Goal: Task Accomplishment & Management: Manage account settings

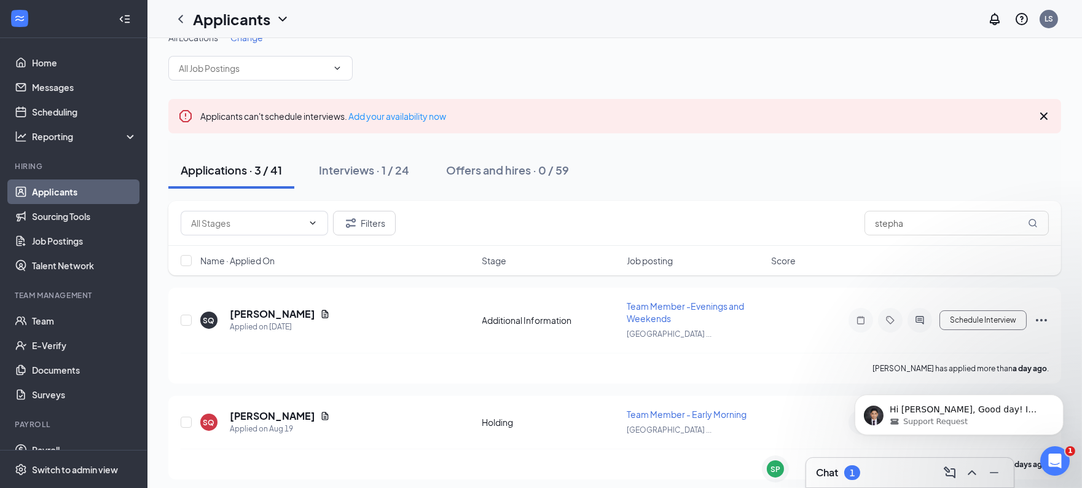
click at [881, 468] on div "Chat 1" at bounding box center [910, 473] width 188 height 20
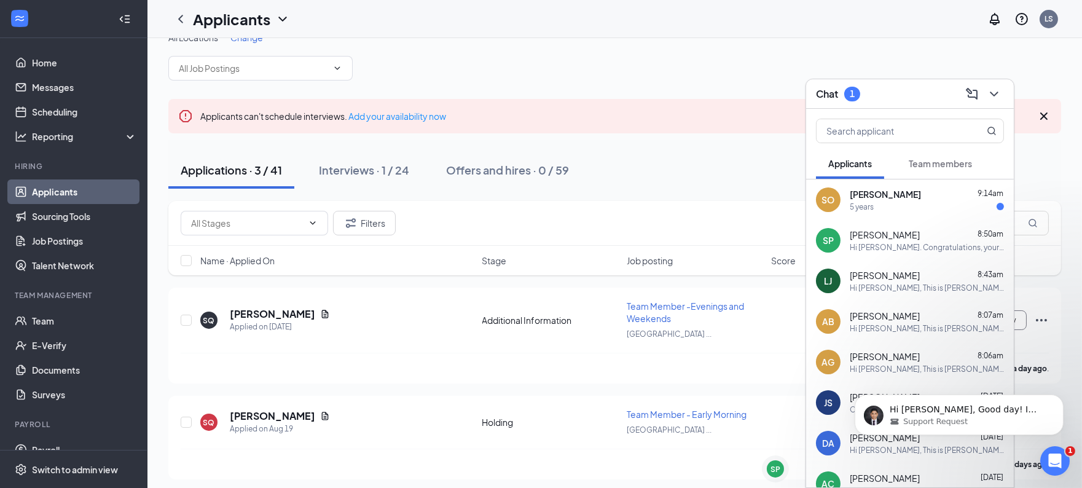
click at [911, 198] on span "[PERSON_NAME]" at bounding box center [885, 194] width 71 height 12
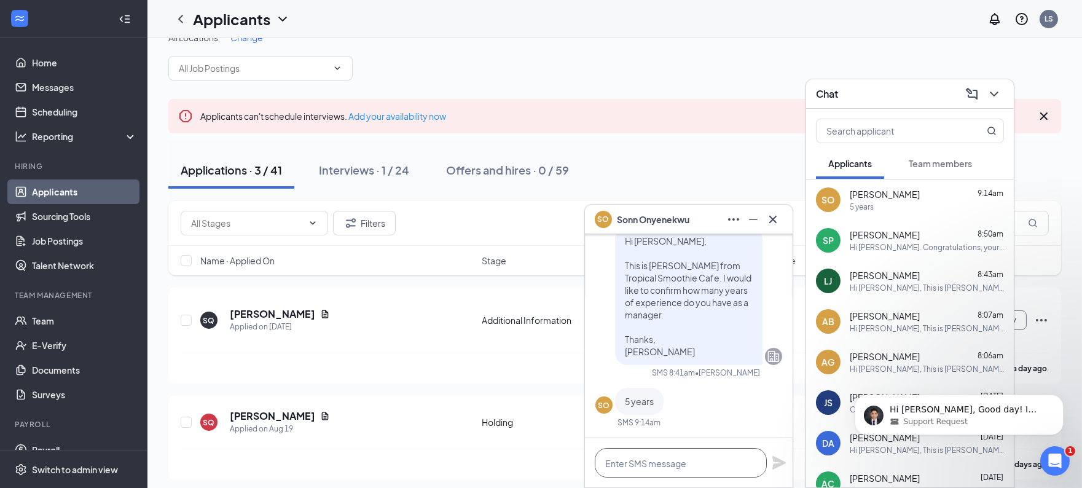
click at [701, 466] on textarea at bounding box center [681, 463] width 172 height 30
type textarea "."
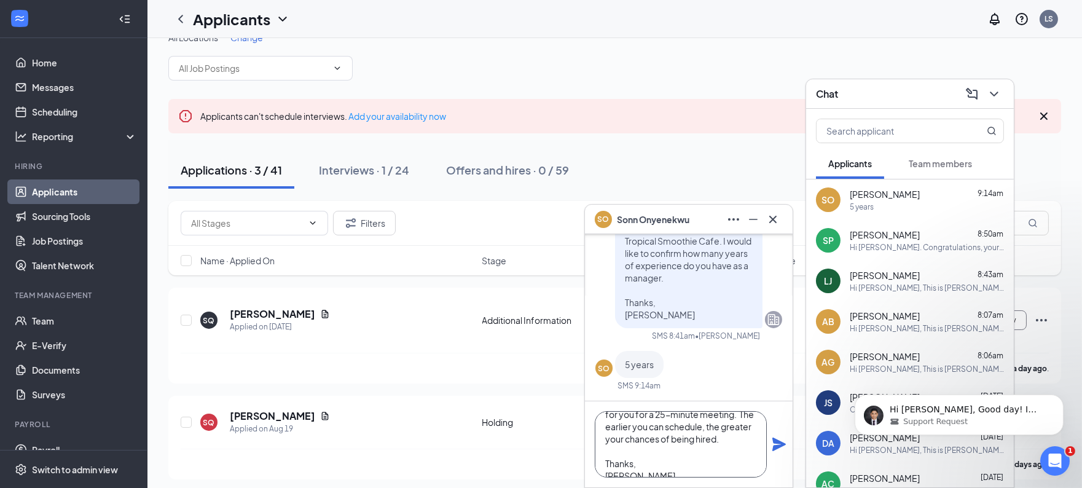
scroll to position [61, 0]
type textarea "Good. We have interviews [DATE] between 1 PM and 5 PM. Please let me know which…"
click at [772, 437] on button at bounding box center [779, 444] width 15 height 15
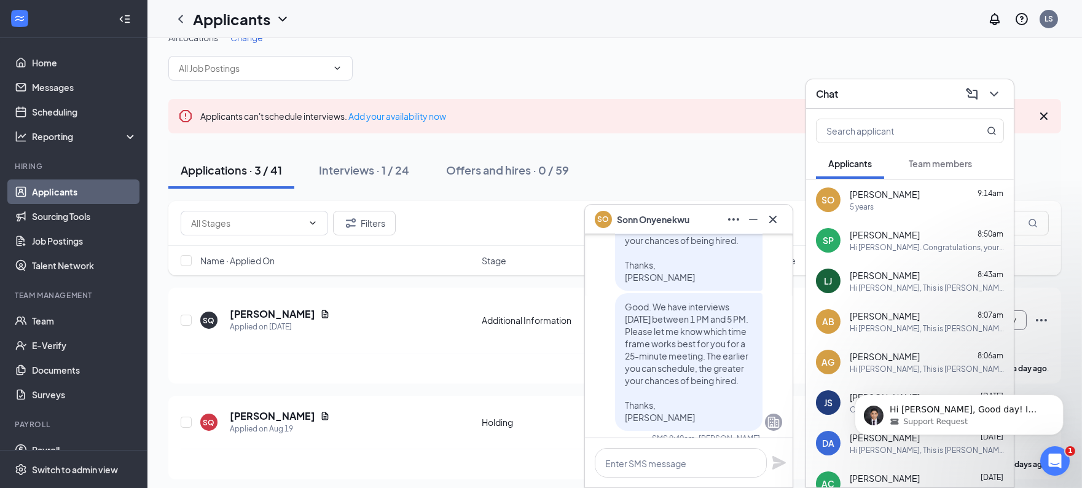
scroll to position [0, 0]
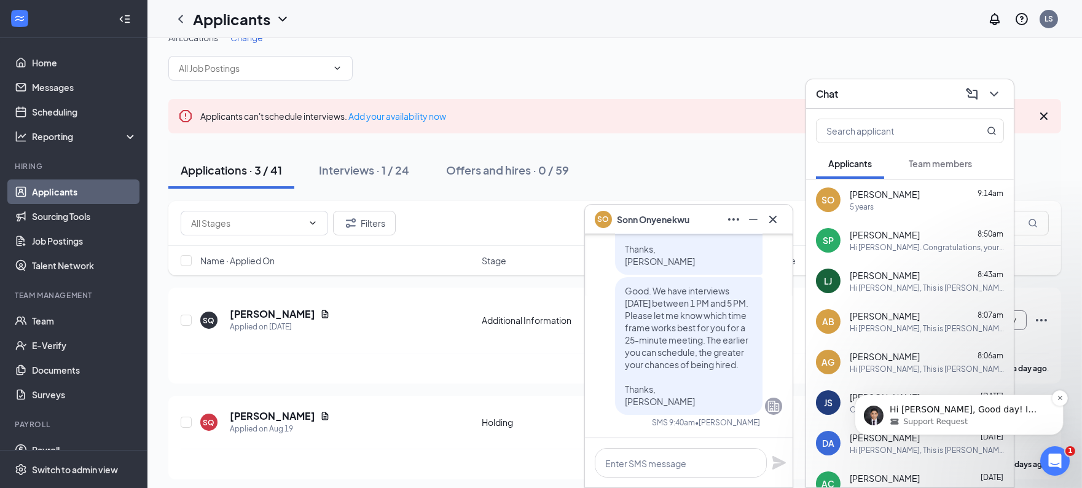
click at [987, 420] on div "Support Request" at bounding box center [968, 421] width 159 height 11
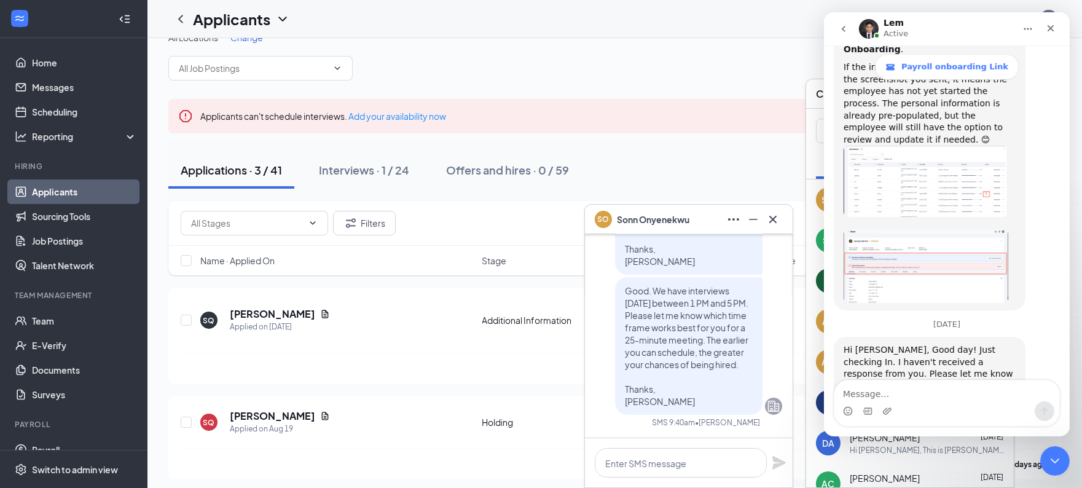
scroll to position [1961, 0]
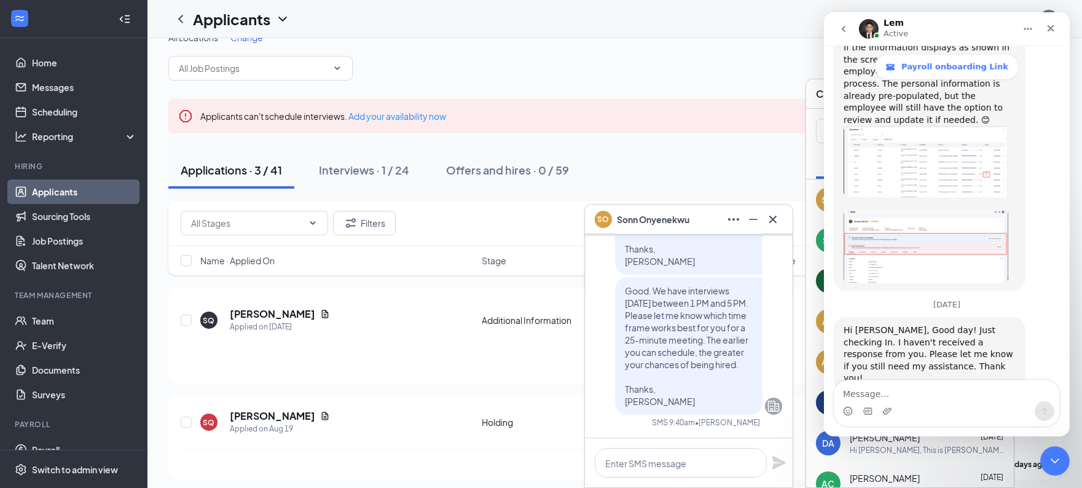
click at [921, 405] on div "Intercom messenger" at bounding box center [946, 411] width 225 height 20
click at [910, 399] on textarea "Message…" at bounding box center [946, 390] width 225 height 21
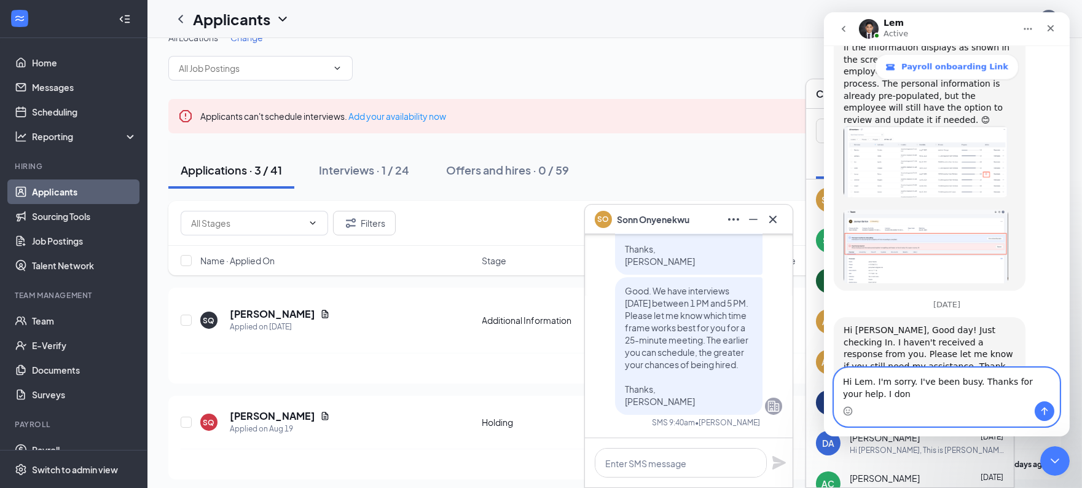
scroll to position [1973, 0]
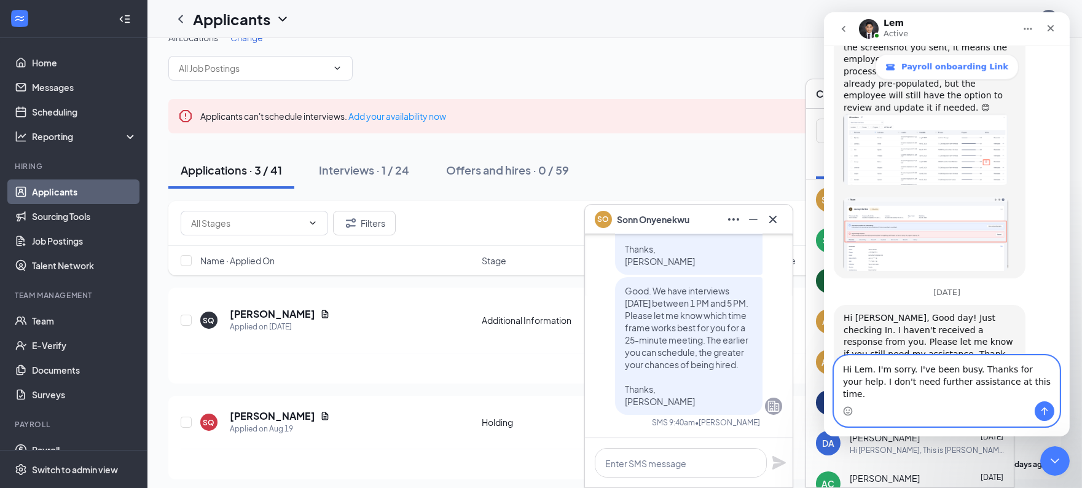
type textarea "Hi Lem. I'm sorry. I've been busy. Thanks for your help. I don't need further a…"
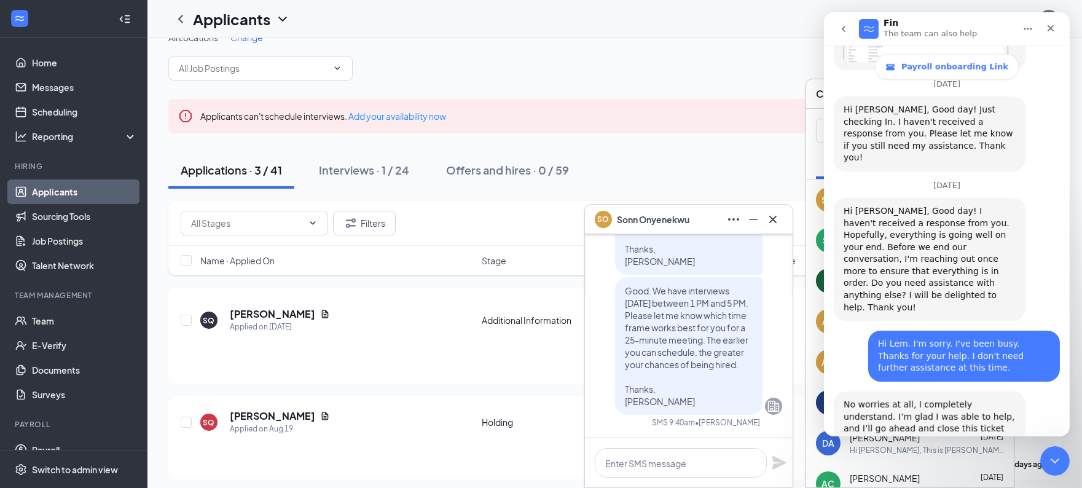
scroll to position [2194, 0]
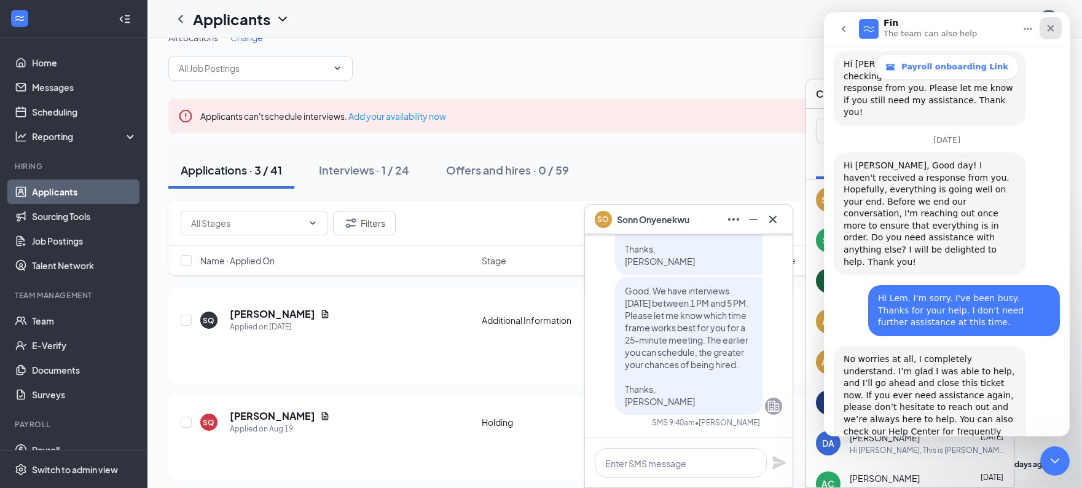
click at [1050, 30] on icon "Close" at bounding box center [1051, 28] width 10 height 10
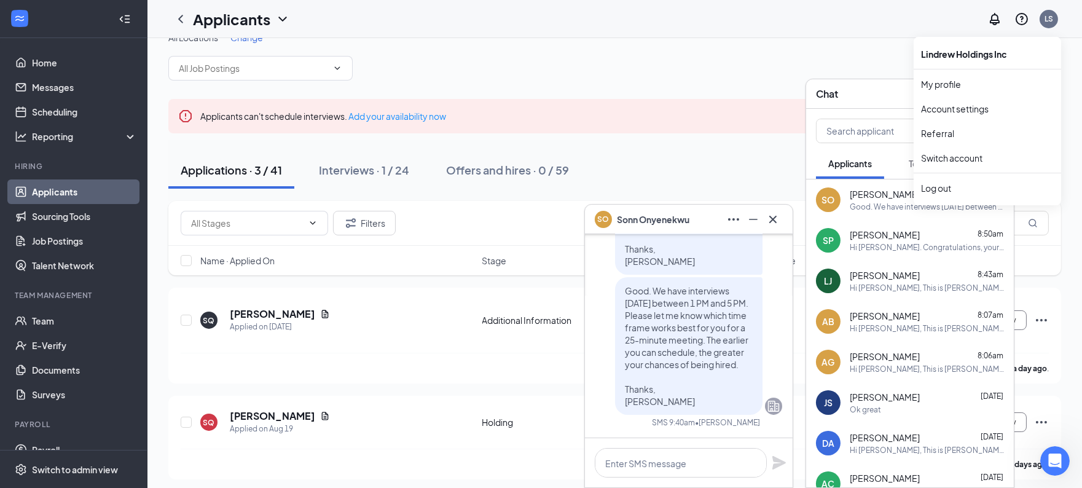
scroll to position [2271, 0]
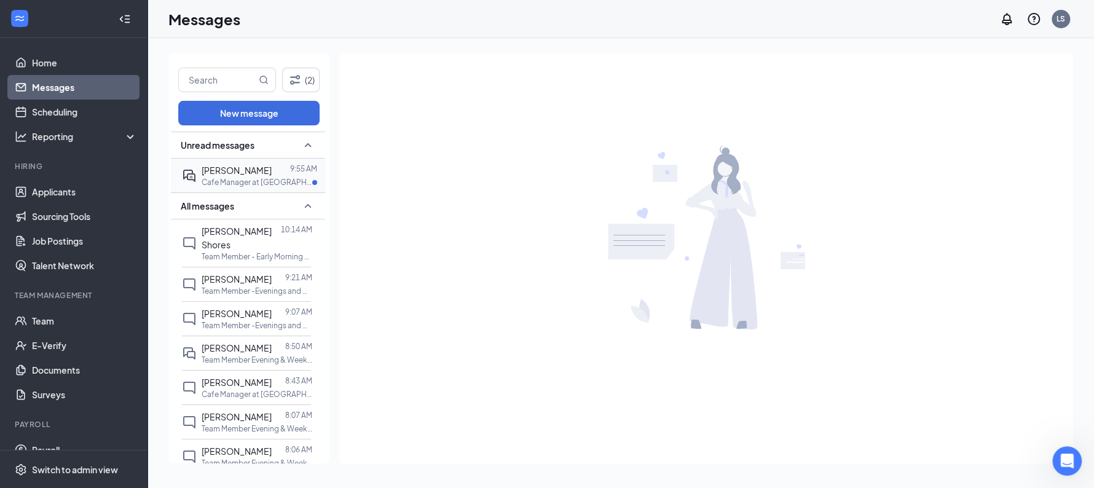
click at [243, 173] on span "Sonn Onyenekwu" at bounding box center [237, 170] width 70 height 11
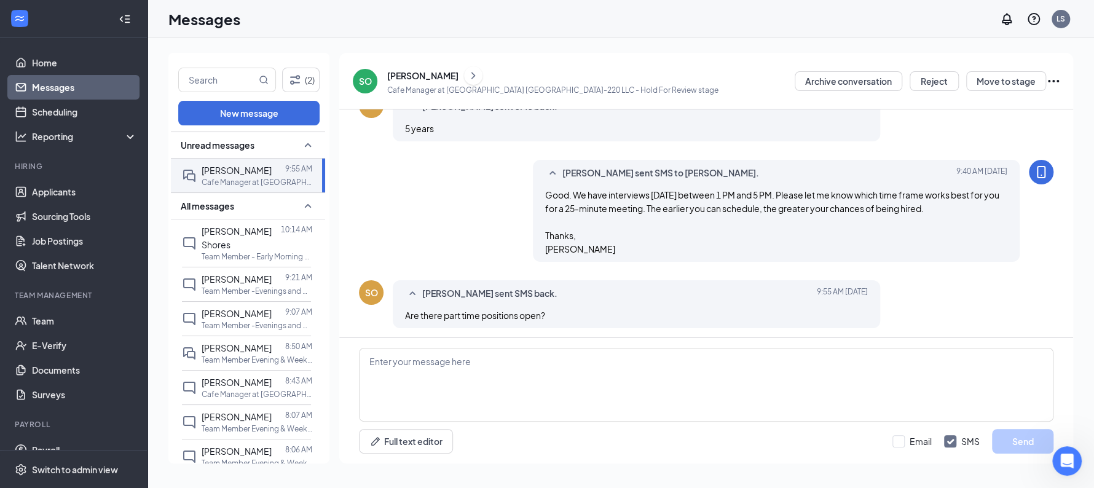
scroll to position [299, 0]
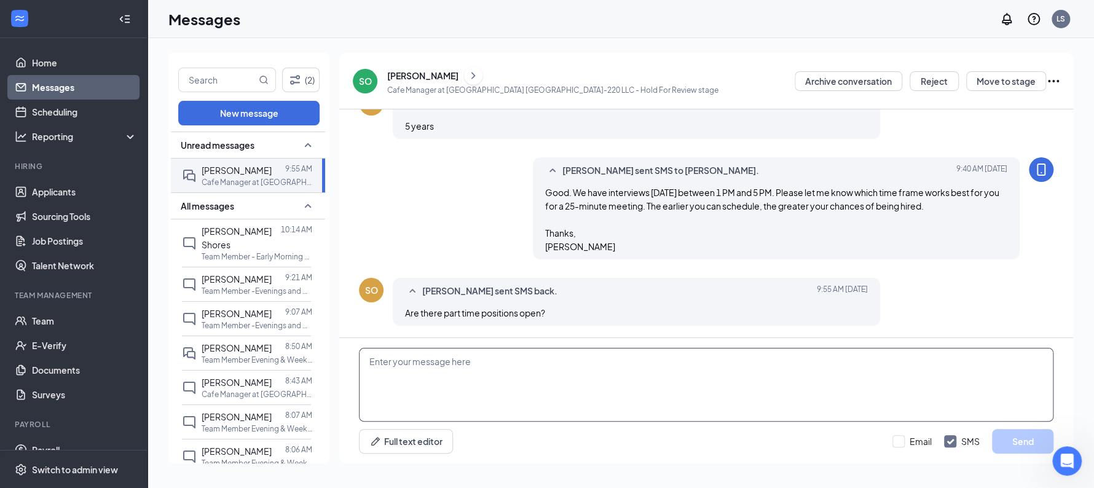
click at [584, 361] on textarea at bounding box center [706, 385] width 695 height 74
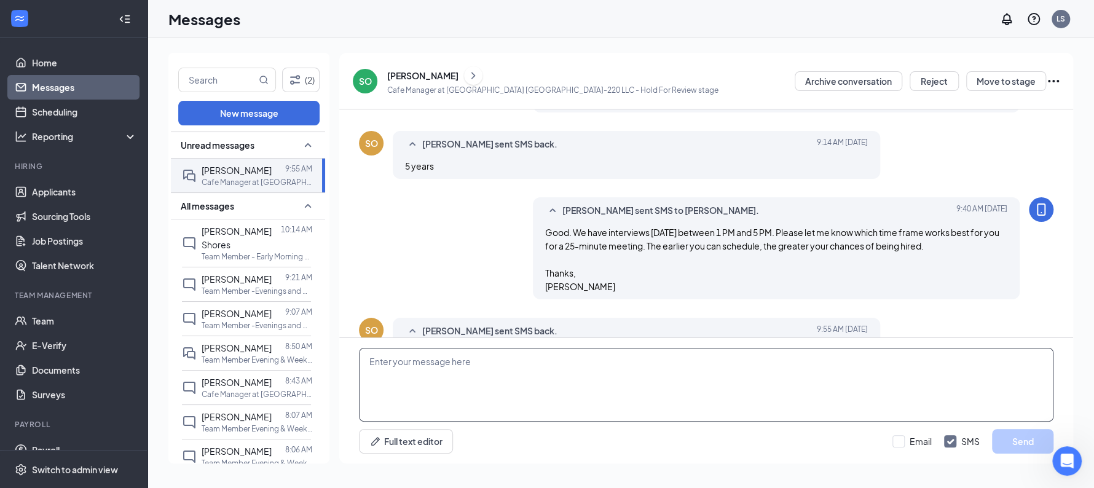
scroll to position [232, 0]
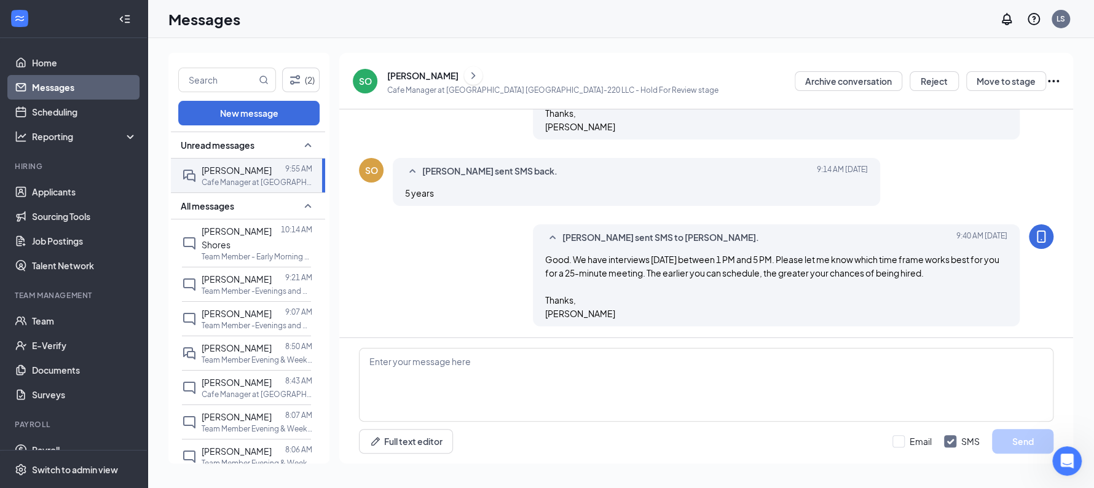
click at [477, 73] on icon "ChevronRight" at bounding box center [473, 75] width 12 height 15
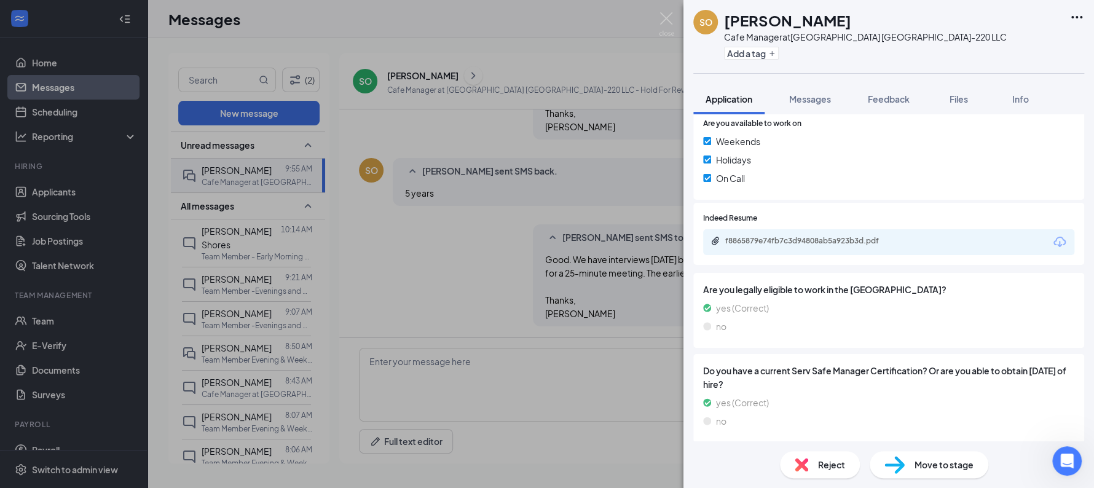
scroll to position [472, 0]
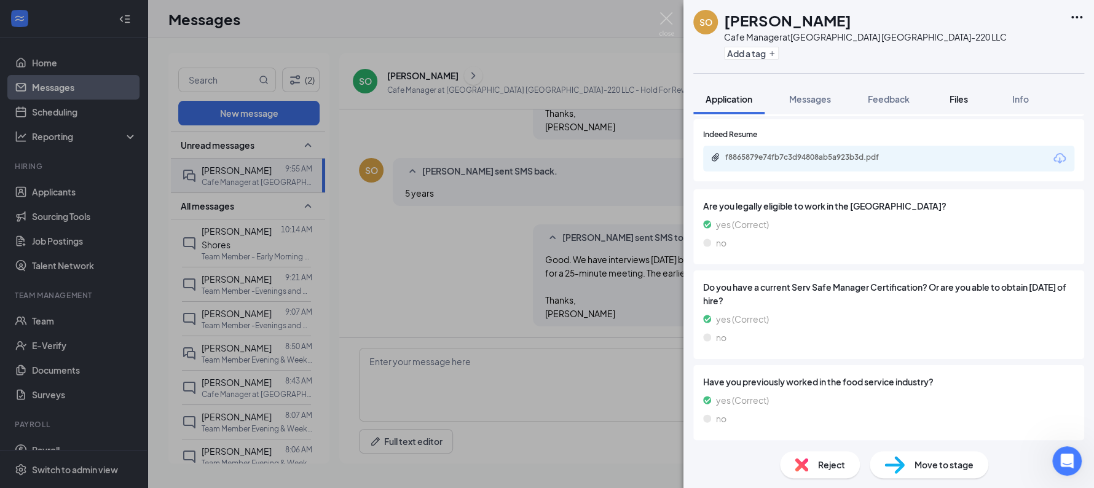
click at [967, 97] on span "Files" at bounding box center [959, 98] width 18 height 11
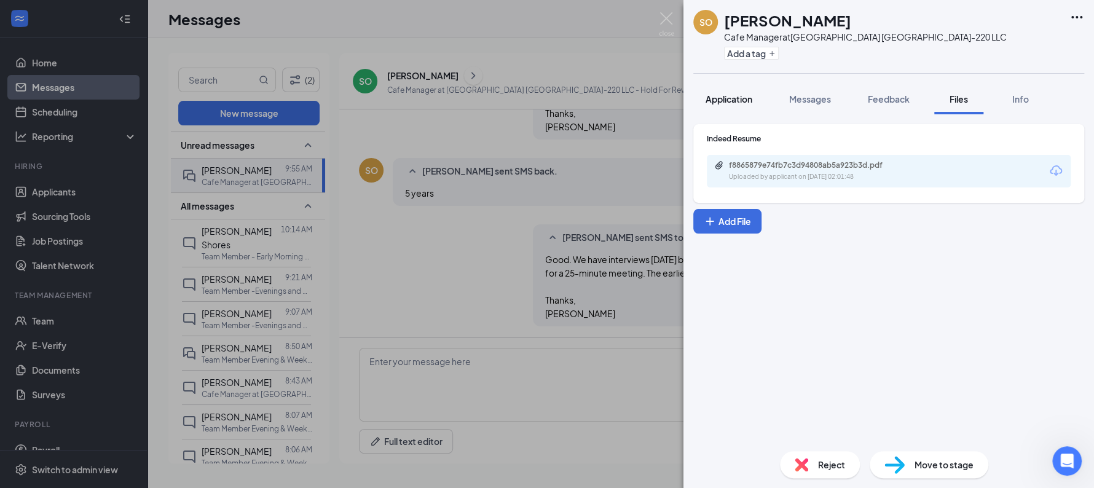
click at [729, 94] on span "Application" at bounding box center [729, 98] width 47 height 11
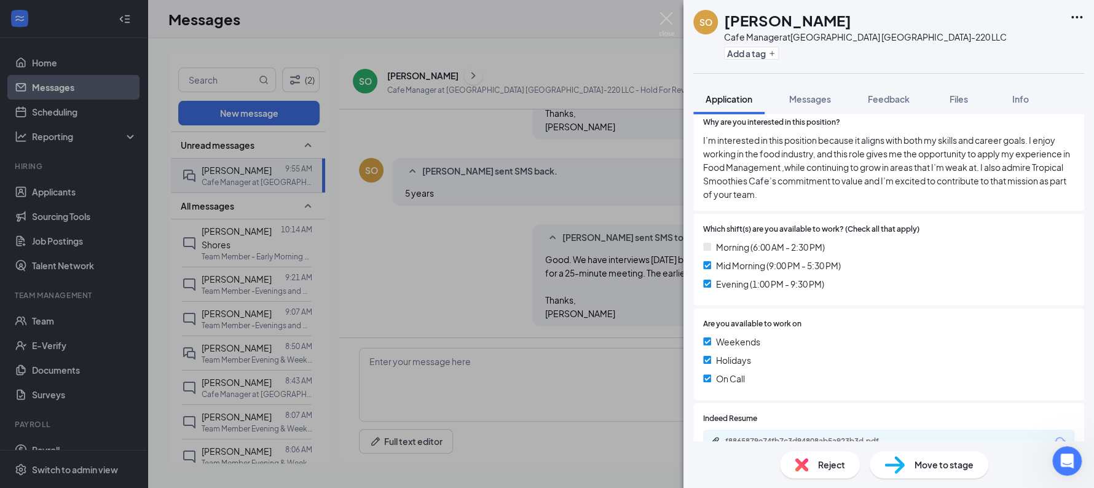
scroll to position [188, 0]
click at [632, 362] on div "SO Sonn Onyenekwu Cafe Manager at Sunshine Hospitality TX-220 LLC Add a tag App…" at bounding box center [547, 244] width 1094 height 488
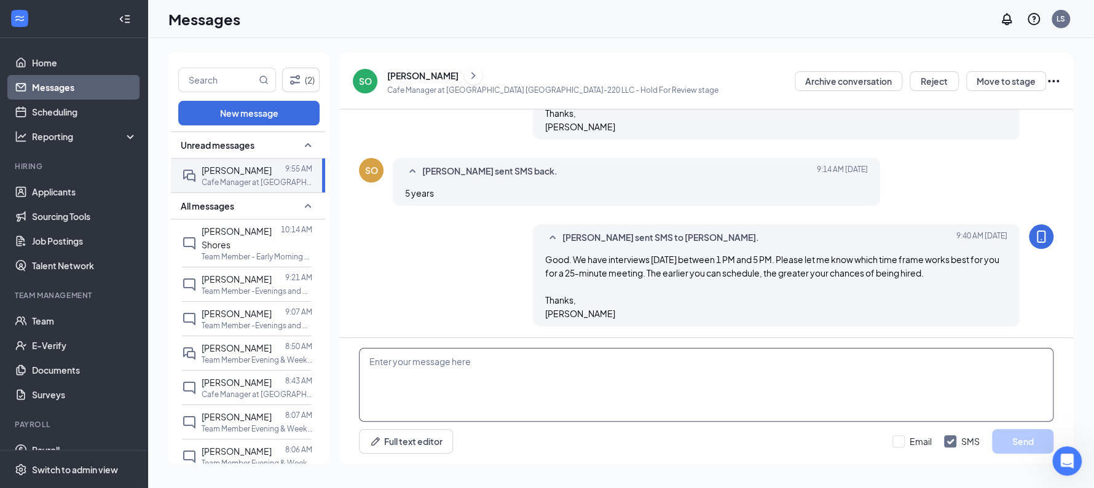
click at [632, 362] on textarea at bounding box center [706, 385] width 695 height 74
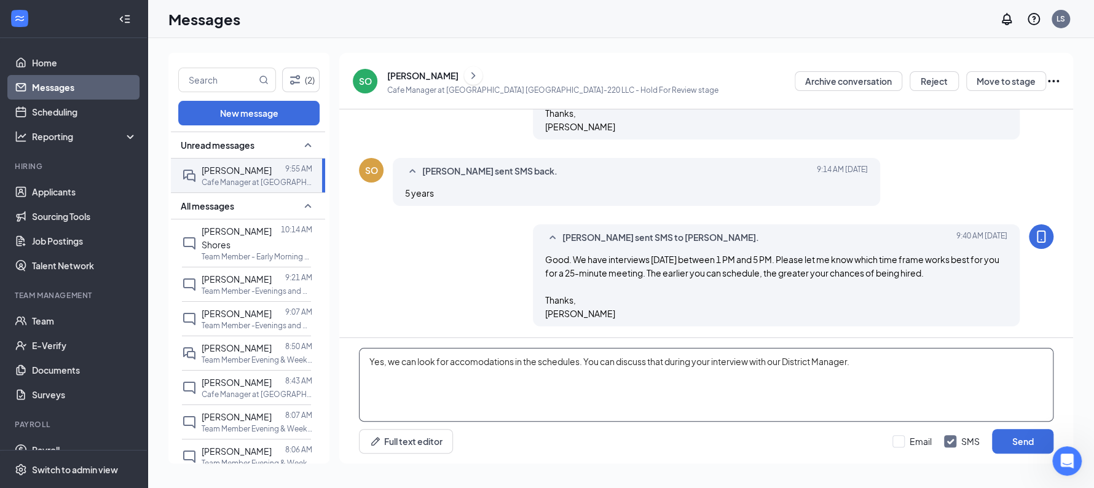
type textarea "Yes, we can look for accomodations in the schedules. You can discuss that durin…"
click at [1028, 436] on button "Send" at bounding box center [1022, 441] width 61 height 25
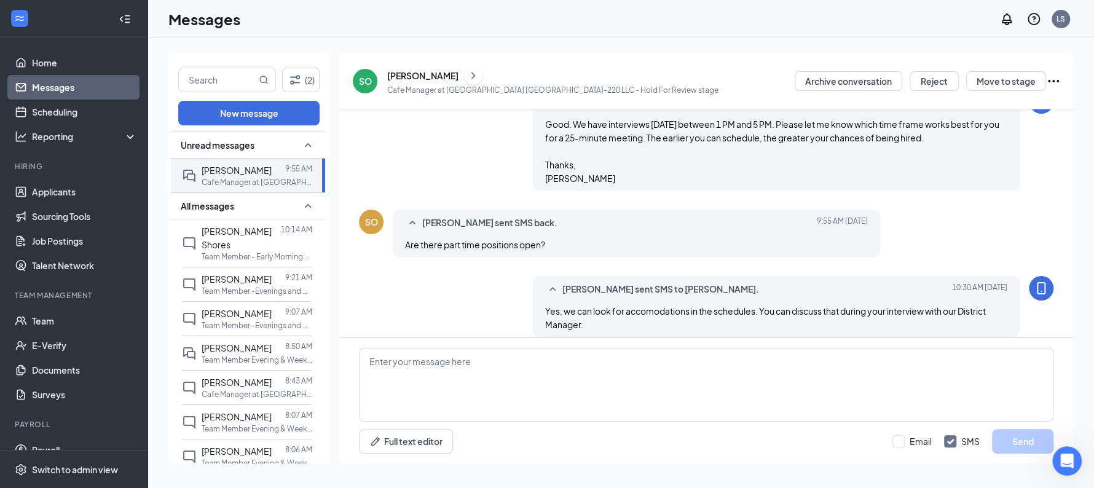
scroll to position [379, 0]
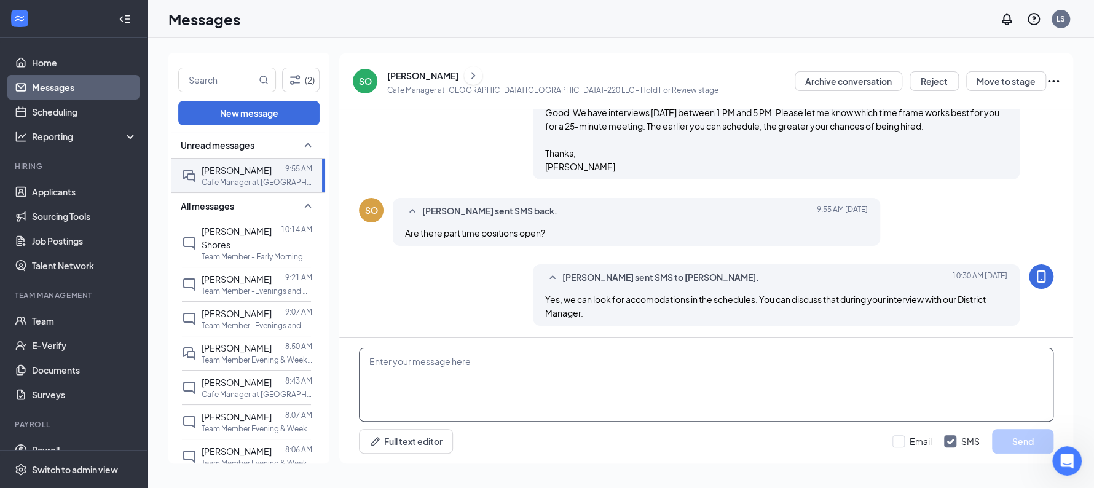
click at [433, 374] on textarea at bounding box center [706, 385] width 695 height 74
type textarea ".online"
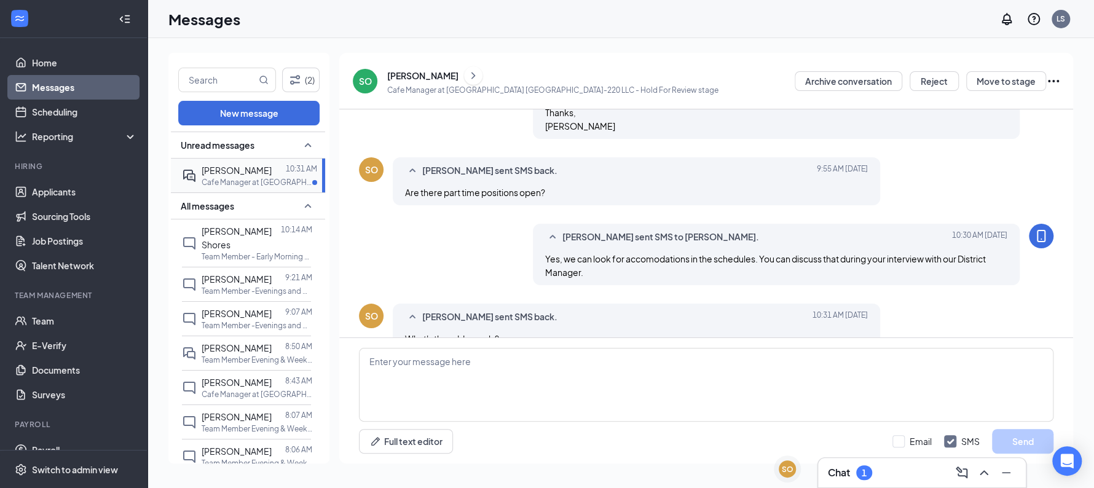
click at [251, 169] on span "[PERSON_NAME]" at bounding box center [237, 170] width 70 height 11
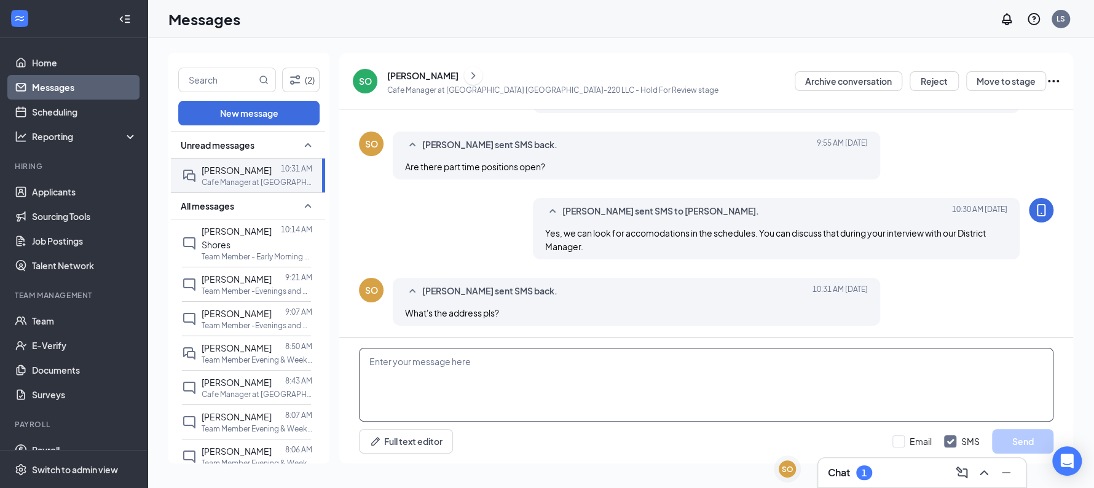
click at [535, 365] on textarea at bounding box center [706, 385] width 695 height 74
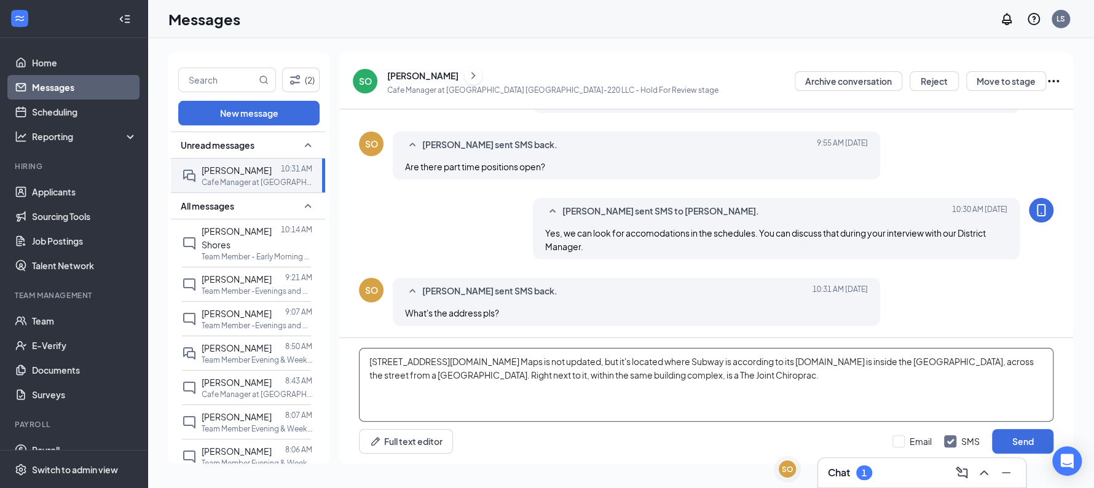
click at [535, 363] on textarea "7301 N FM 620 Ste. 130 Austin, TX 78726.Google Maps is not updated, but it's lo…" at bounding box center [706, 385] width 695 height 74
click at [880, 379] on textarea "7301 N FM 620 Ste. 130 Austin, TX 78726. Google Maps is not updated, but it's l…" at bounding box center [706, 385] width 695 height 74
type textarea "7301 N FM 620 Ste. 130 Austin, TX 78726. Google Maps is not updated, but it's l…"
click at [1007, 443] on button "Send" at bounding box center [1022, 441] width 61 height 25
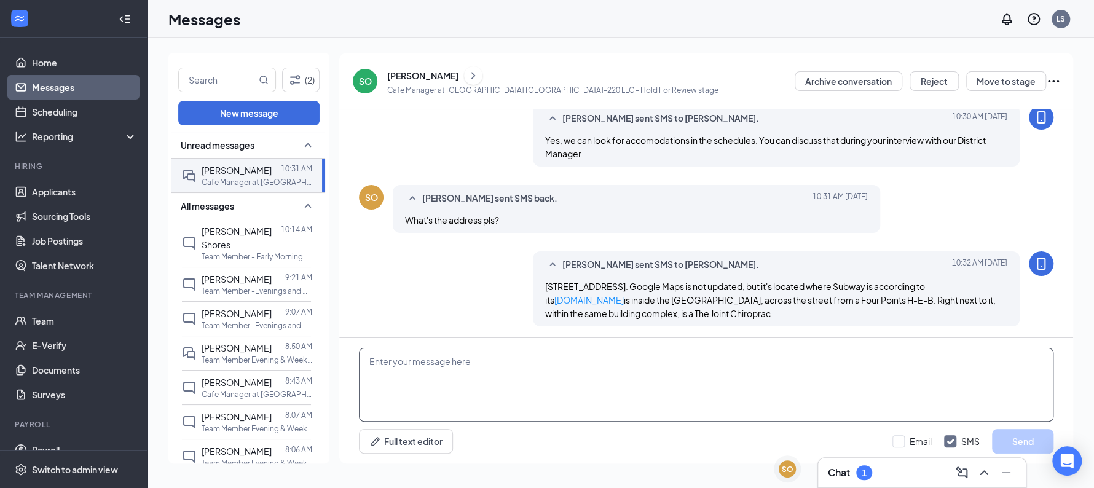
scroll to position [538, 0]
click at [686, 366] on textarea at bounding box center [706, 385] width 695 height 74
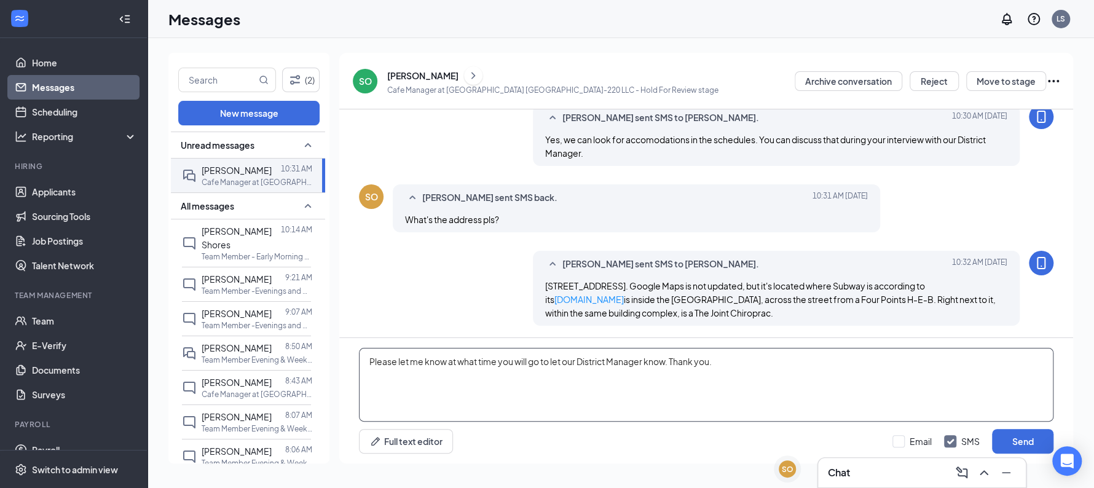
type textarea "Please let me know at what time you will go to let our District Manager know. T…"
click at [992, 429] on button "Send" at bounding box center [1022, 441] width 61 height 25
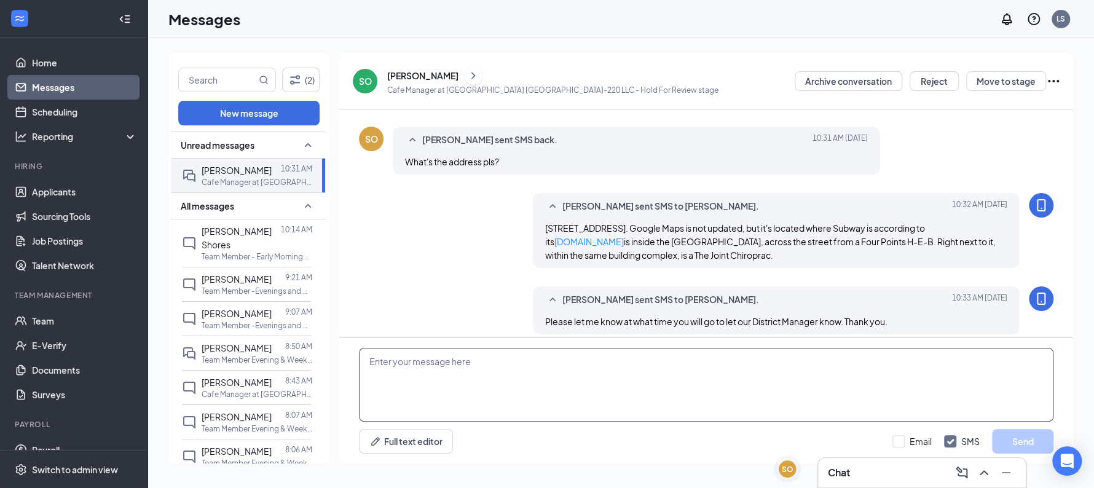
scroll to position [605, 0]
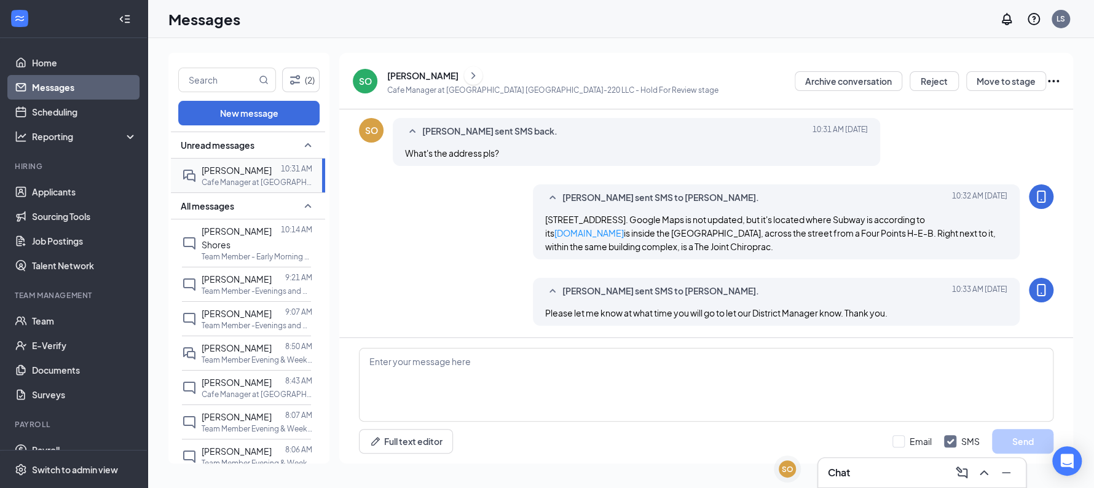
click at [246, 161] on div "Sonn Onyenekwu 10:31 AM Cafe Manager at Sunshine Hospitality TX-220 LLC" at bounding box center [246, 176] width 129 height 34
click at [251, 170] on span "[PERSON_NAME]" at bounding box center [237, 170] width 70 height 11
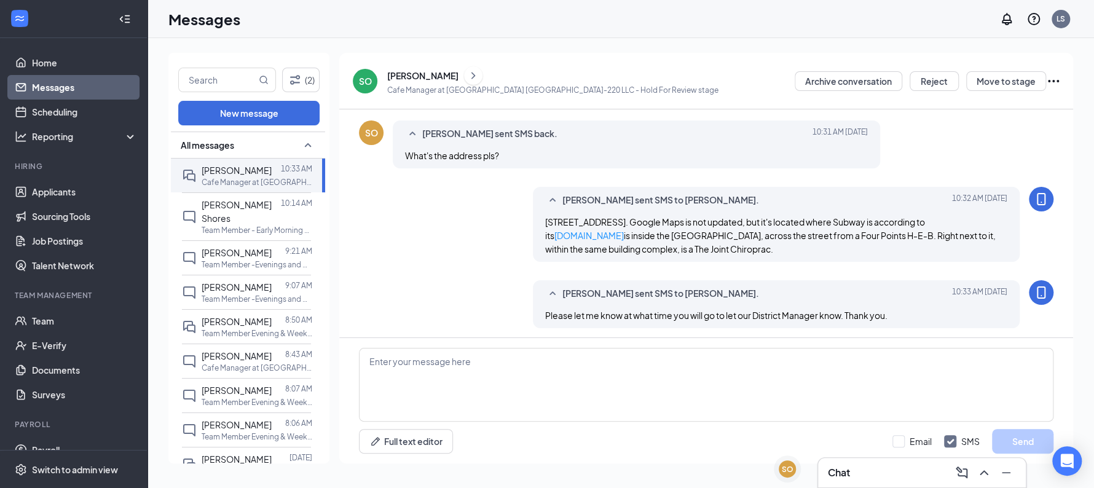
scroll to position [609, 0]
click at [242, 210] on div "[PERSON_NAME] Shores" at bounding box center [241, 211] width 79 height 27
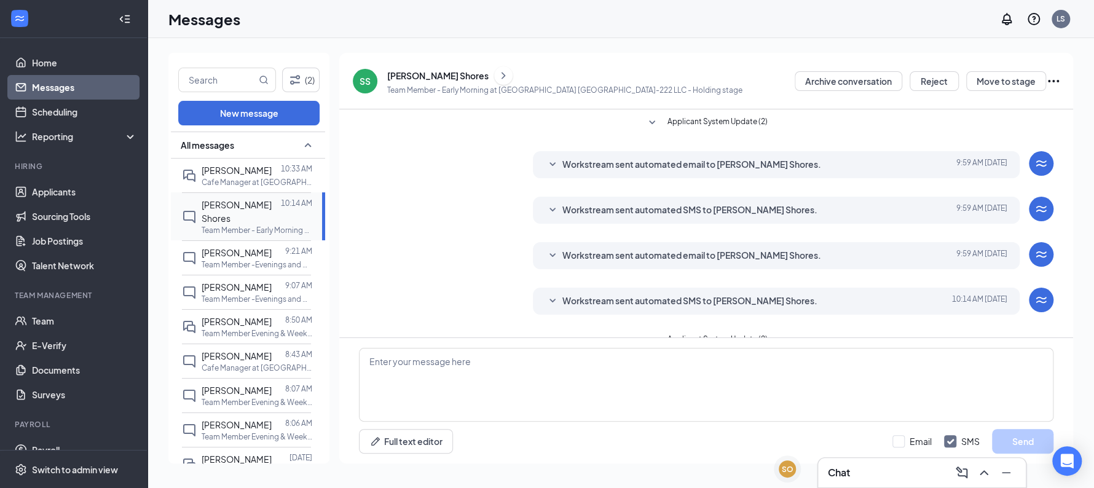
scroll to position [25, 0]
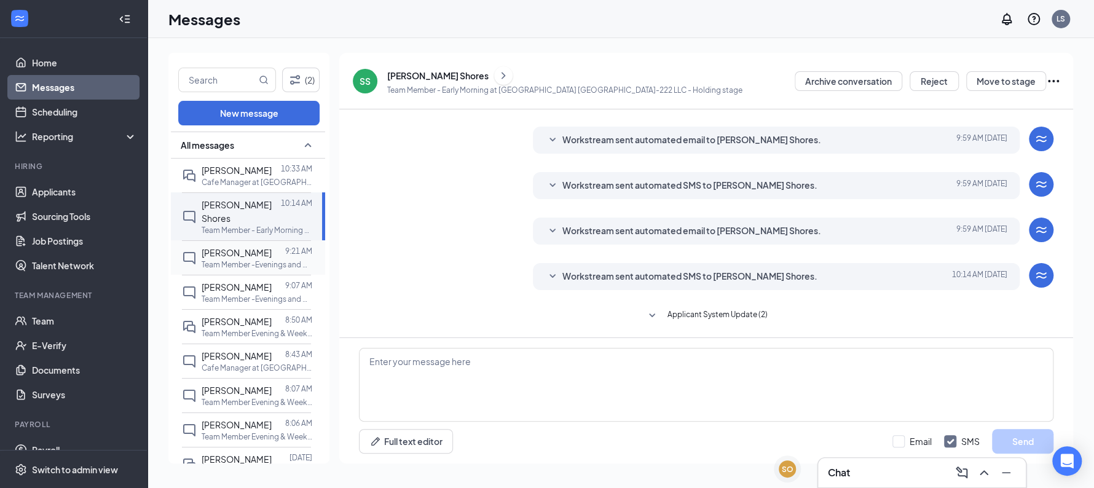
click at [245, 259] on p "Team Member -Evenings and Weekends at [GEOGRAPHIC_DATA] TX-288 LLC" at bounding box center [257, 264] width 111 height 10
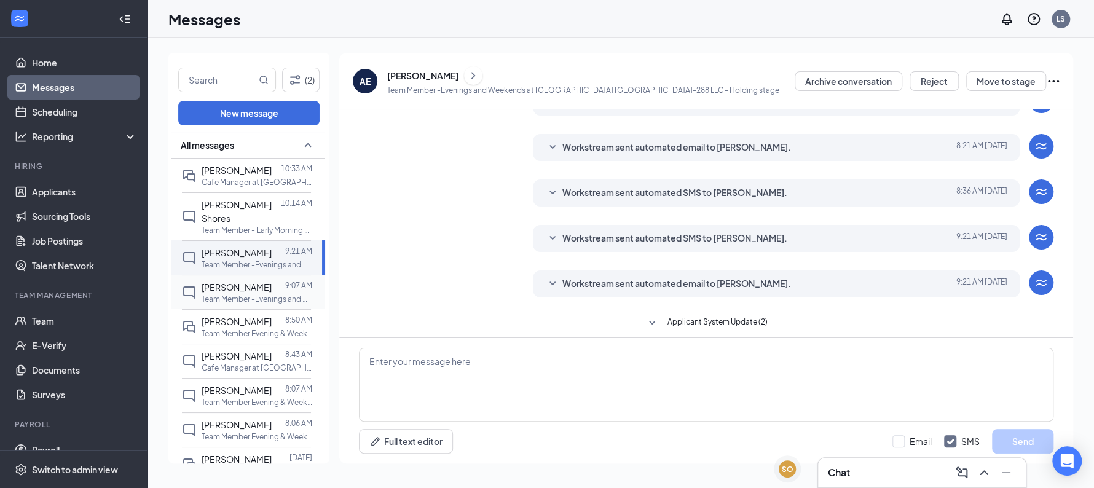
scroll to position [116, 0]
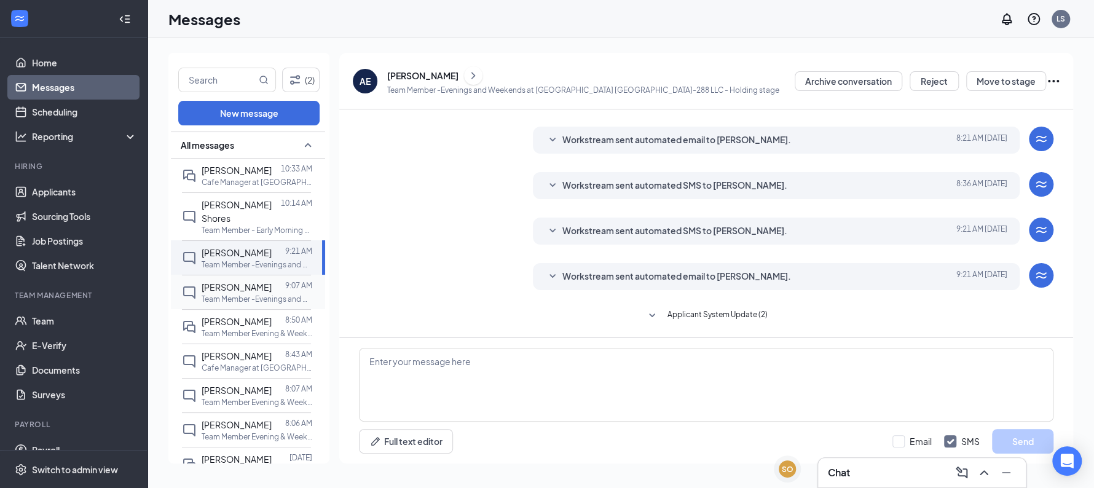
click at [248, 280] on div "[PERSON_NAME]" at bounding box center [237, 287] width 70 height 14
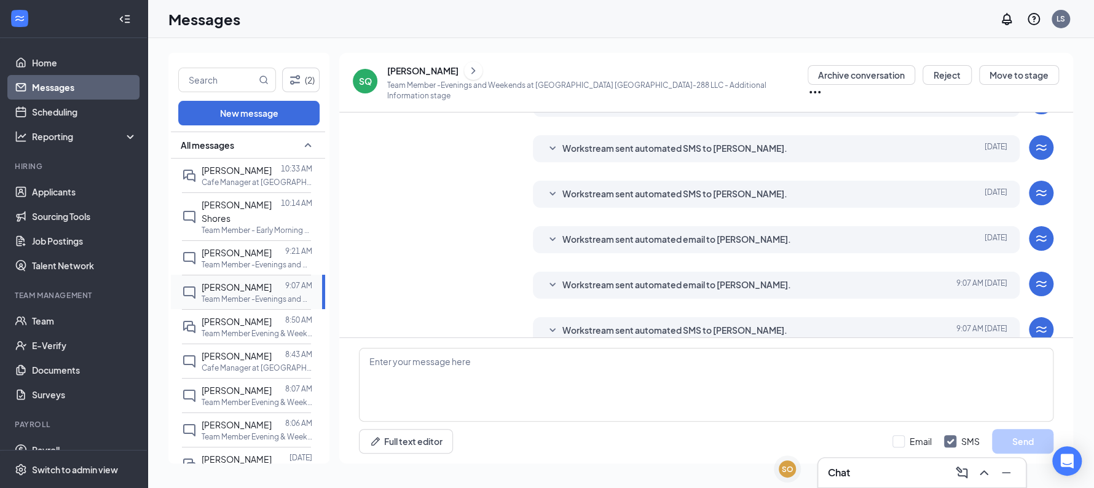
scroll to position [171, 0]
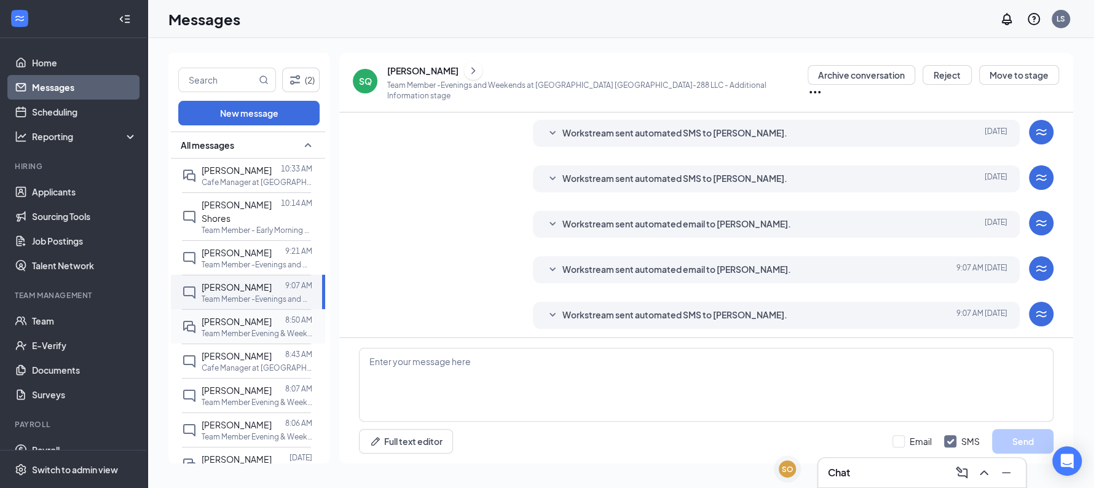
click at [246, 316] on div "[PERSON_NAME]" at bounding box center [237, 322] width 70 height 14
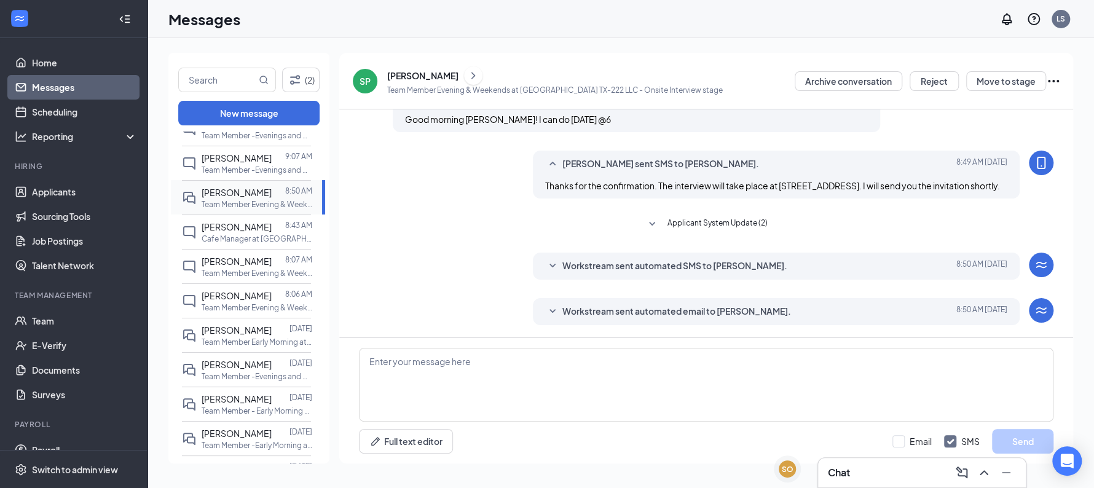
scroll to position [326, 0]
click at [240, 268] on p "Team Member Evening & Weekends at [GEOGRAPHIC_DATA] TX-222 LLC" at bounding box center [257, 273] width 111 height 10
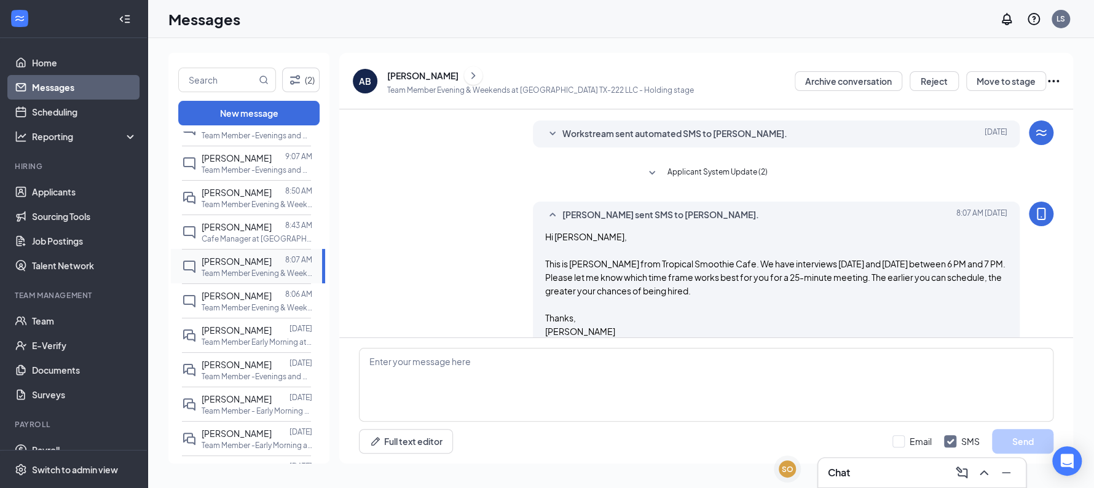
scroll to position [186, 0]
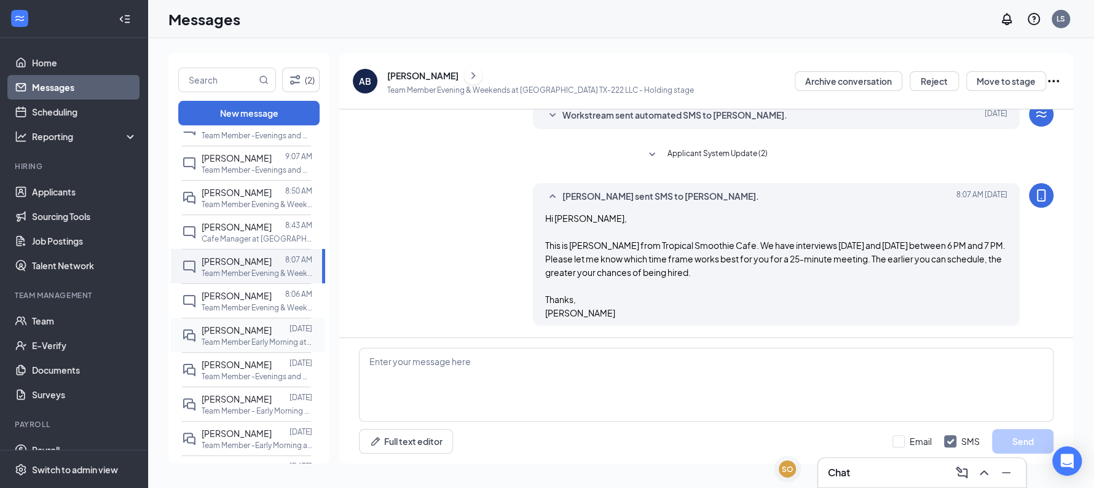
click at [237, 331] on span "[PERSON_NAME]" at bounding box center [237, 330] width 70 height 11
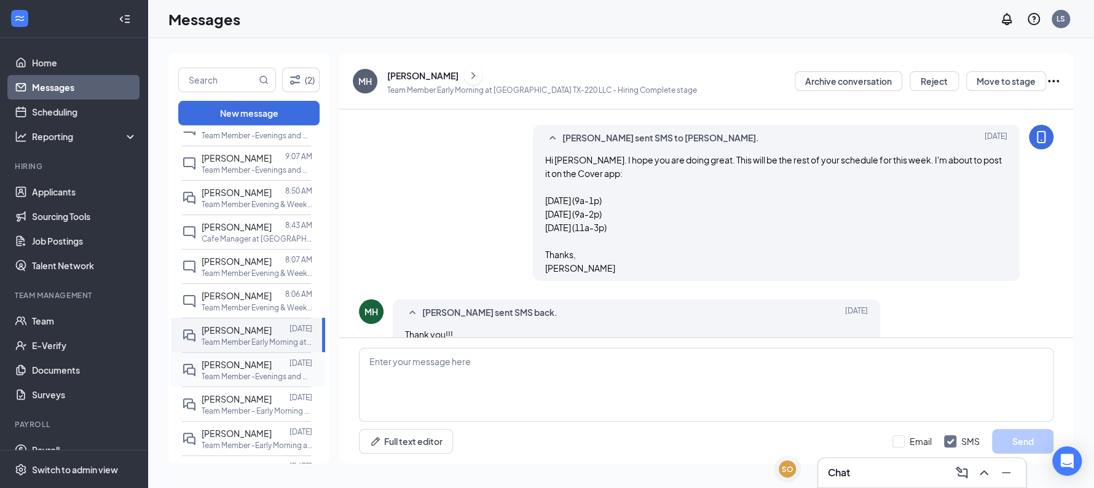
scroll to position [564, 0]
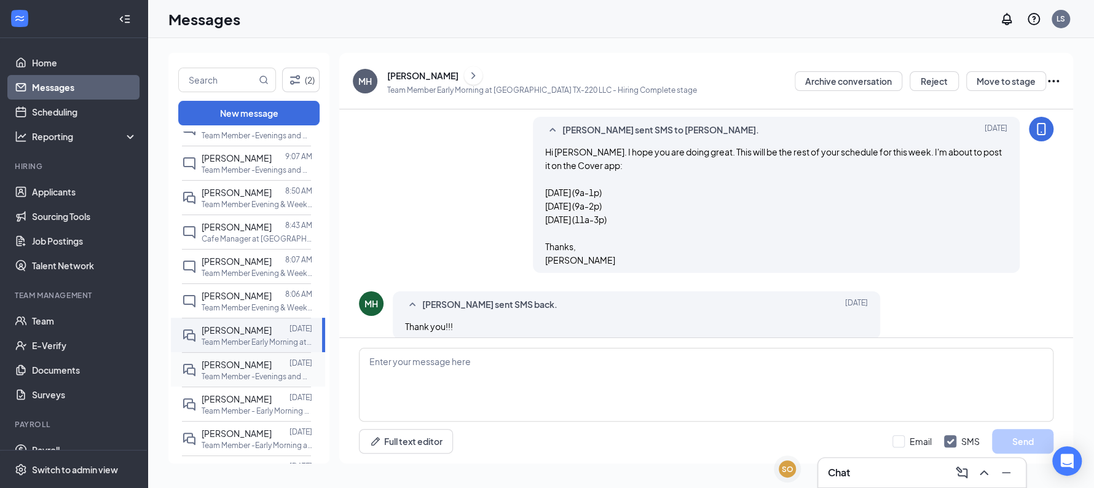
click at [237, 368] on span "[PERSON_NAME]" at bounding box center [237, 364] width 70 height 11
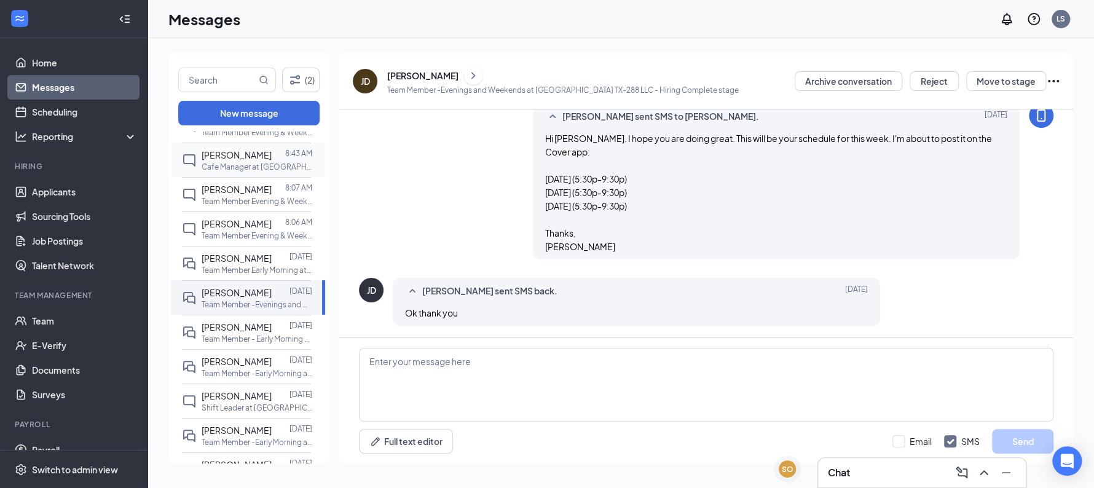
scroll to position [202, 0]
click at [237, 403] on p "Shift Leader at [GEOGRAPHIC_DATA] TX-288 LLC" at bounding box center [257, 406] width 111 height 10
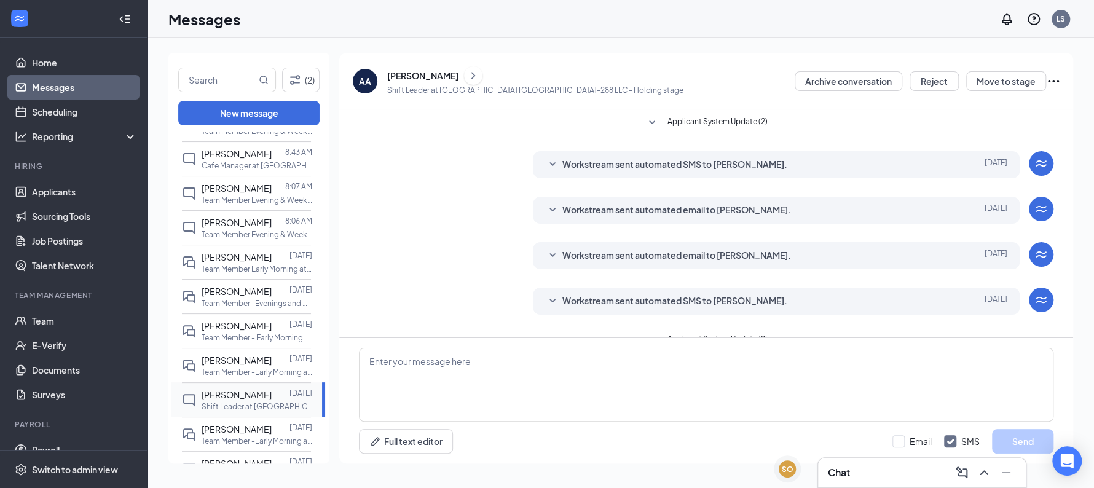
scroll to position [25, 0]
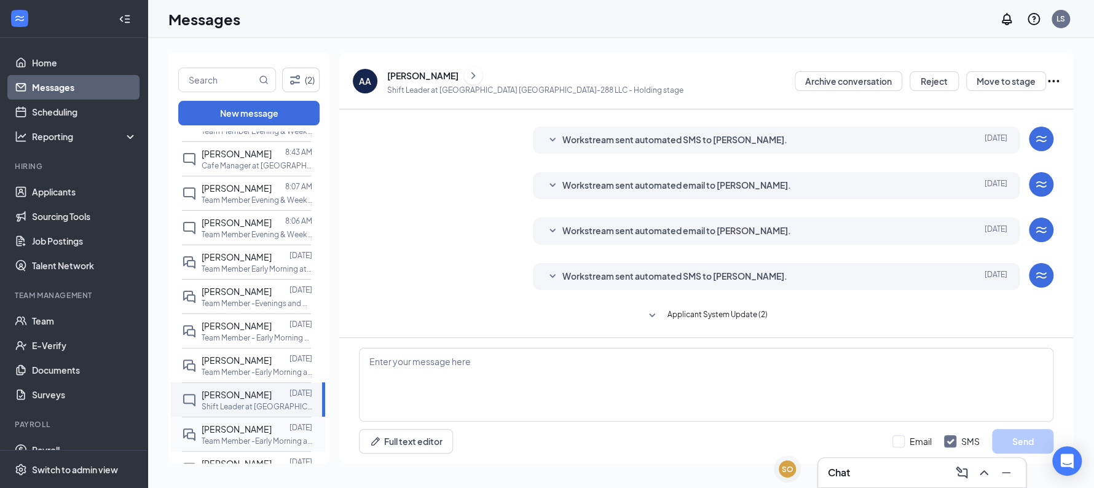
click at [227, 432] on span "Jasmin Sierra" at bounding box center [237, 429] width 70 height 11
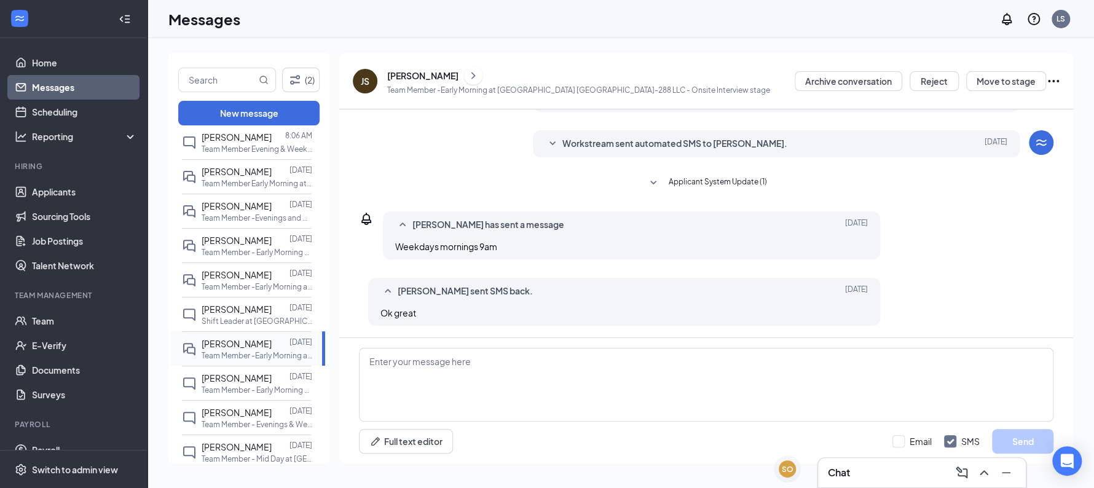
scroll to position [290, 0]
click at [231, 381] on span "ALEJANDRO CARDONA" at bounding box center [237, 375] width 70 height 11
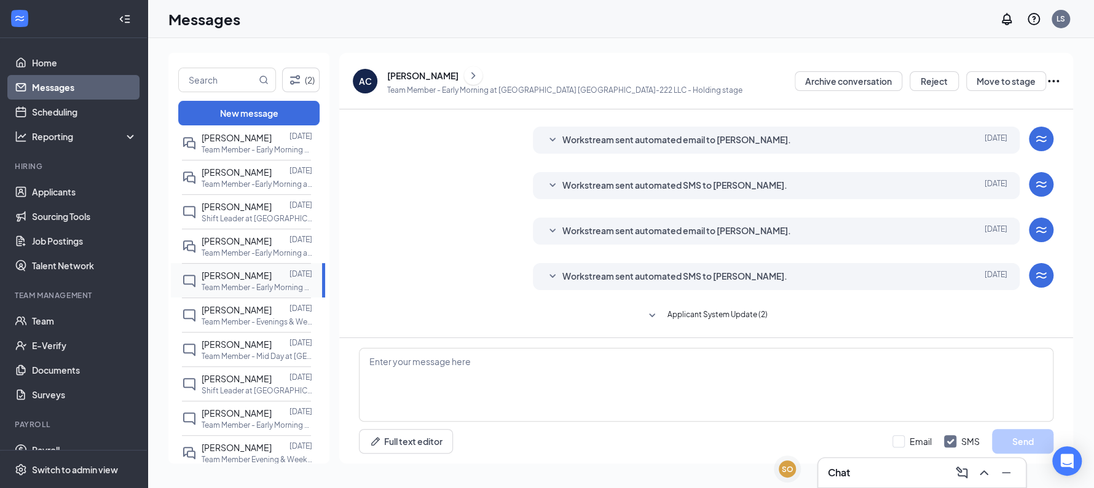
scroll to position [391, 0]
click at [234, 326] on p "Team Member - Evenings & Weekend at Sunshine Hospitality TX-220 LLC" at bounding box center [257, 321] width 111 height 10
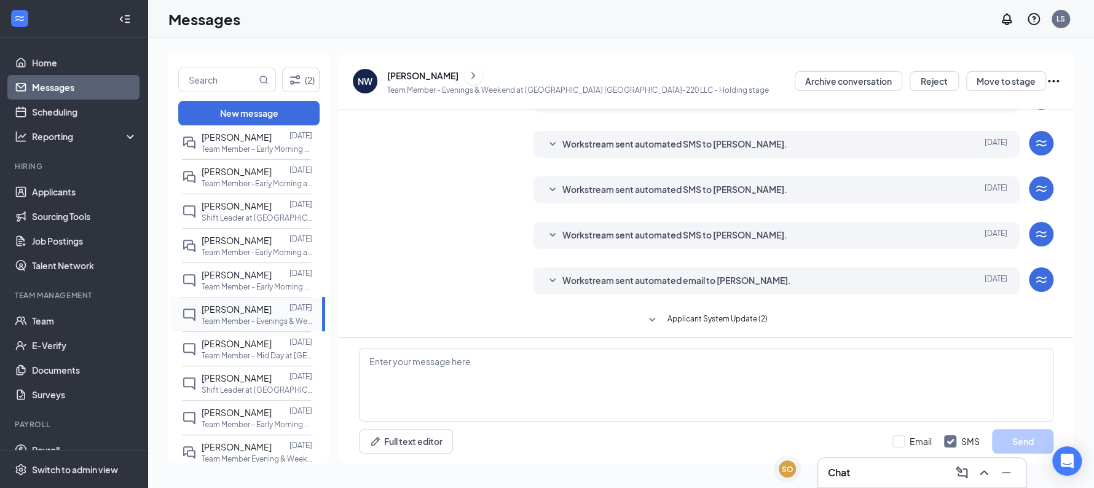
scroll to position [116, 0]
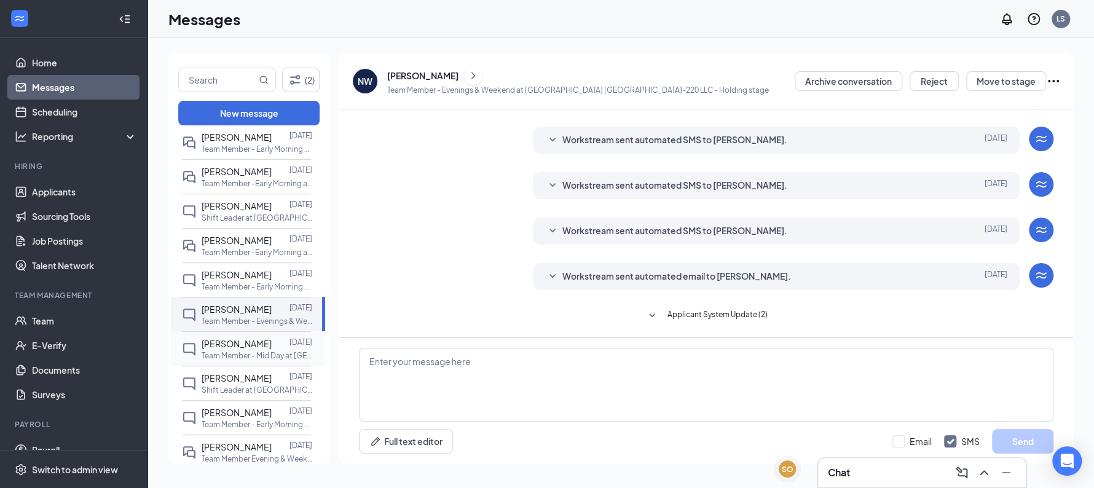
click at [234, 349] on span "Rebecca Gonzalez" at bounding box center [237, 343] width 70 height 11
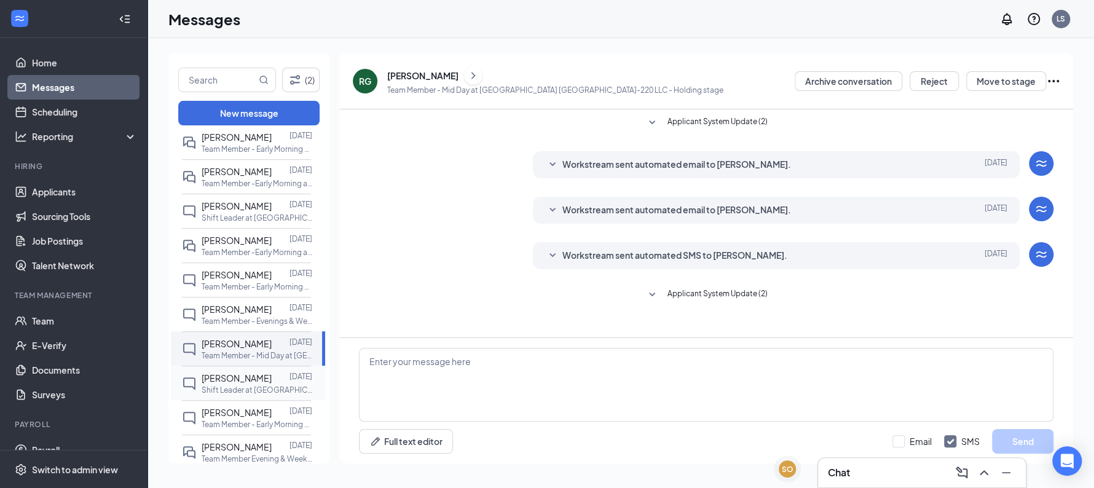
click at [233, 395] on p "Shift Leader at Sunshine Hospitality TX-220 LLC" at bounding box center [257, 390] width 111 height 10
click at [489, 380] on textarea at bounding box center [706, 385] width 695 height 74
click at [464, 66] on button at bounding box center [473, 75] width 18 height 18
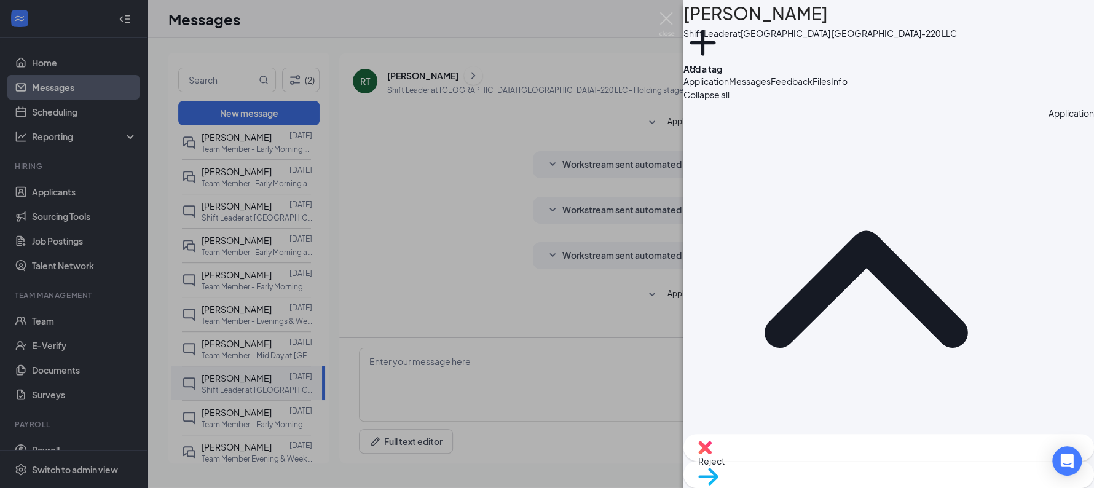
click at [831, 87] on span "Files" at bounding box center [822, 81] width 18 height 11
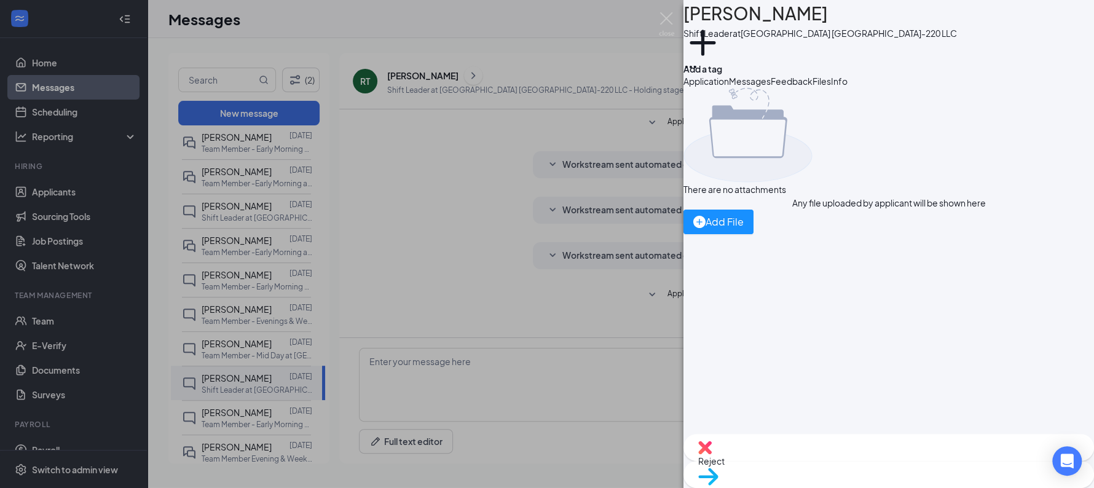
click at [729, 87] on span "Application" at bounding box center [706, 81] width 45 height 11
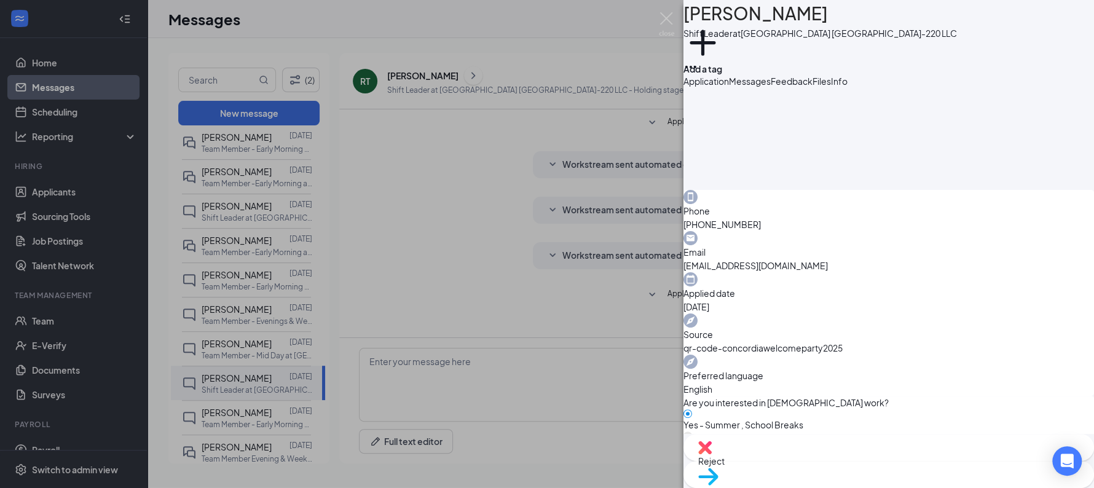
scroll to position [288, 0]
click at [561, 366] on div "RT ruth tataw Shift Leader at Sunshine Hospitality TX-220 LLC Add a tag Applica…" at bounding box center [547, 244] width 1094 height 488
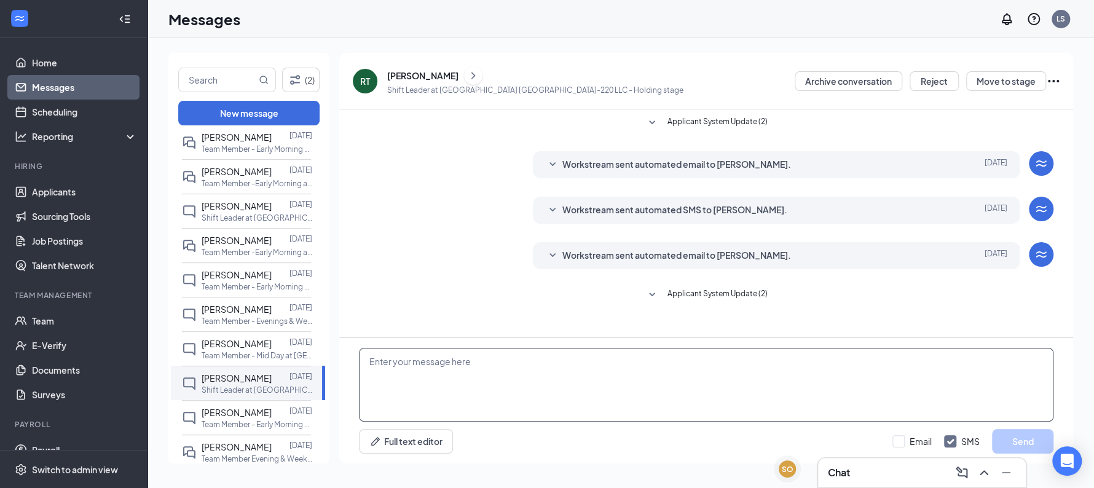
click at [561, 366] on textarea at bounding box center [706, 385] width 695 height 74
type textarea "."
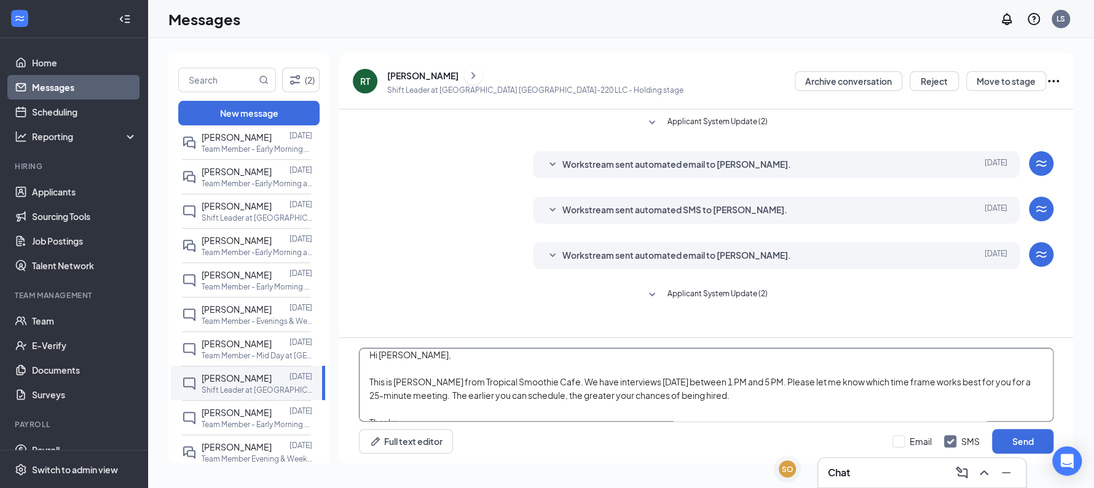
scroll to position [27, 0]
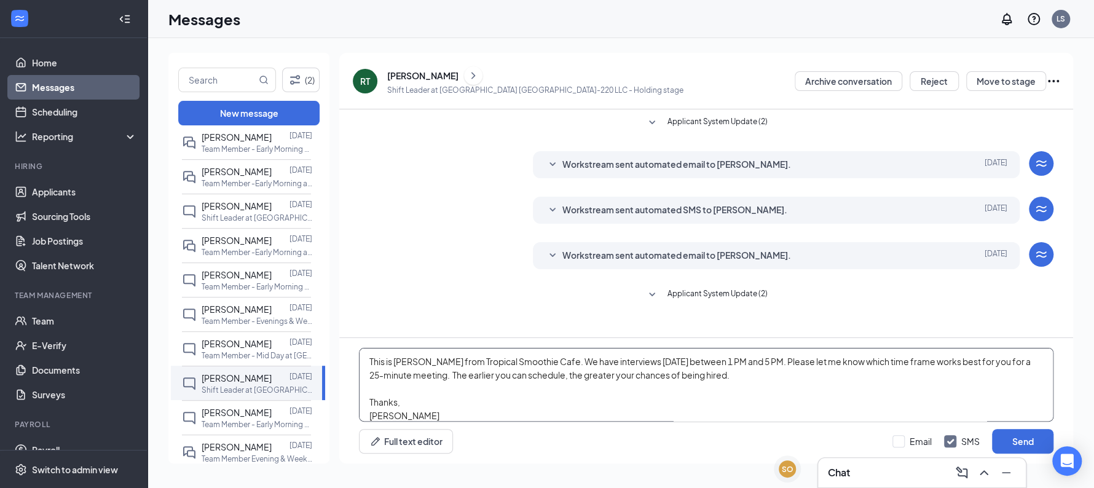
type textarea "Hi Ruth, This is Laura from Tropical Smoothie Cafe. We have interviews today be…"
click at [992, 429] on button "Send" at bounding box center [1022, 441] width 61 height 25
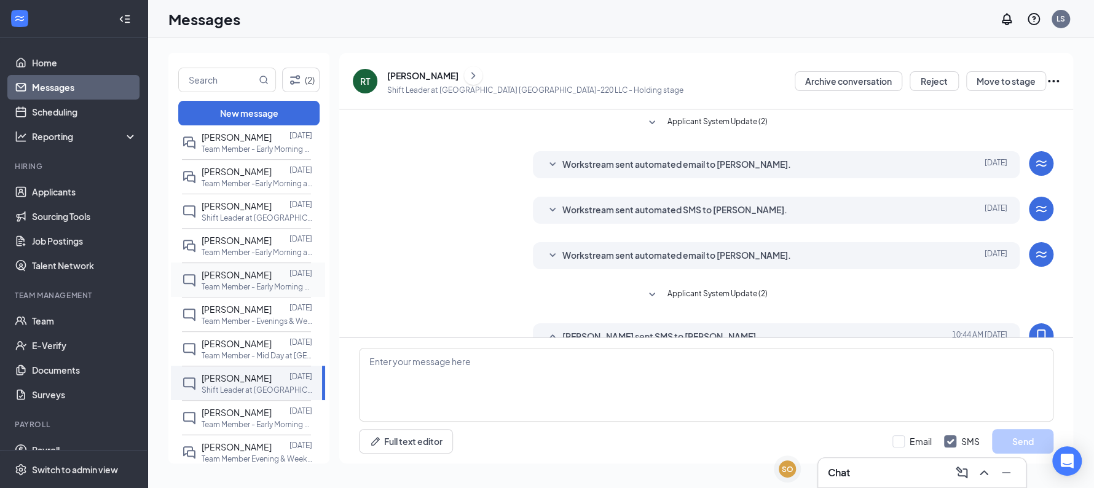
scroll to position [140, 0]
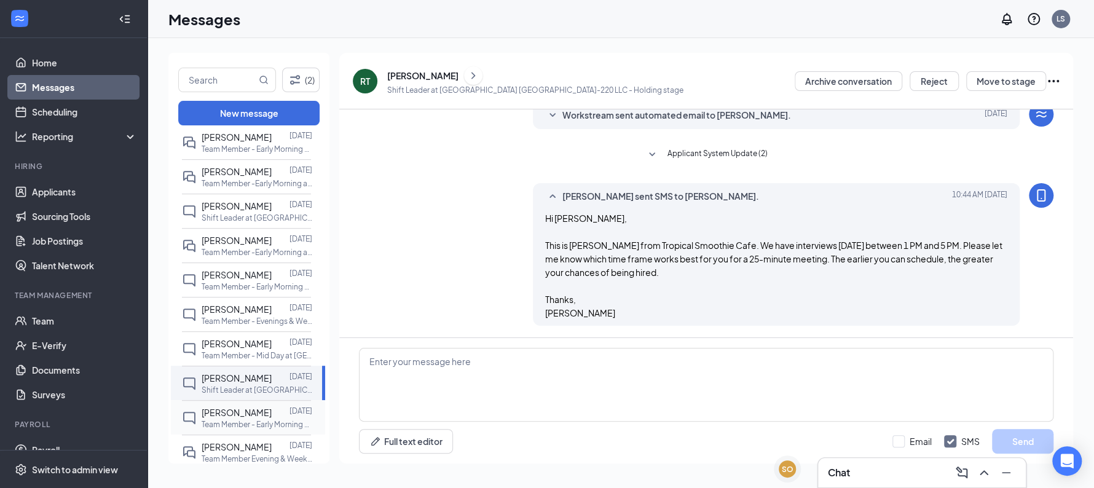
click at [242, 430] on p "Team Member - Early Morning at Sunshine Hospitality TX-222 LLC" at bounding box center [257, 424] width 111 height 10
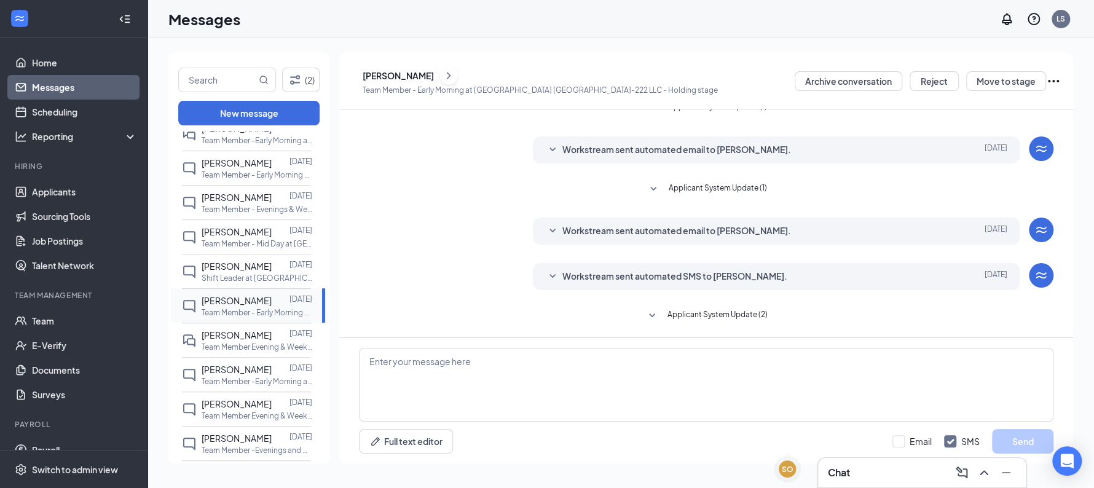
scroll to position [506, 0]
click at [229, 383] on p "Team Member -Early Morning at Sunshine Hospitality TX-288 LLC" at bounding box center [257, 377] width 111 height 10
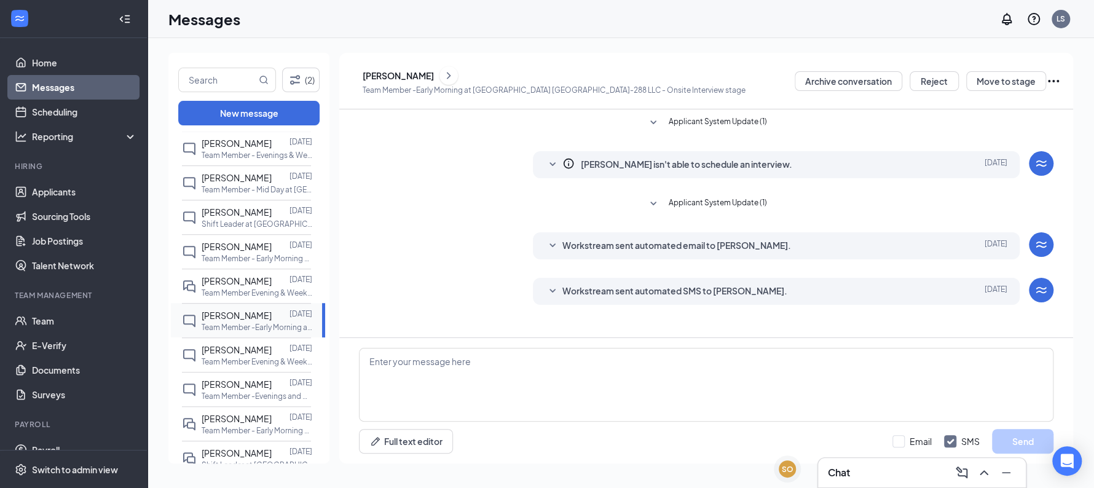
scroll to position [559, 0]
click at [229, 365] on p "Team Member Evening & Weekends at Sunshine Hospitality TX-222 LLC" at bounding box center [257, 359] width 111 height 10
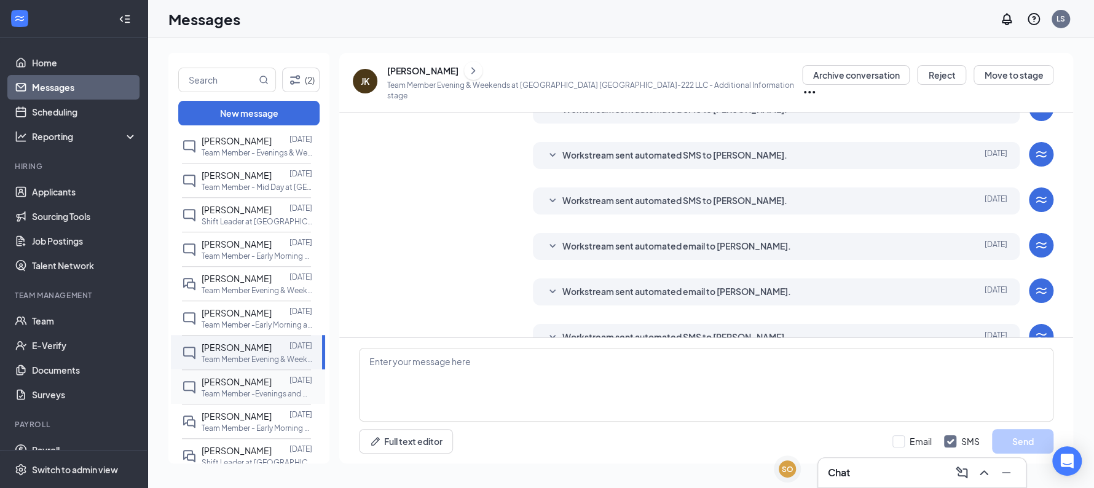
scroll to position [207, 0]
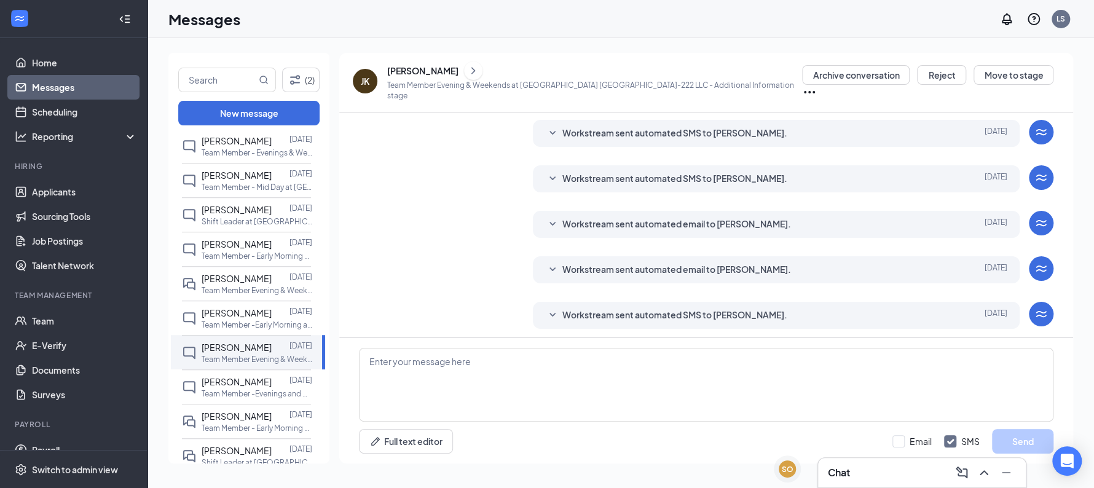
click at [467, 73] on icon "ChevronRight" at bounding box center [473, 70] width 12 height 15
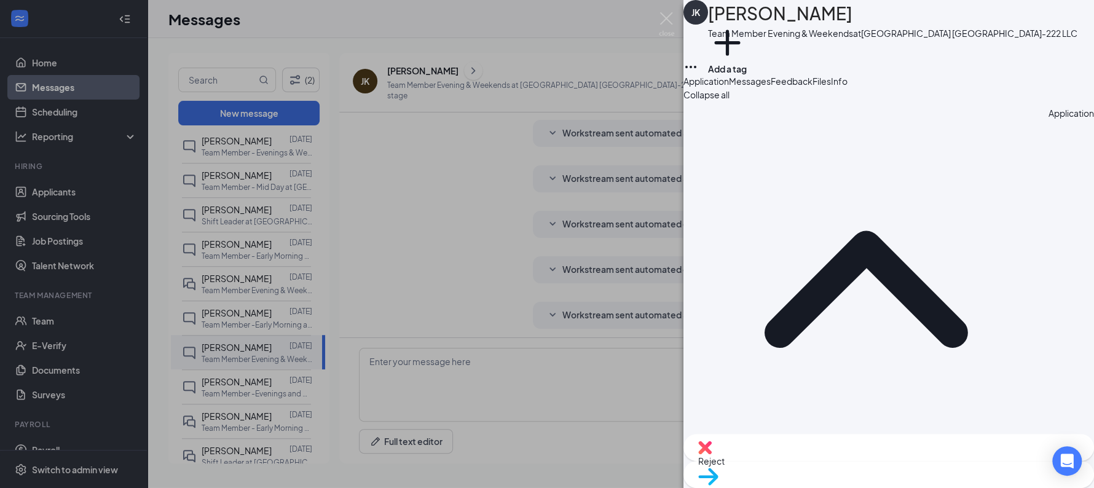
click at [831, 88] on button "Files" at bounding box center [822, 81] width 18 height 14
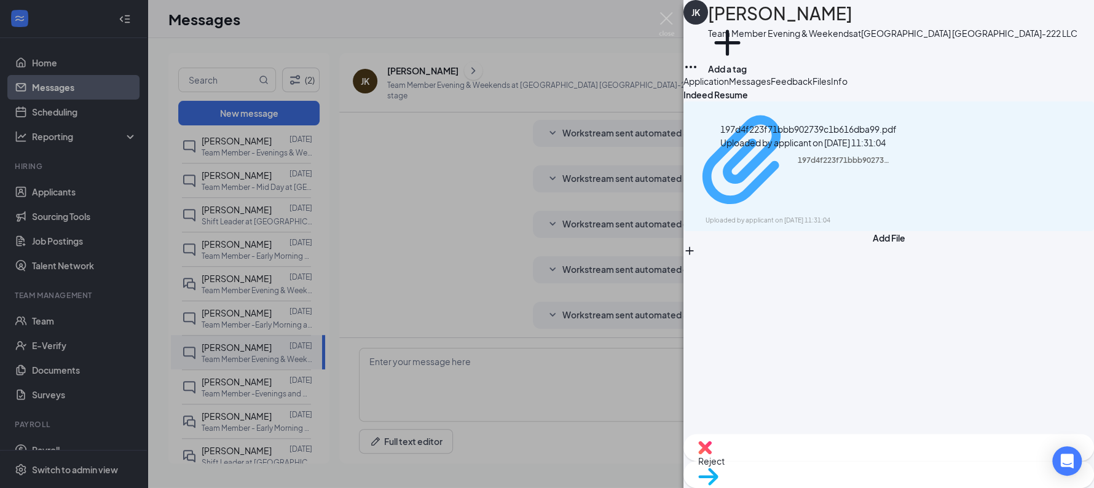
click at [848, 216] on div "Uploaded by applicant on Aug 24, 2025 at 11:31:04" at bounding box center [798, 221] width 184 height 10
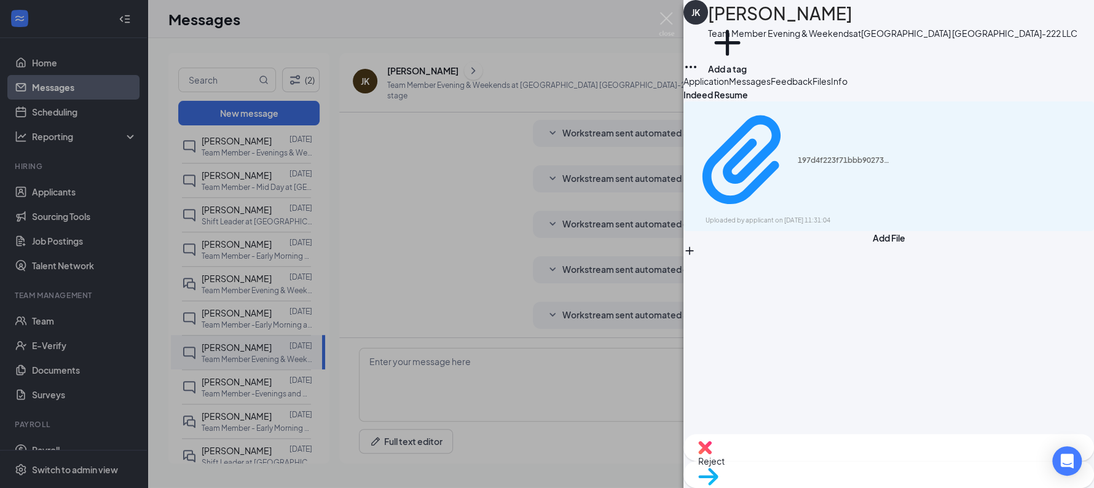
click at [771, 88] on button "Messages" at bounding box center [750, 81] width 42 height 14
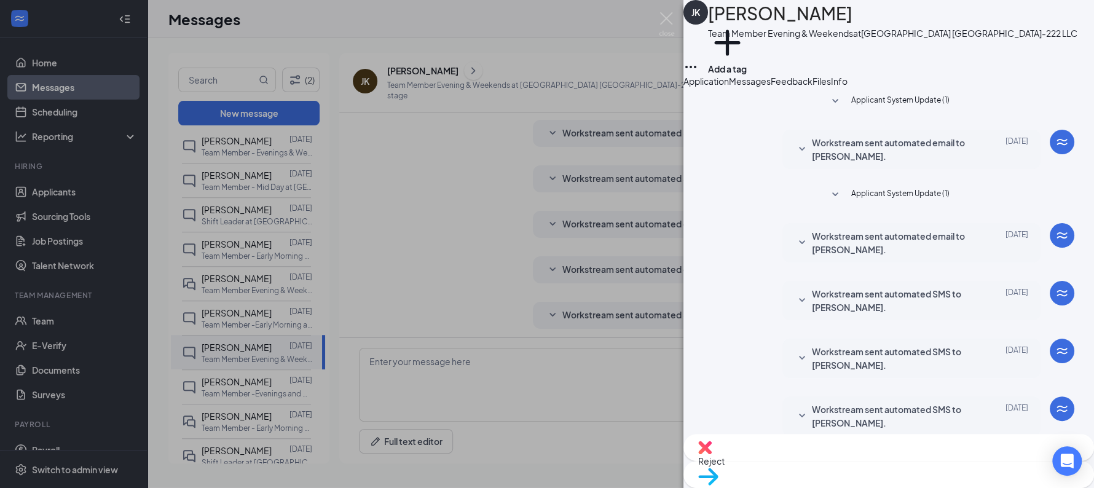
scroll to position [341, 0]
type textarea "."
type textarea "Hi Justin, This is Laura from Tropical Smoothie Cafe. We have interviews today …"
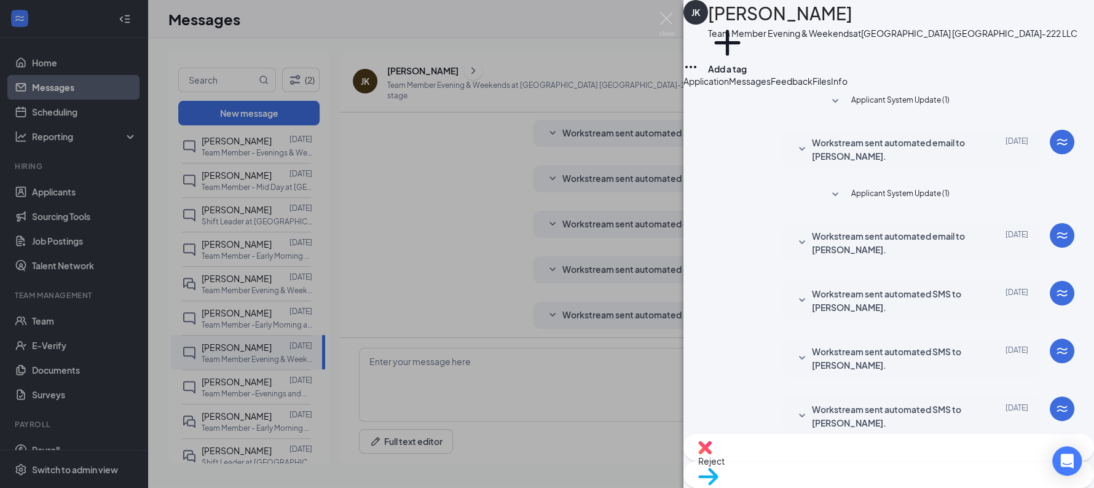
click at [251, 390] on div "JK Justin Kleen Team Member Evening & Weekends at Sunshine Hospitality TX-222 L…" at bounding box center [547, 244] width 1094 height 488
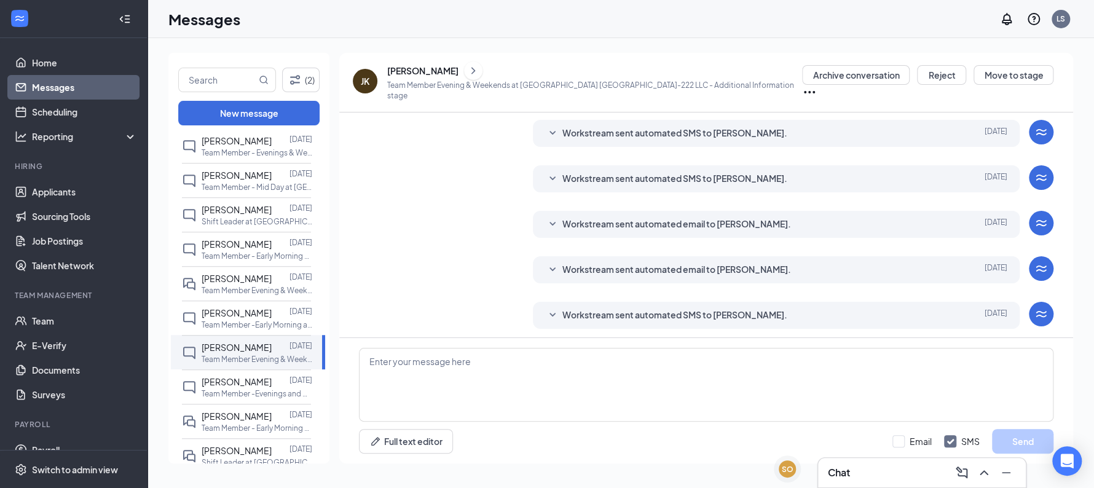
click at [251, 387] on span "Jessica Rivera" at bounding box center [237, 381] width 70 height 11
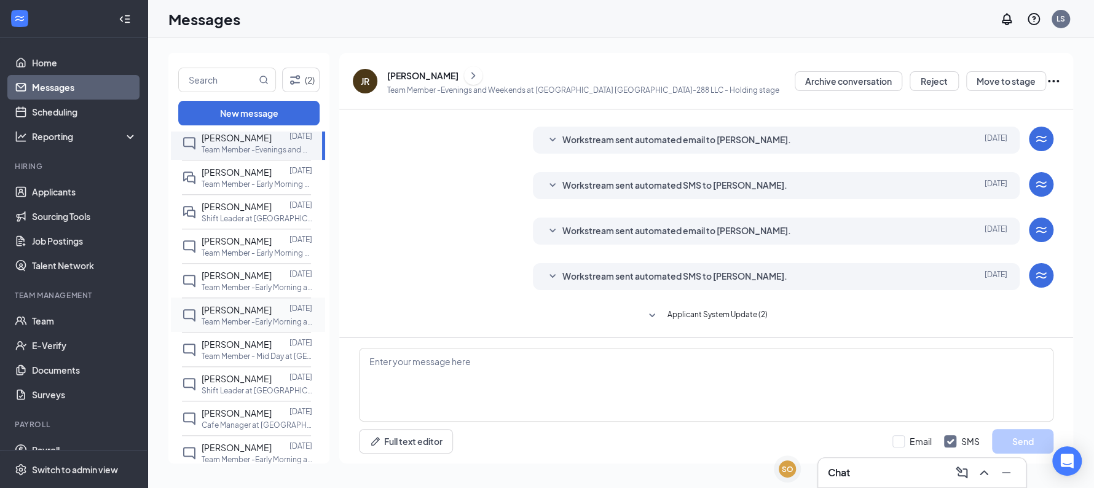
scroll to position [804, 0]
click at [232, 246] on span "Cody Nguyen" at bounding box center [237, 240] width 70 height 11
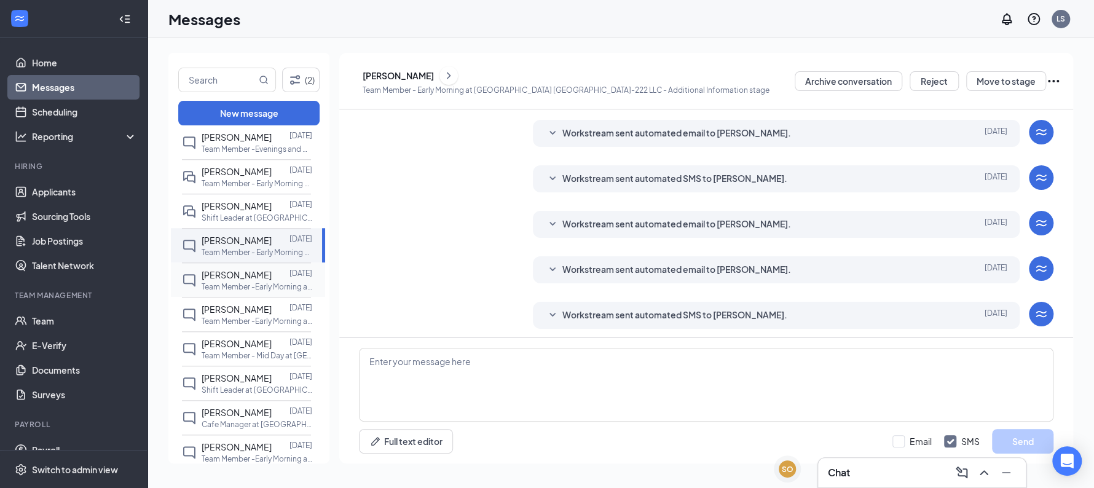
scroll to position [266, 0]
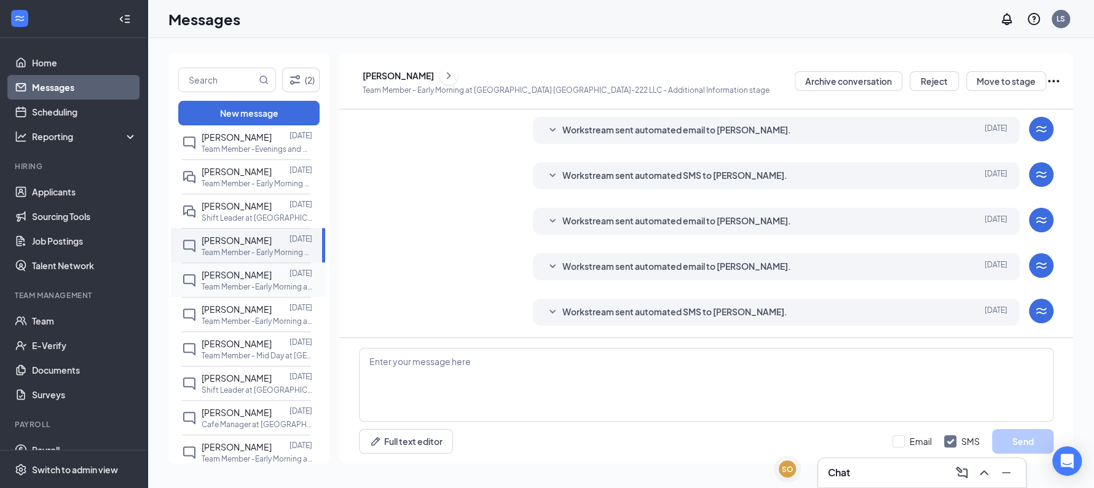
click at [236, 280] on span "Daphney Arellano" at bounding box center [237, 274] width 70 height 11
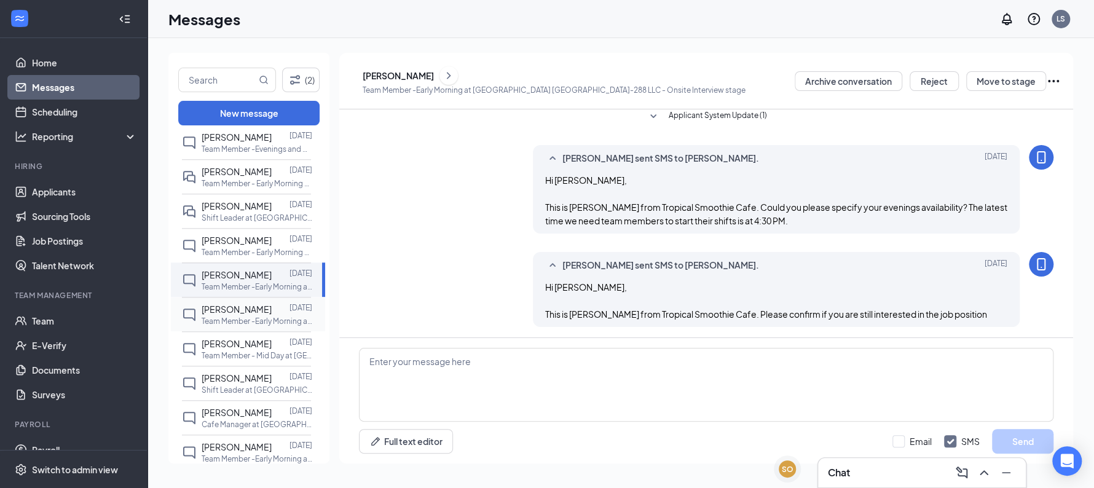
scroll to position [179, 0]
click at [248, 315] on span "Alyssa Cantu" at bounding box center [237, 309] width 70 height 11
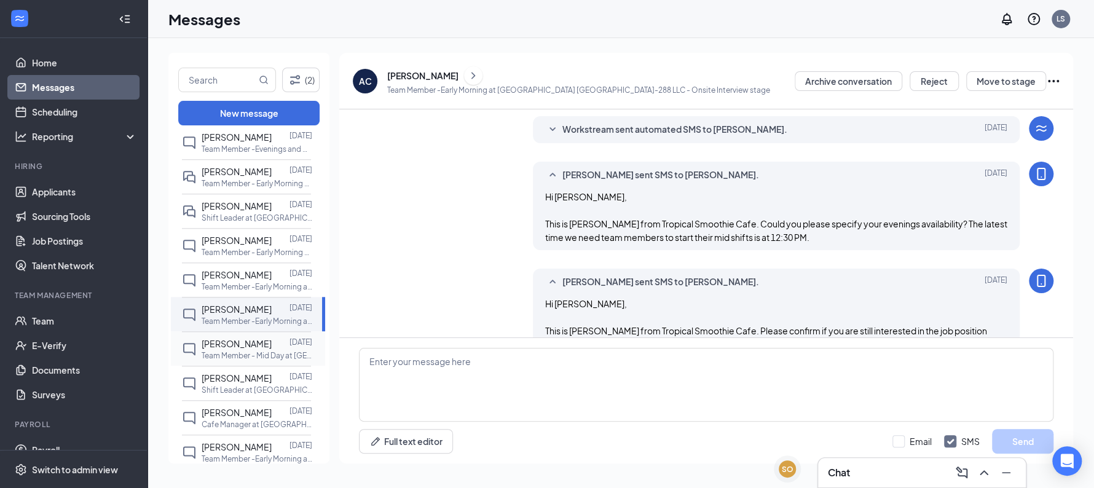
scroll to position [179, 0]
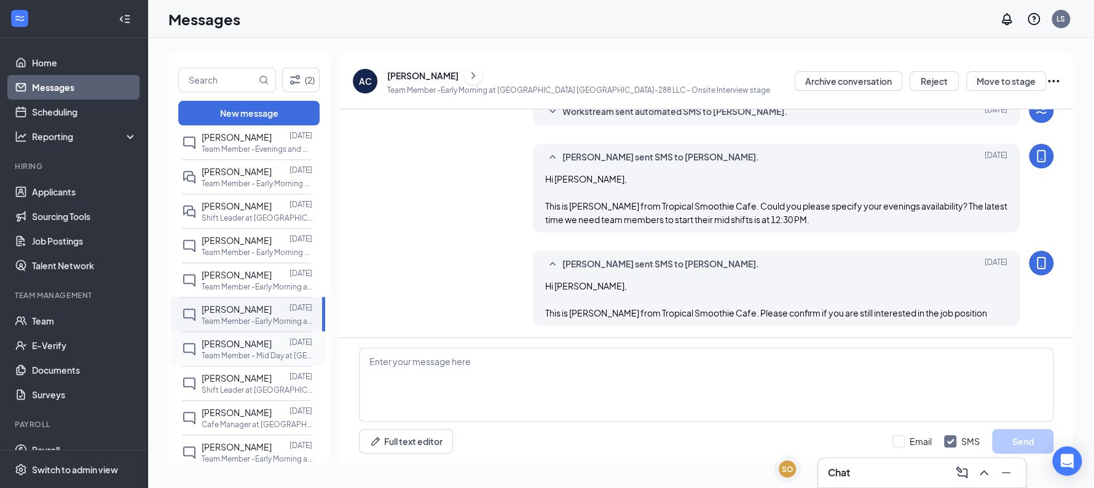
click at [248, 349] on span "NaShawn Turner" at bounding box center [237, 343] width 70 height 11
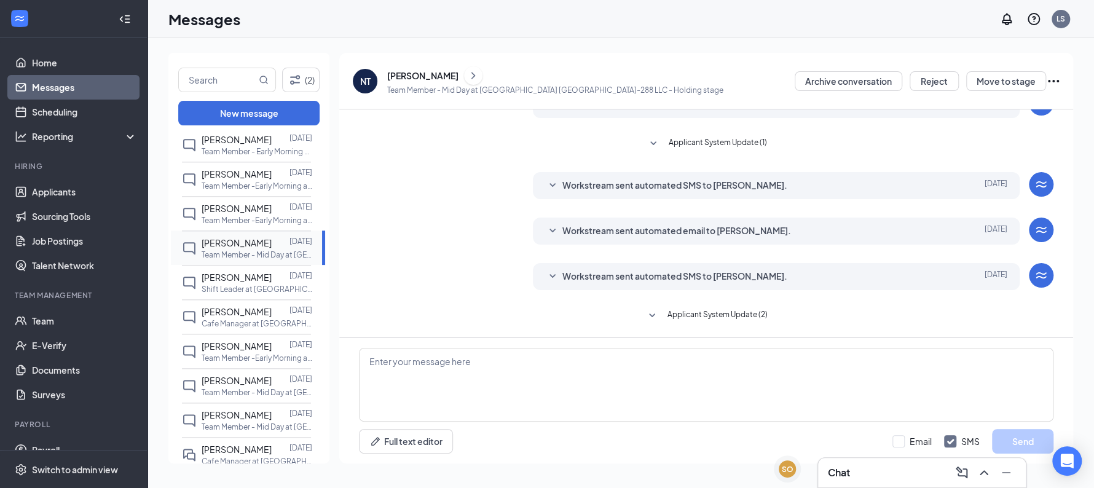
scroll to position [907, 0]
click at [253, 293] on p "Shift Leader at Sunshine Hospitality TX-220 LLC" at bounding box center [257, 287] width 111 height 10
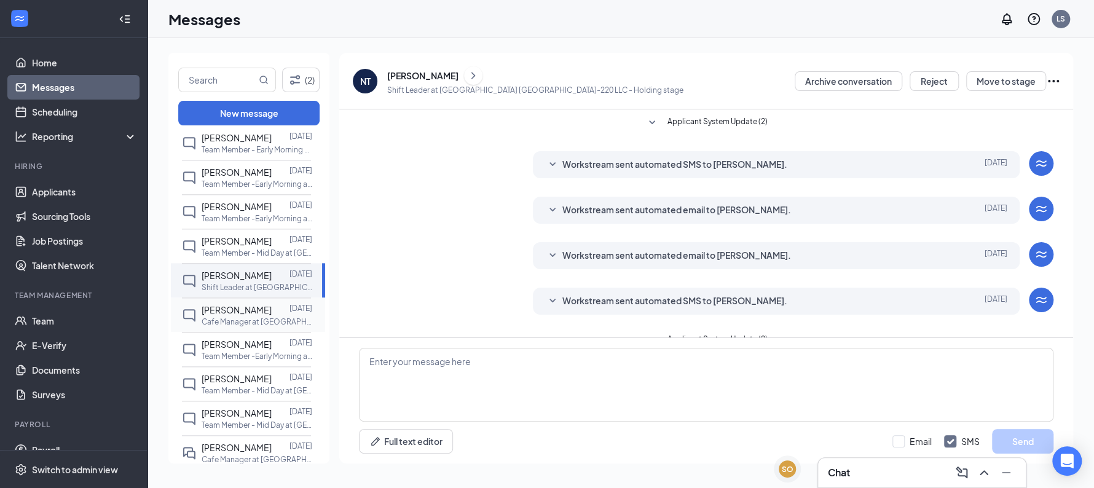
scroll to position [25, 0]
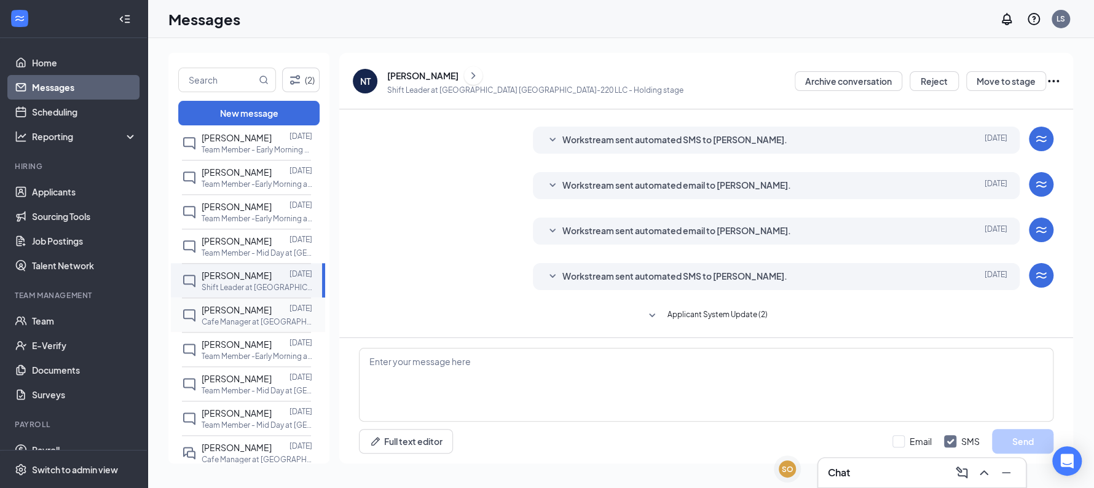
click at [254, 327] on p "Cafe Manager at Sunshine Hospitality TX-220 LLC" at bounding box center [257, 322] width 111 height 10
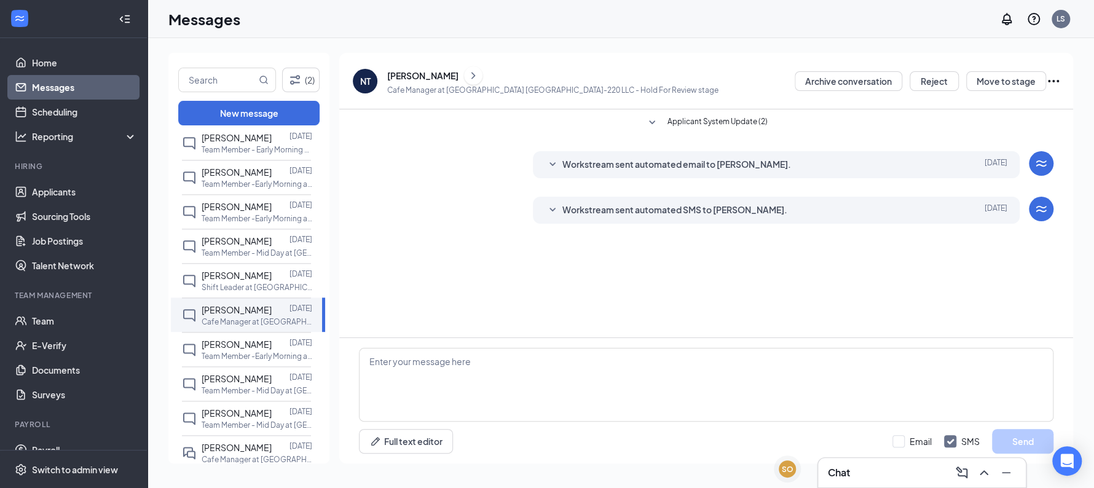
click at [467, 80] on icon "ChevronRight" at bounding box center [473, 75] width 12 height 15
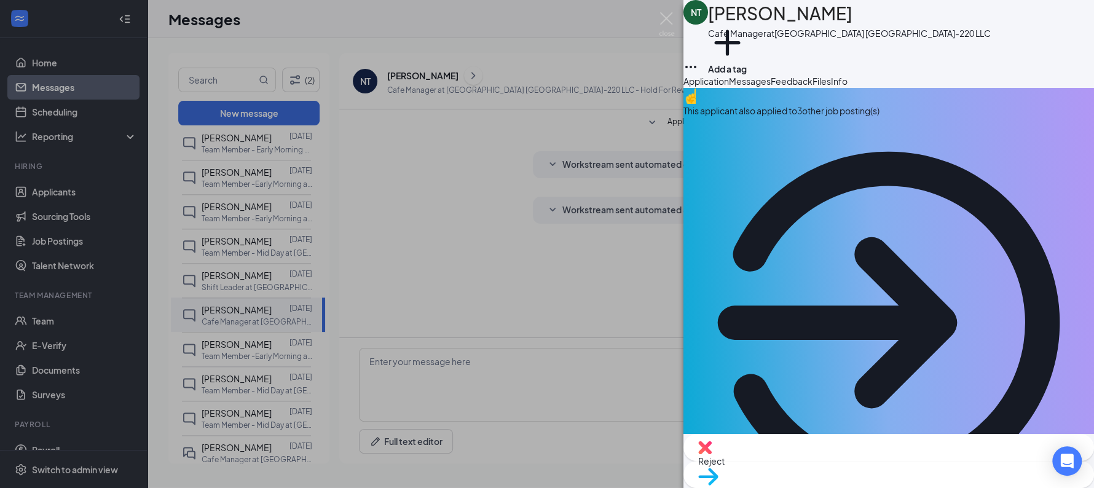
click at [831, 87] on span "Files" at bounding box center [822, 81] width 18 height 11
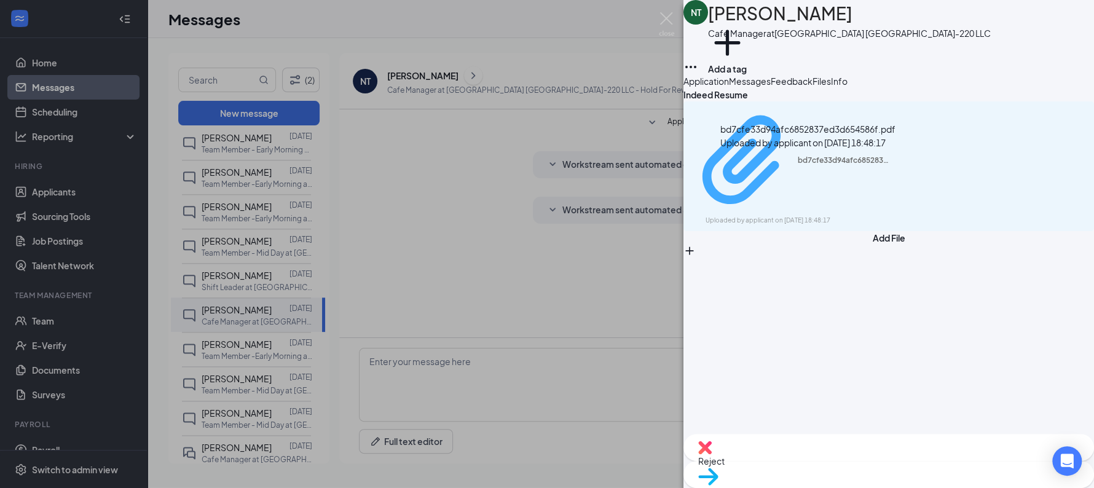
click at [885, 164] on div "bd7cfe33d94afc6852837ed3d654586f.pdf" at bounding box center [844, 161] width 92 height 10
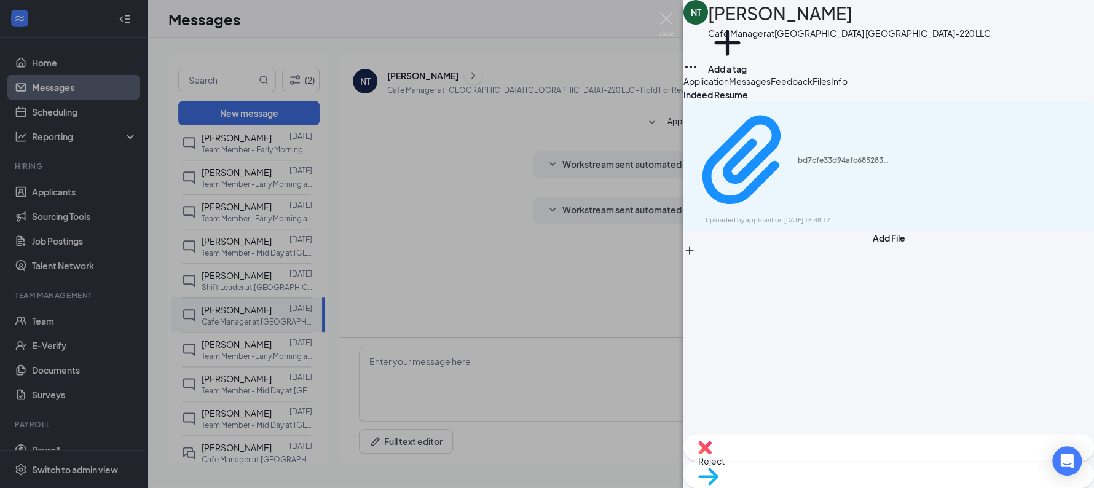
click at [729, 87] on span "Application" at bounding box center [706, 81] width 45 height 11
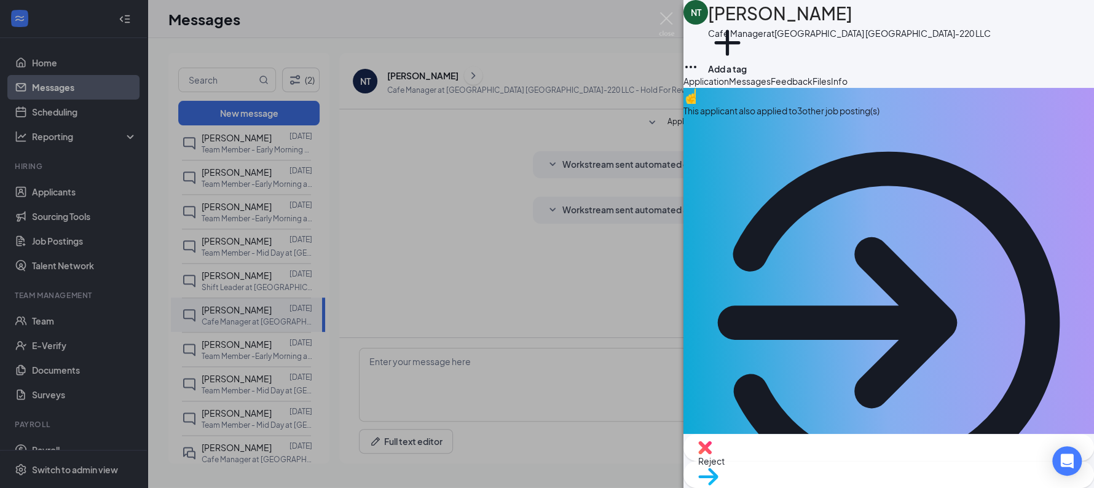
drag, startPoint x: 804, startPoint y: 234, endPoint x: 731, endPoint y: 240, distance: 72.8
click at [943, 117] on div "This applicant also applied to 3 other job posting(s)" at bounding box center [889, 111] width 411 height 14
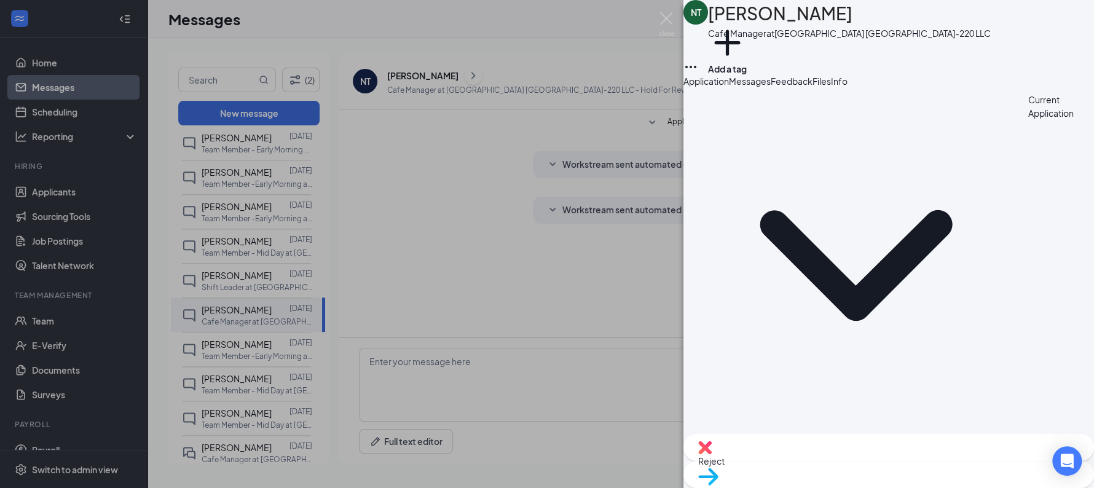
click at [725, 461] on span "Reject" at bounding box center [711, 460] width 26 height 11
click at [725, 463] on span "Reject" at bounding box center [711, 460] width 26 height 11
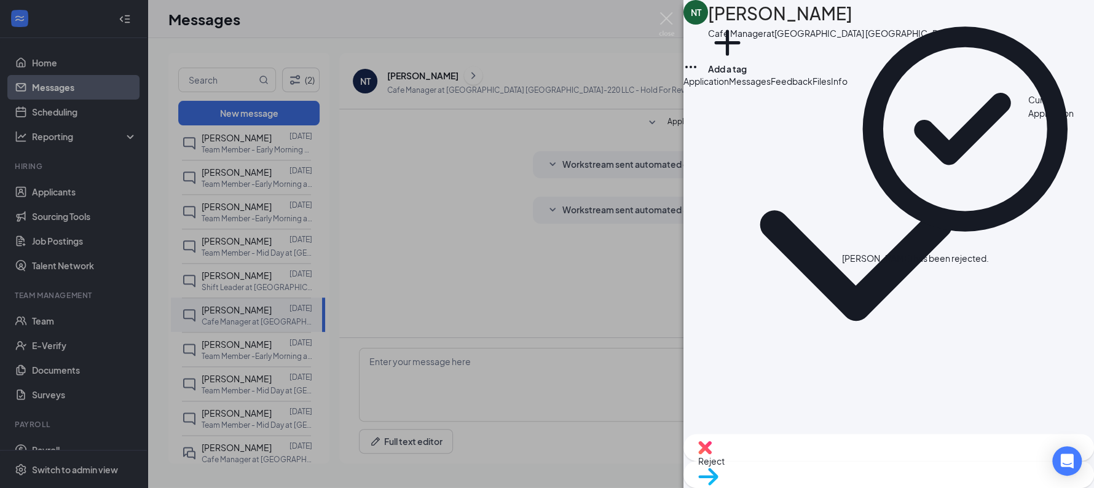
click at [240, 301] on div "NT NaShawn Turner Cafe Manager at Sunshine Hospitality TX-220 LLC Add a tag App…" at bounding box center [547, 244] width 1094 height 488
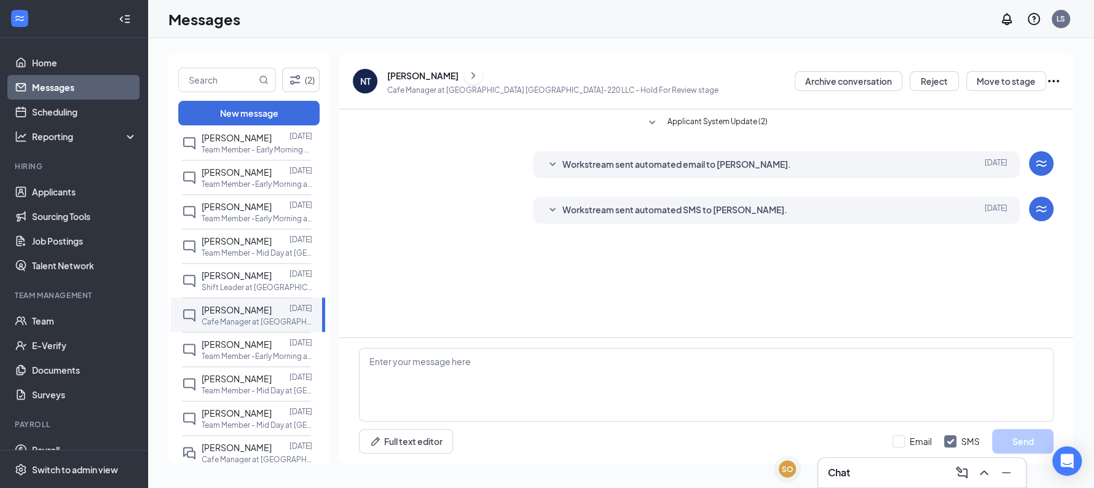
click at [240, 293] on p "Shift Leader at Sunshine Hospitality TX-220 LLC" at bounding box center [257, 287] width 111 height 10
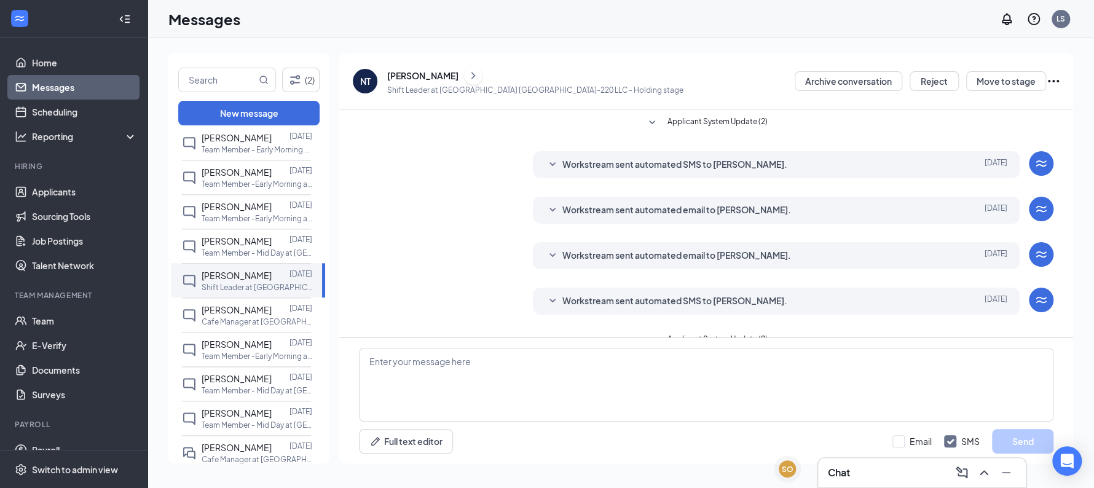
scroll to position [25, 0]
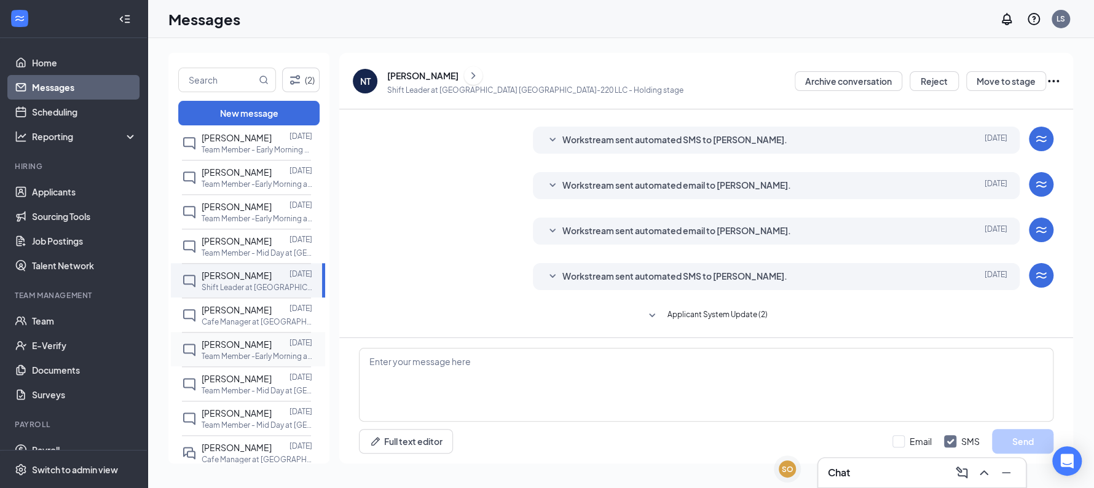
click at [226, 361] on p "Team Member -Early Morning at Sunshine Hospitality TX-288 LLC" at bounding box center [257, 356] width 111 height 10
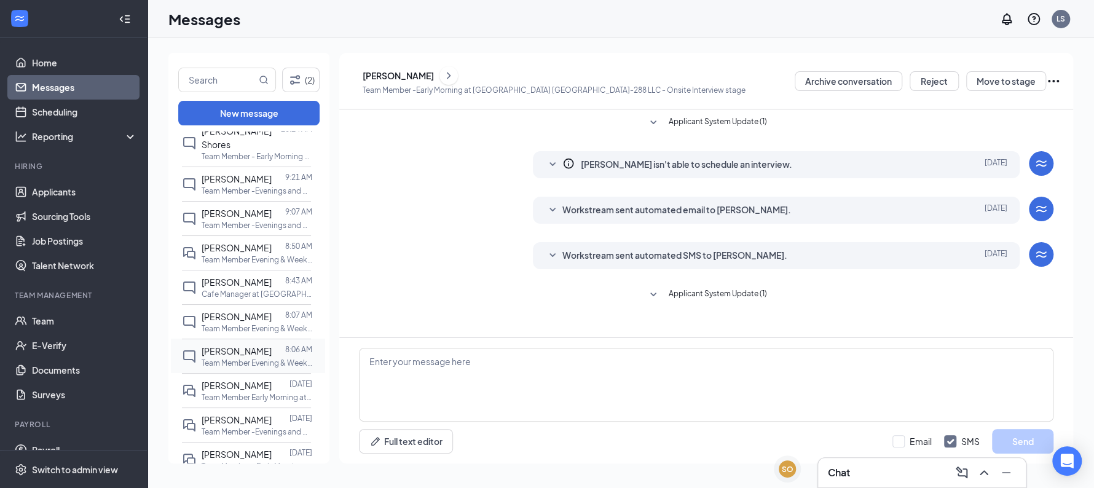
scroll to position [74, 0]
click at [258, 350] on span "Angelina Graham" at bounding box center [237, 350] width 70 height 11
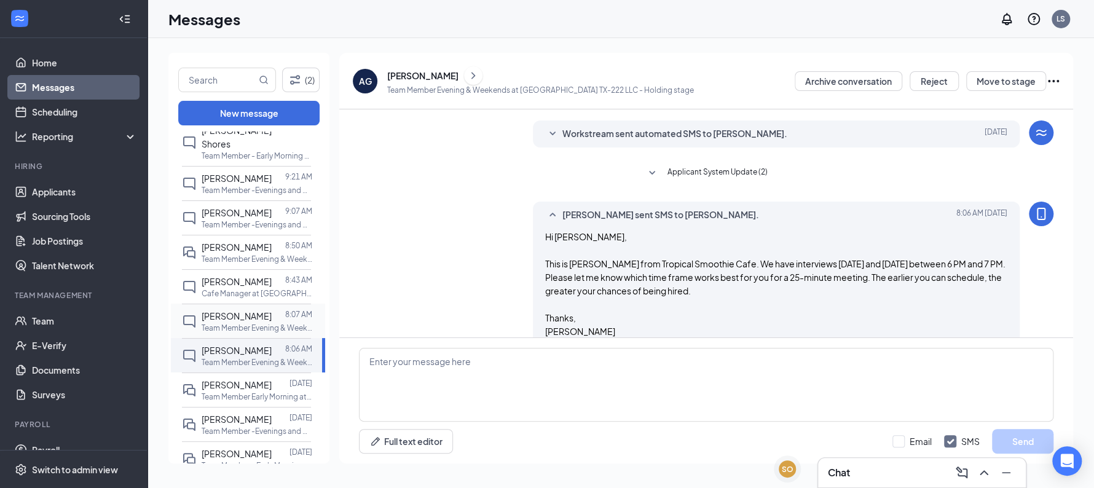
scroll to position [186, 0]
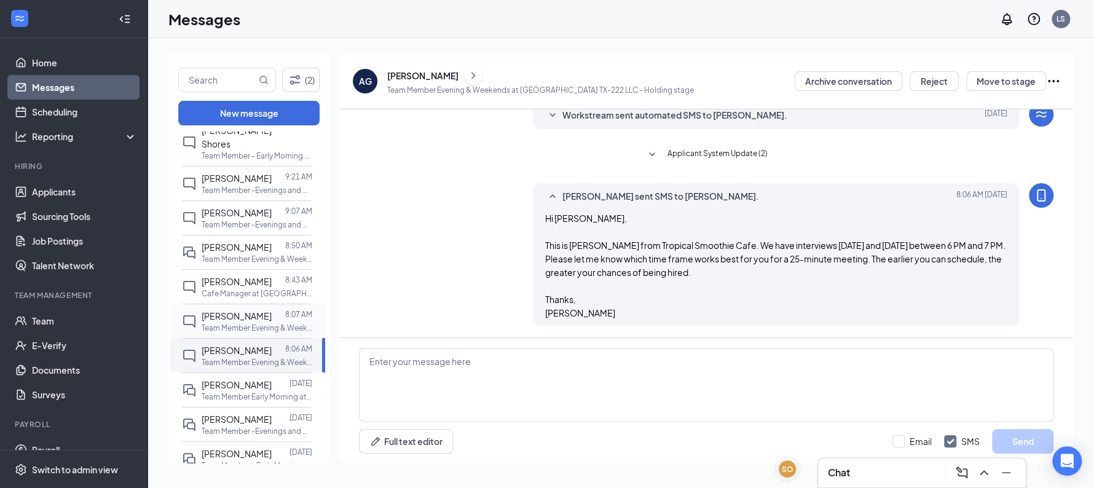
click at [245, 317] on span "Ana Benova" at bounding box center [237, 315] width 70 height 11
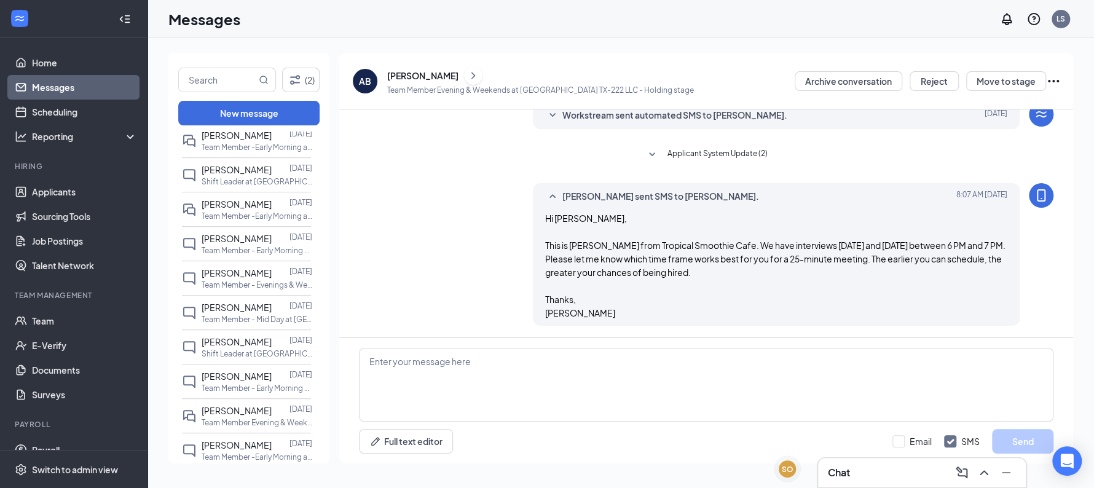
scroll to position [425, 0]
click at [247, 258] on p "Team Member - Early Morning at Sunshine Hospitality TX-222 LLC" at bounding box center [257, 252] width 111 height 10
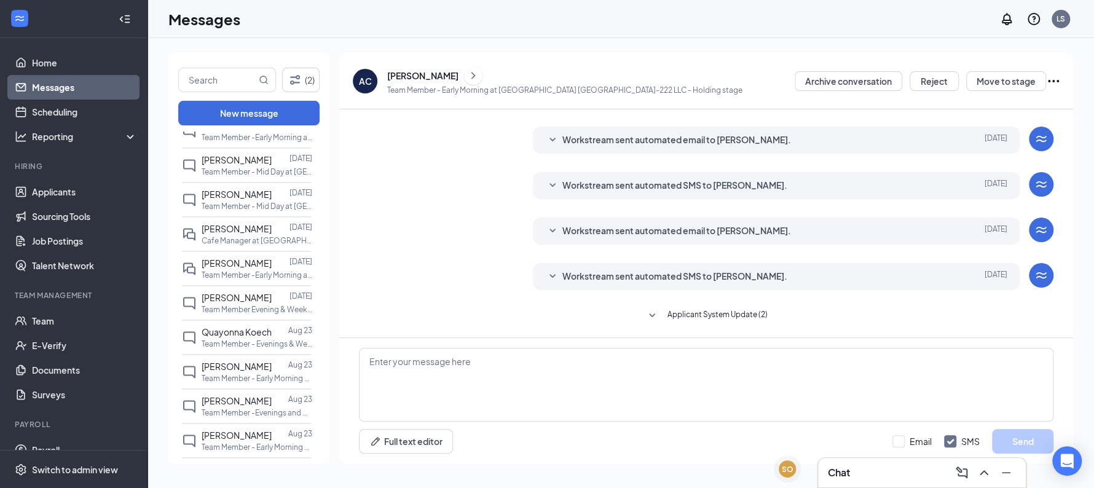
scroll to position [1125, 0]
click at [251, 280] on p "Team Member -Early Morning at Sunshine Hospitality TX-288 LLC" at bounding box center [257, 275] width 111 height 10
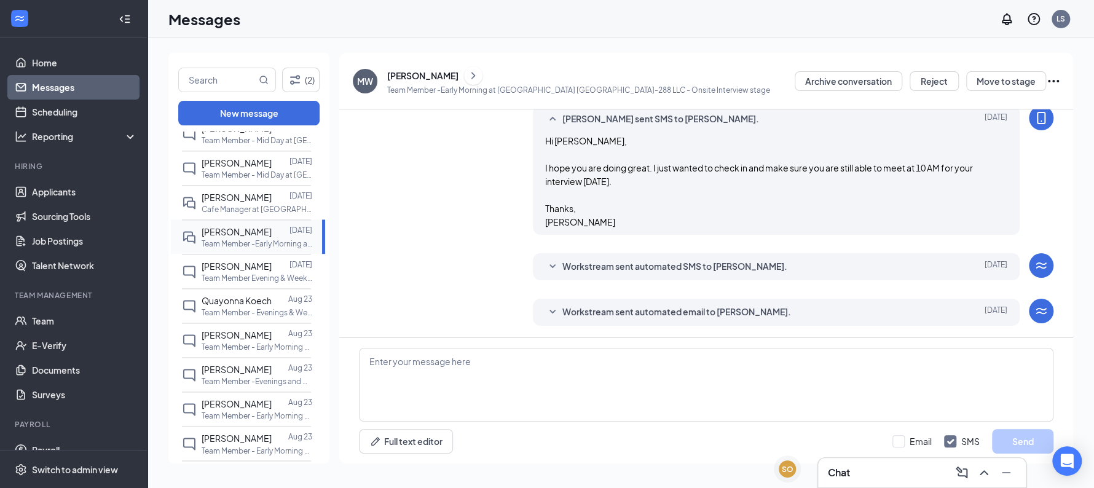
scroll to position [1160, 0]
click at [246, 303] on span "Quayonna Koech" at bounding box center [237, 297] width 70 height 11
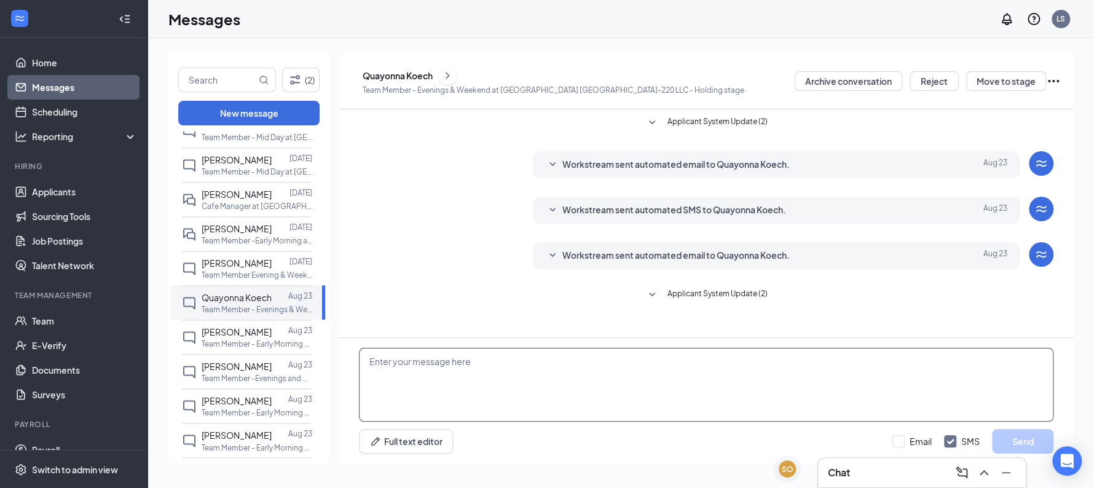
click at [432, 387] on textarea at bounding box center [706, 385] width 695 height 74
type textarea "."
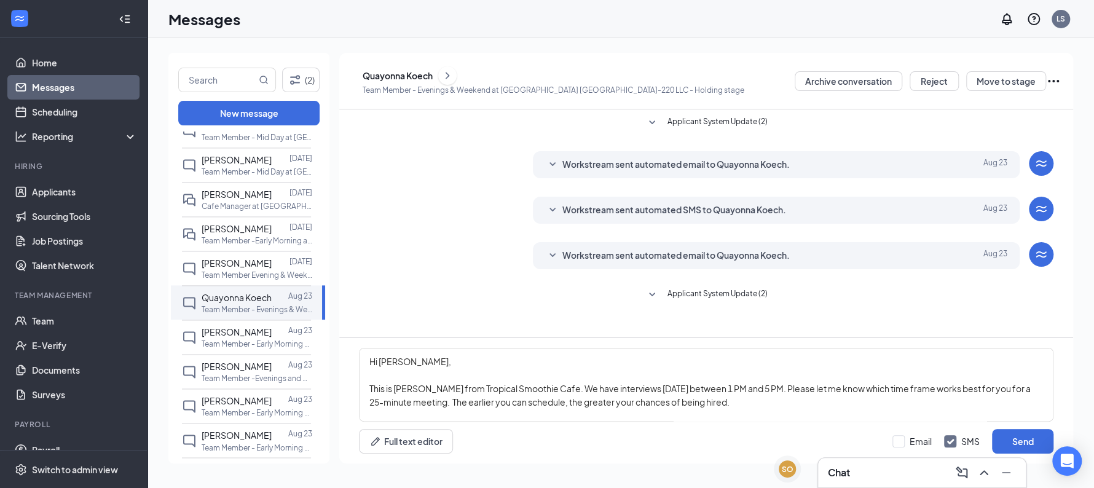
click at [454, 77] on icon "ChevronRight" at bounding box center [447, 75] width 12 height 15
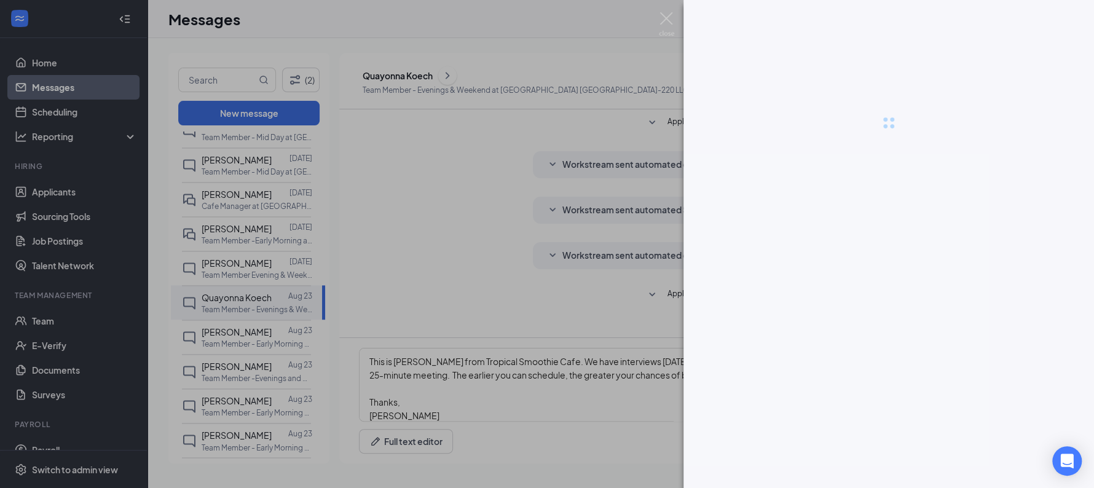
click at [470, 76] on div at bounding box center [547, 244] width 1094 height 488
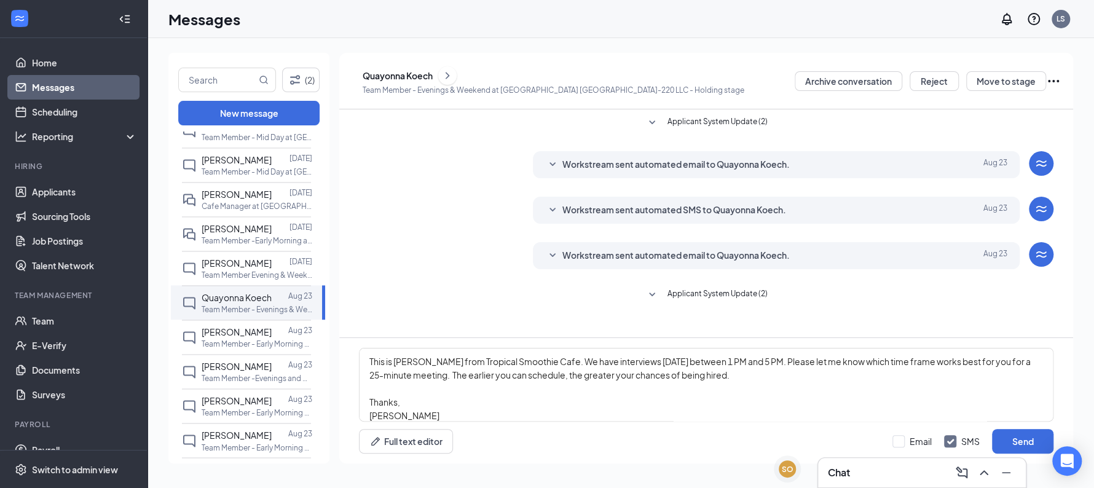
click at [454, 76] on icon "ChevronRight" at bounding box center [447, 75] width 12 height 15
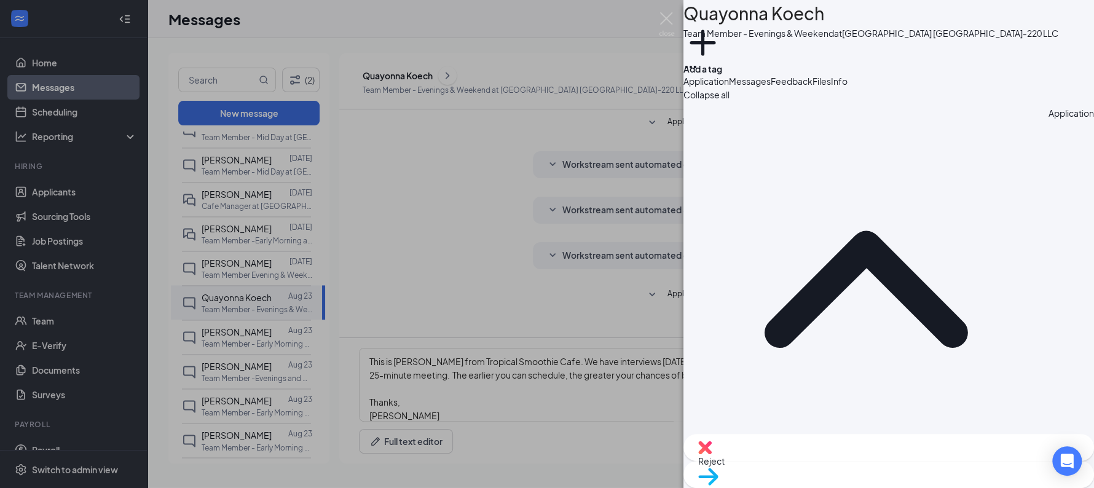
click at [831, 87] on span "Files" at bounding box center [822, 81] width 18 height 11
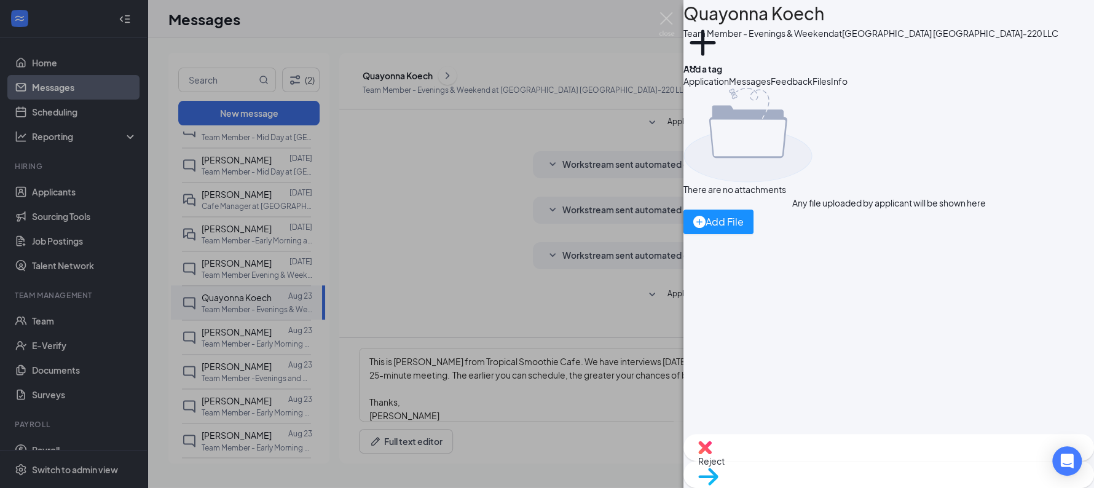
click at [729, 88] on button "Application" at bounding box center [706, 81] width 45 height 14
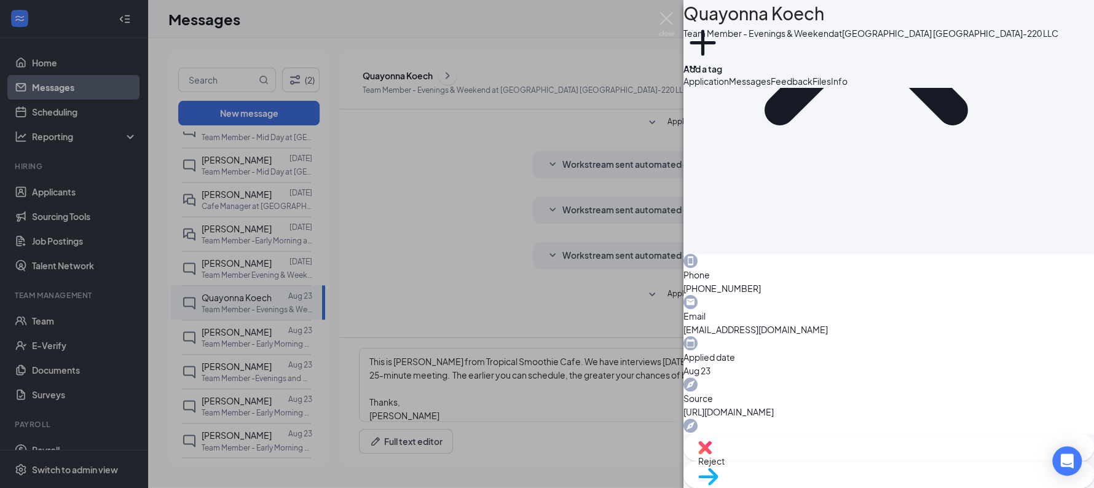
scroll to position [222, 0]
click at [461, 251] on div "QK Quayonna Koech Team Member - Evenings & Weekend at Sunshine Hospitality TX-2…" at bounding box center [547, 244] width 1094 height 488
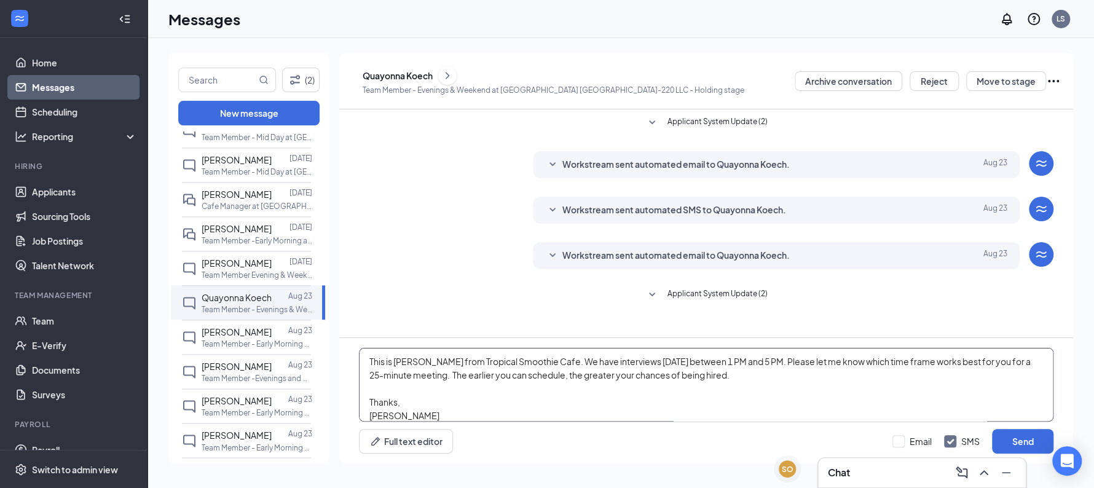
click at [431, 384] on textarea "Hi Landon, This is Laura from Tropical Smoothie Cafe. We have interviews today …" at bounding box center [706, 385] width 695 height 74
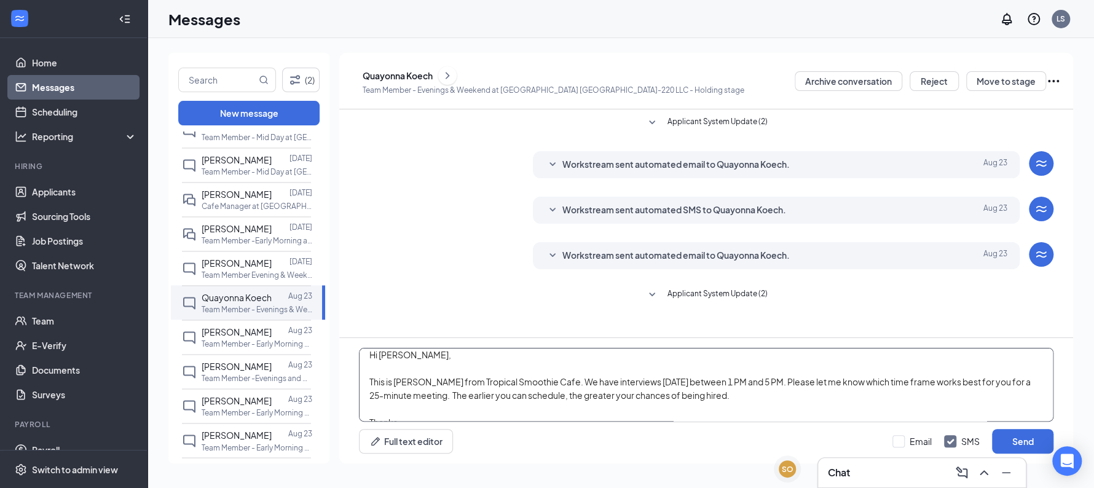
scroll to position [34, 0]
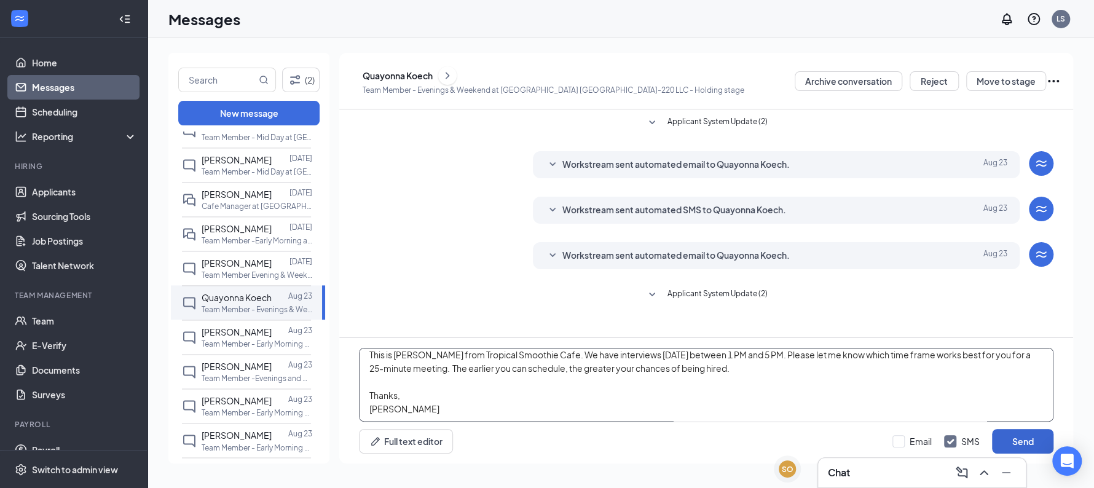
type textarea "Hi Quayonna, This is Laura from Tropical Smoothie Cafe. We have interviews toda…"
click at [1010, 439] on button "Send" at bounding box center [1022, 441] width 61 height 25
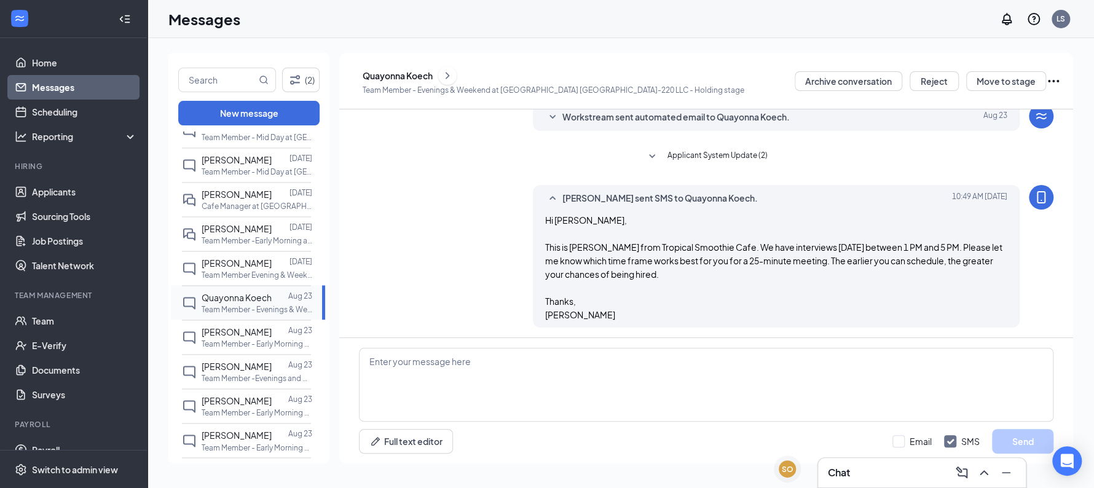
scroll to position [140, 0]
click at [242, 337] on span "Claudia Bolivar" at bounding box center [237, 331] width 70 height 11
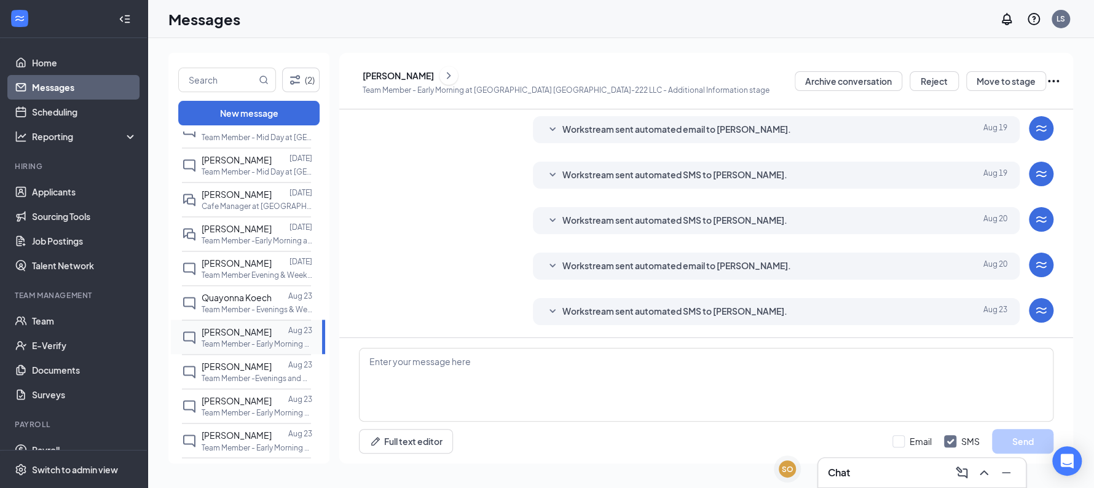
scroll to position [266, 0]
click at [242, 384] on p "Team Member -Evenings and Weekends at Sunshine Hospitality TX-288 LLC" at bounding box center [257, 378] width 111 height 10
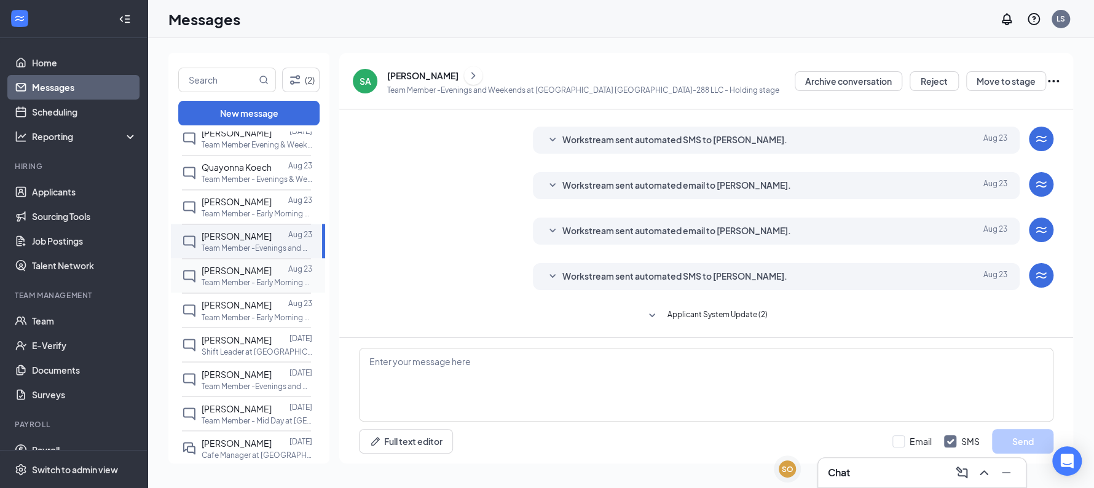
scroll to position [1307, 0]
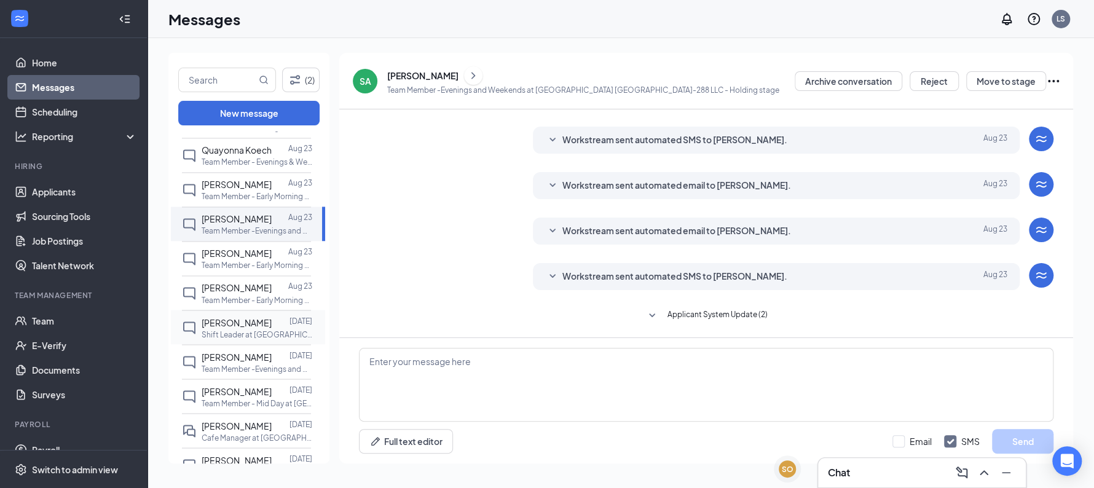
click at [231, 329] on div "Antonio Williams" at bounding box center [237, 322] width 70 height 14
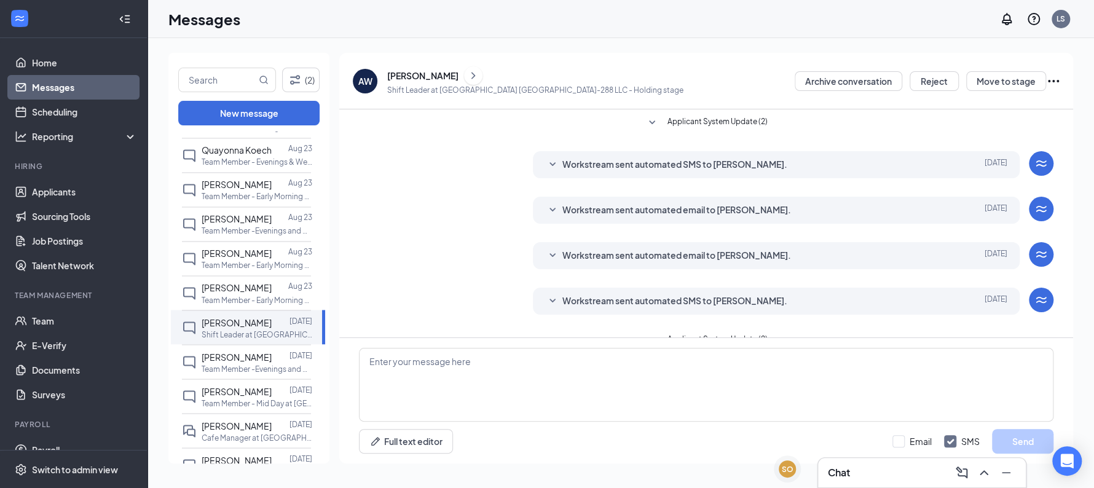
scroll to position [24, 0]
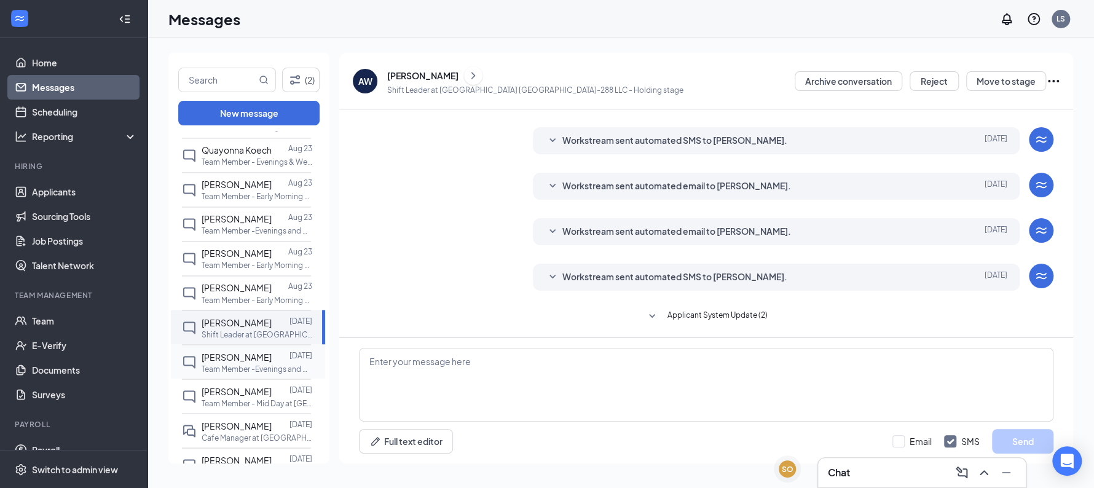
click at [253, 362] on span "Makayla Davis" at bounding box center [237, 356] width 70 height 11
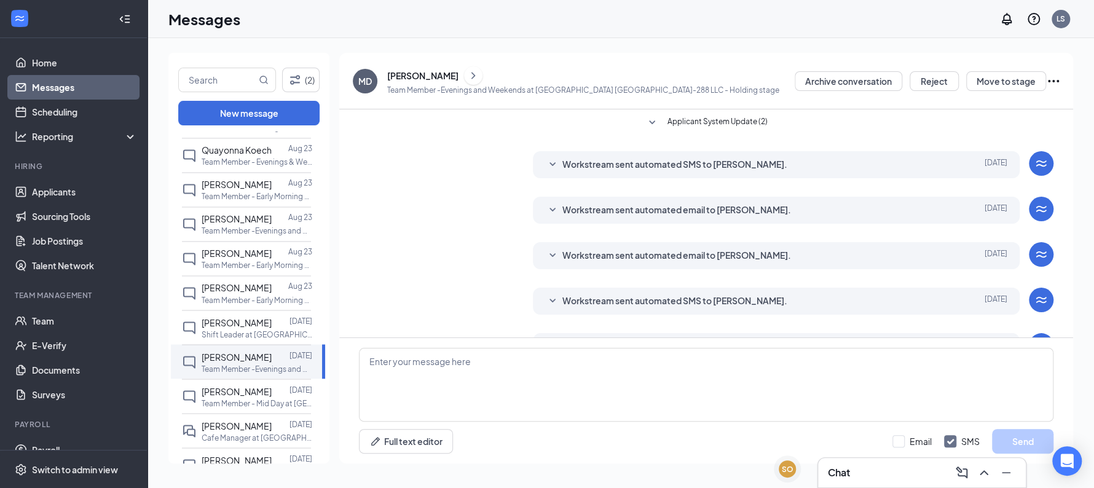
scroll to position [116, 0]
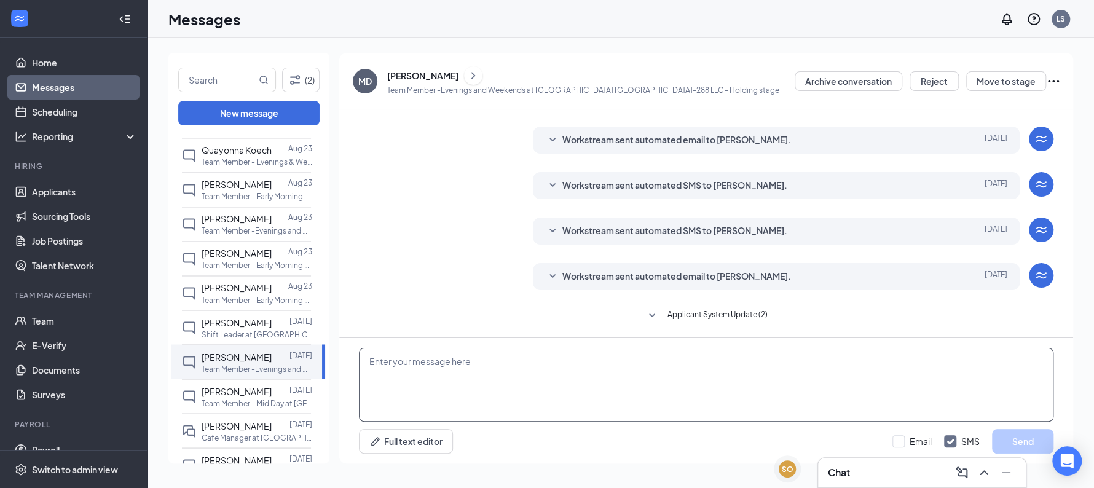
click at [441, 382] on textarea at bounding box center [706, 385] width 695 height 74
type textarea "."
type textarea "Hi Makayla, Welcome to the team! I will send you an email with the formal offer…"
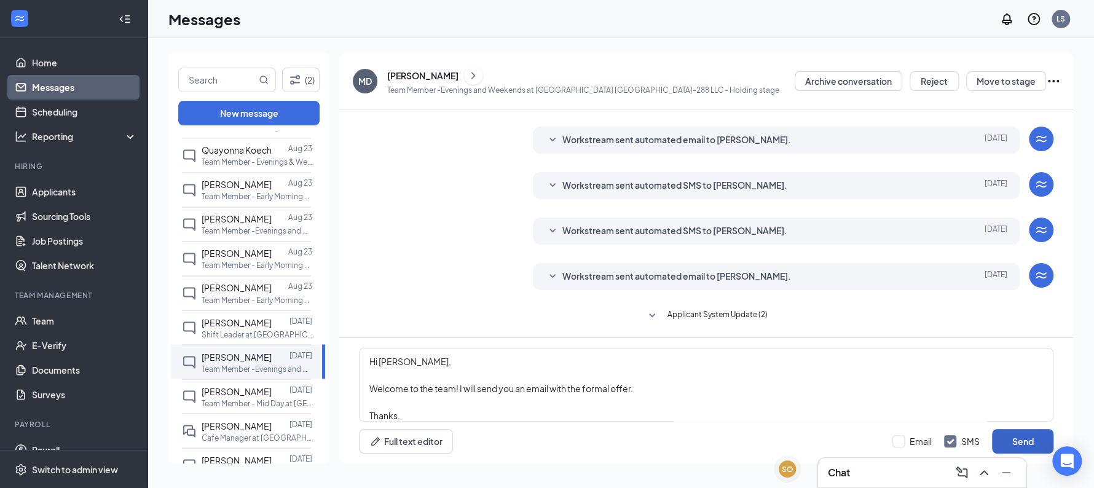
click at [1024, 435] on button "Send" at bounding box center [1022, 441] width 61 height 25
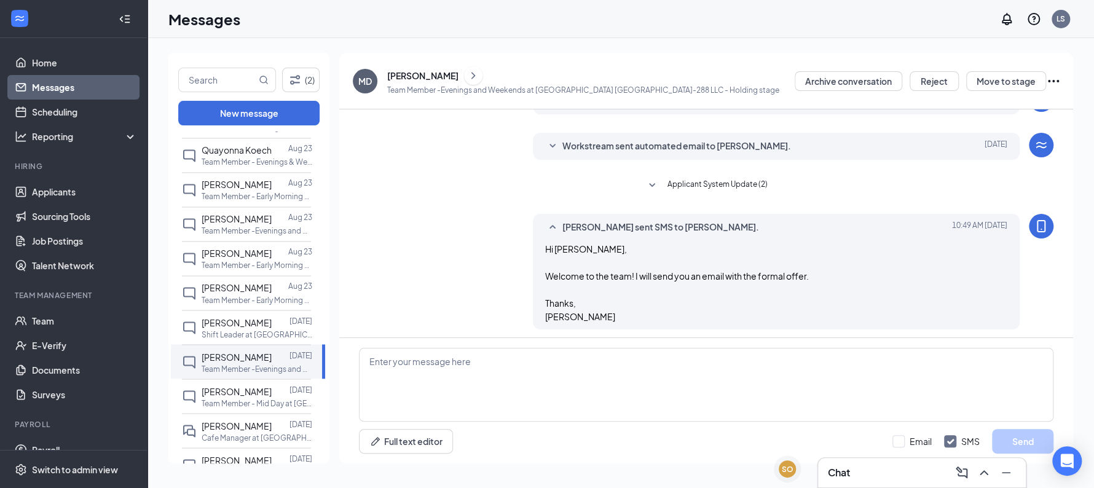
scroll to position [250, 0]
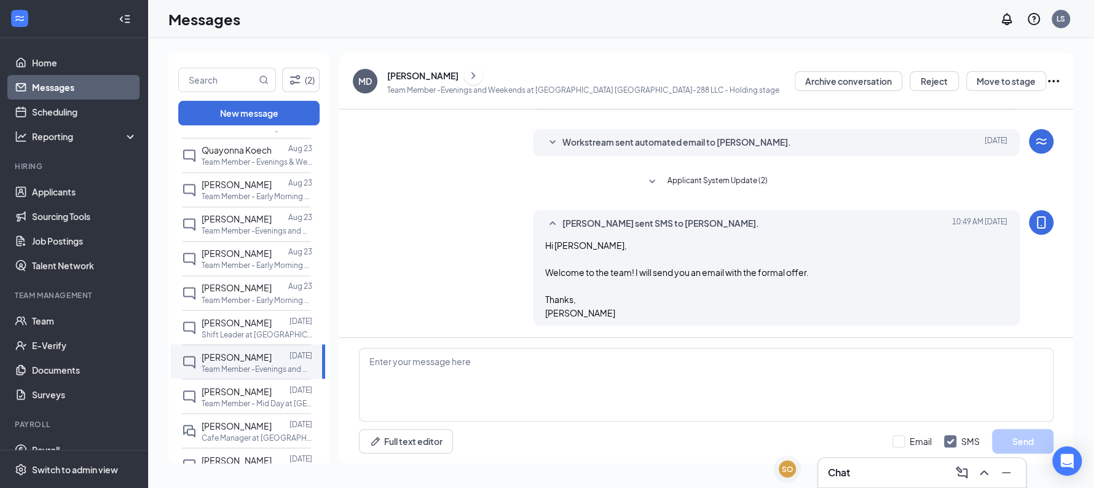
click at [467, 76] on icon "ChevronRight" at bounding box center [473, 75] width 12 height 15
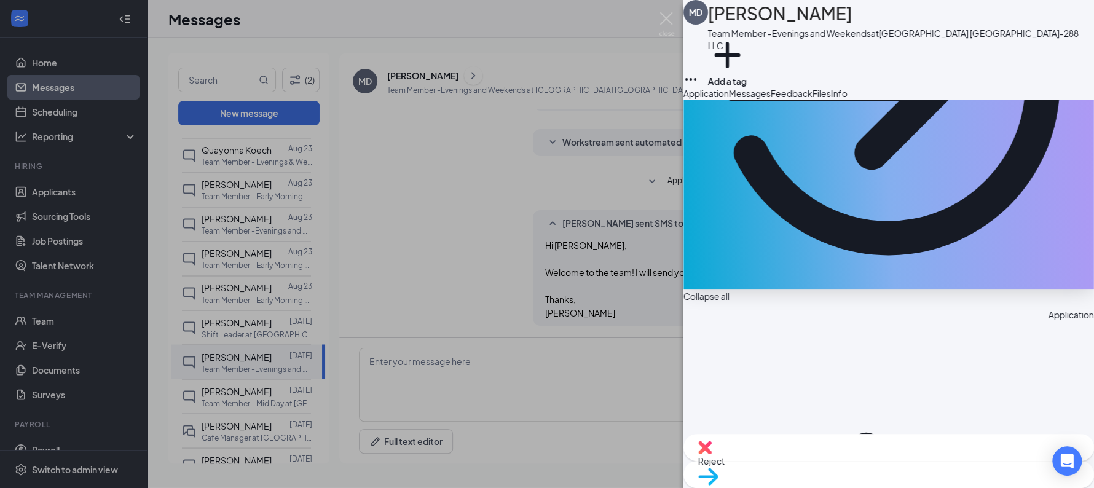
scroll to position [250, 0]
click at [729, 100] on button "Application" at bounding box center [706, 94] width 45 height 14
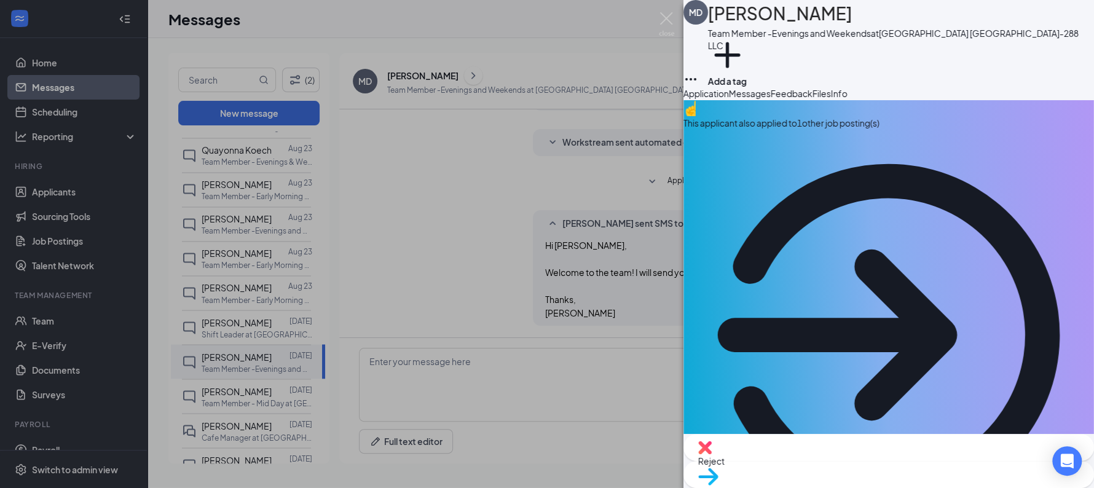
drag, startPoint x: 1029, startPoint y: 235, endPoint x: 907, endPoint y: 238, distance: 122.3
copy span "davis.makayla2026@gmail.com"
click at [771, 87] on button "Messages" at bounding box center [750, 94] width 42 height 14
click at [771, 97] on span "Messages" at bounding box center [750, 93] width 42 height 11
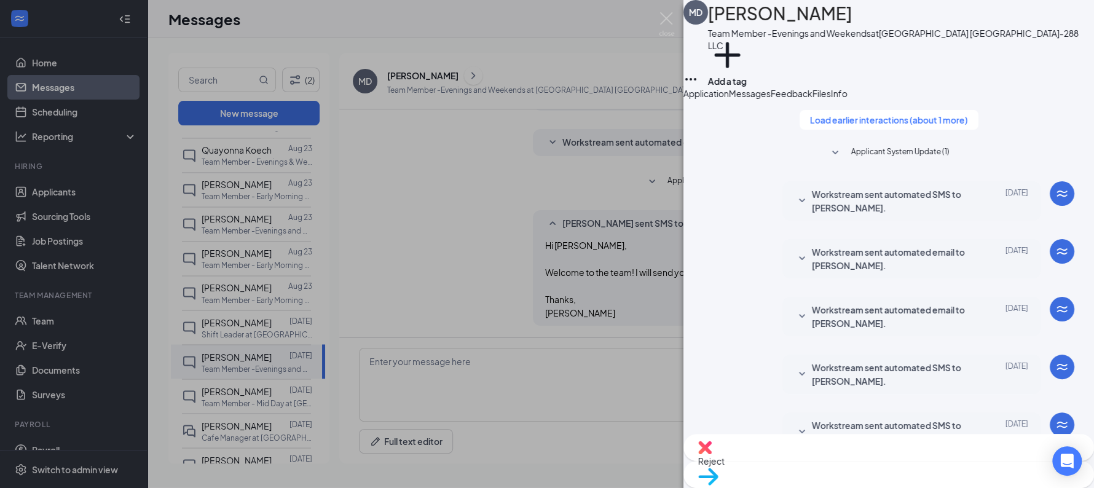
scroll to position [413, 0]
click at [430, 215] on div "MD Makayla Davis Team Member -Evenings and Weekends at Sunshine Hospitality TX-…" at bounding box center [547, 244] width 1094 height 488
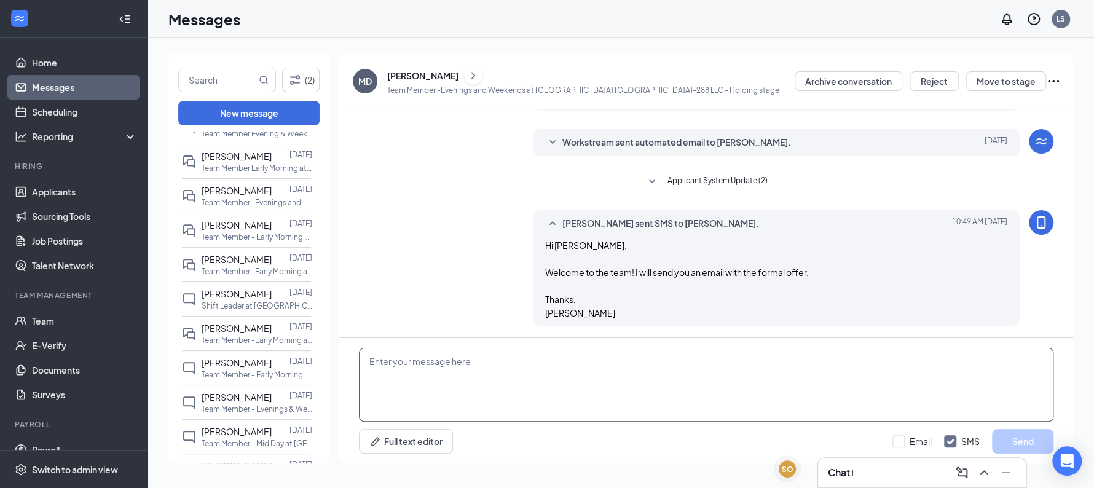
scroll to position [293, 0]
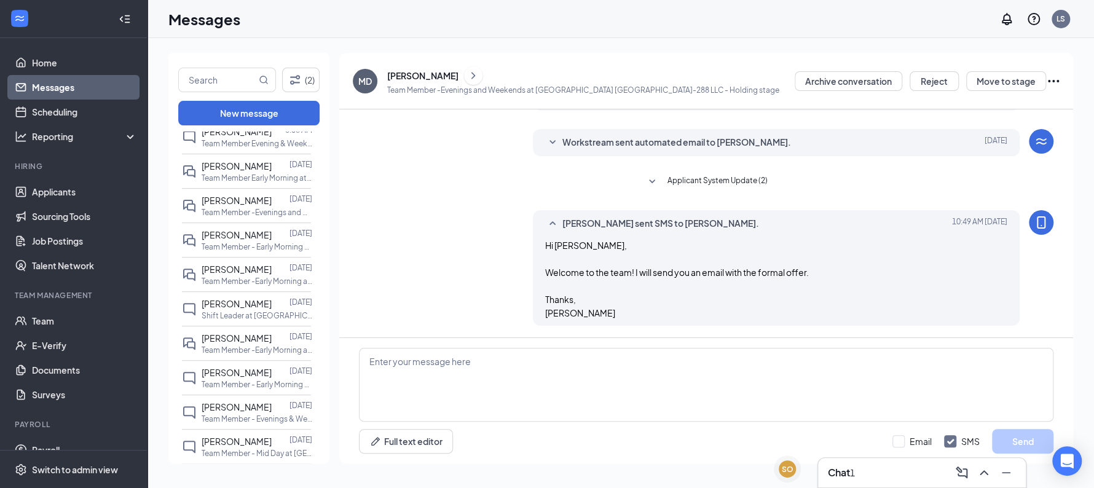
click at [855, 468] on div "1" at bounding box center [852, 473] width 5 height 14
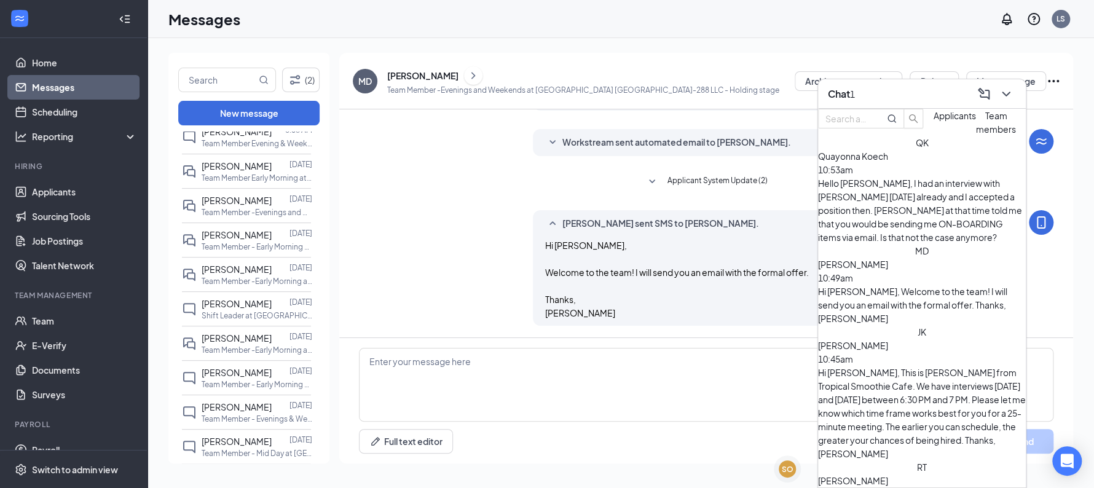
click at [934, 207] on div "Hello Laura, I had an interview with Lindsey on Sunday already and I accepted a…" at bounding box center [922, 210] width 208 height 68
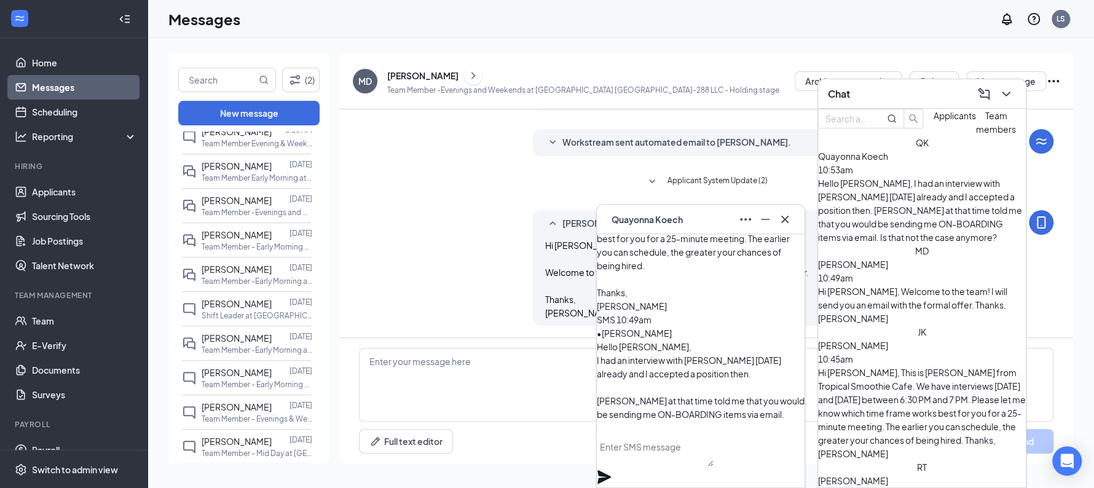
scroll to position [0, 0]
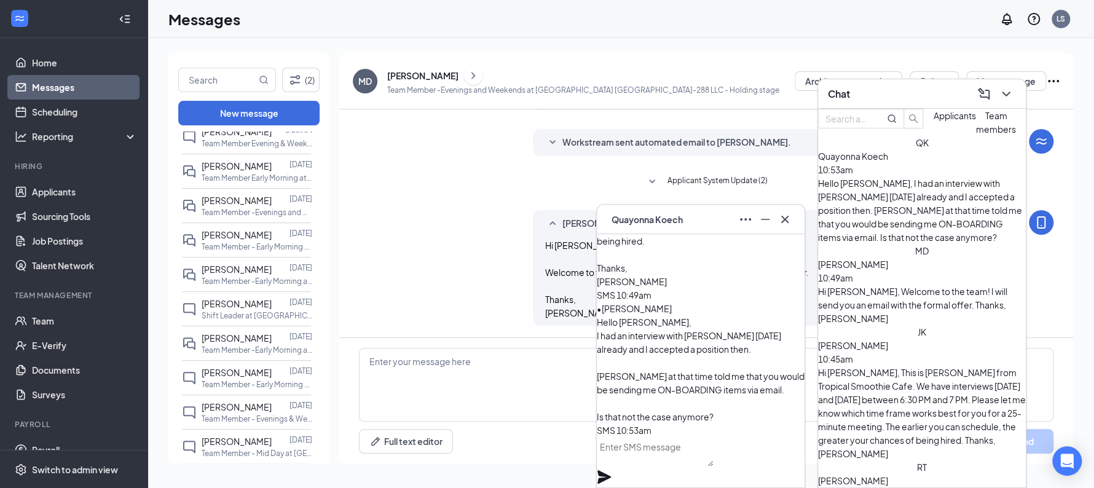
click at [713, 467] on textarea at bounding box center [655, 452] width 116 height 30
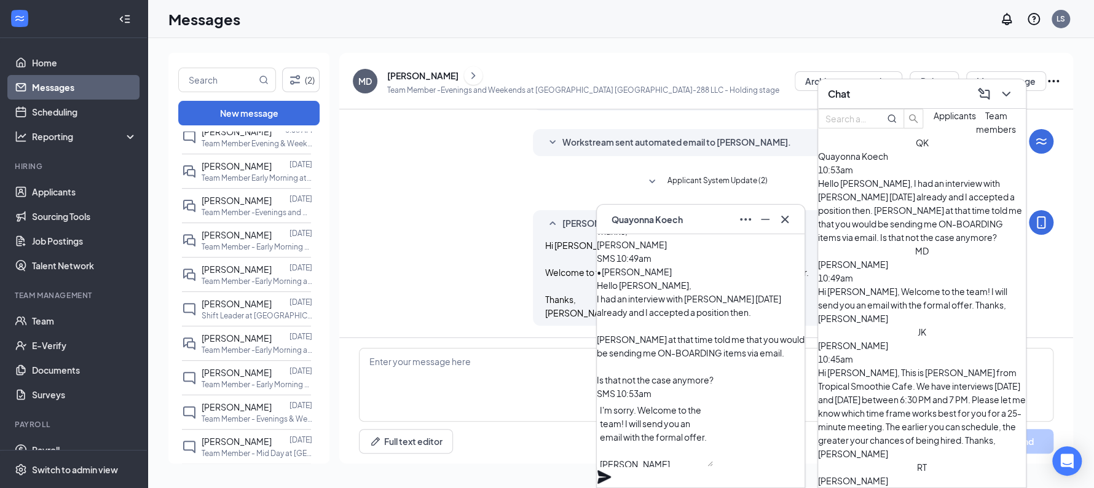
scroll to position [12, 0]
type textarea "I'm sorry. Welcome to the team! I will send you an email with the formal offer.…"
click at [597, 470] on button at bounding box center [604, 477] width 15 height 15
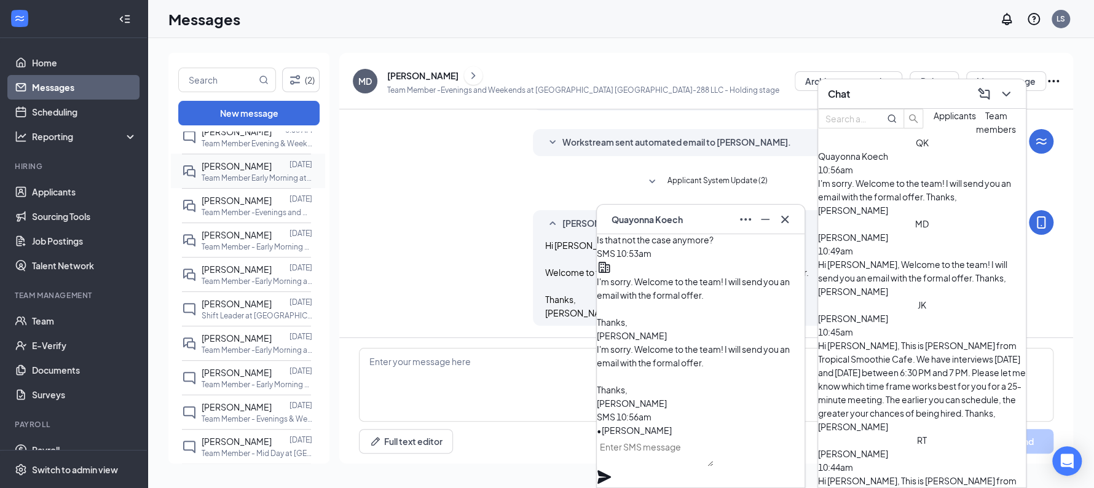
scroll to position [0, 0]
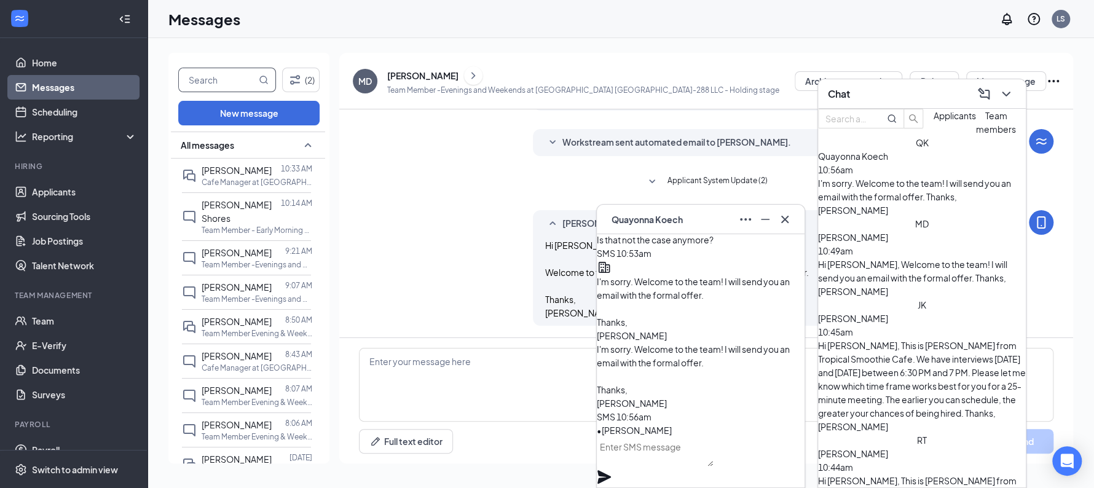
click at [216, 75] on input "text" at bounding box center [217, 79] width 77 height 23
click at [467, 69] on icon "ChevronRight" at bounding box center [473, 75] width 12 height 15
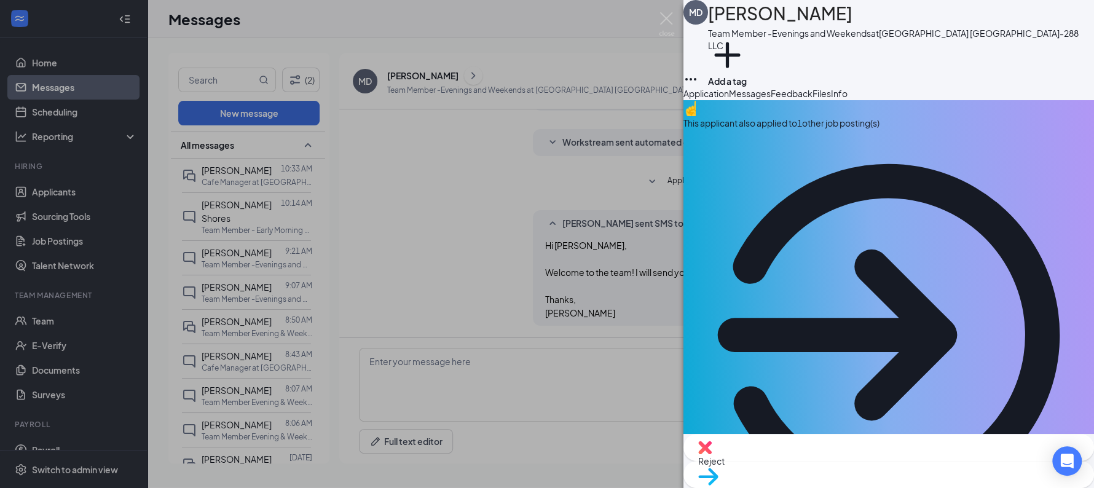
drag, startPoint x: 1033, startPoint y: 235, endPoint x: 906, endPoint y: 239, distance: 126.7
copy span "davis.makayla2026@gmail.com"
click at [437, 219] on div "MD Makayla Davis Team Member -Evenings and Weekends at Sunshine Hospitality TX-…" at bounding box center [547, 244] width 1094 height 488
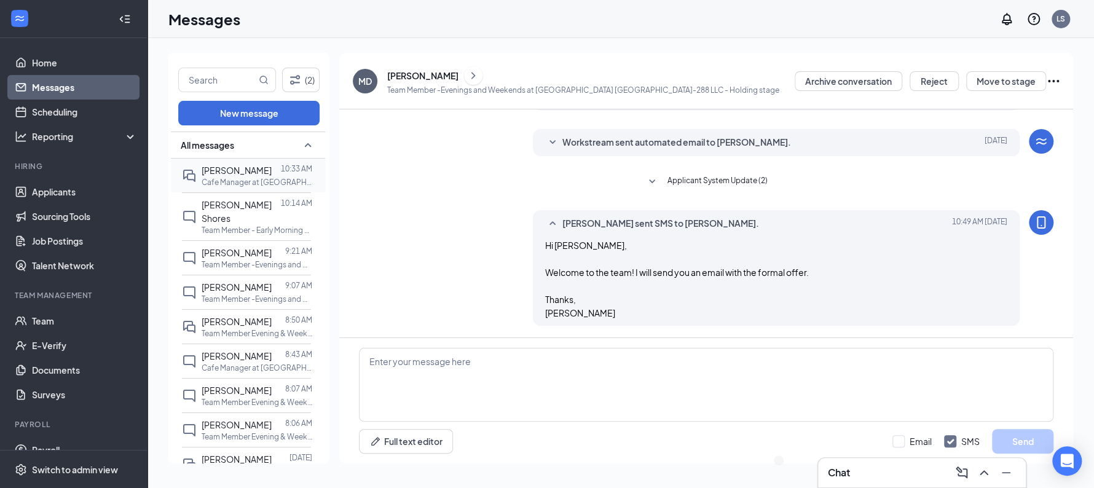
click at [244, 183] on p "Cafe Manager at Sunshine Hospitality TX-220 LLC" at bounding box center [257, 182] width 111 height 10
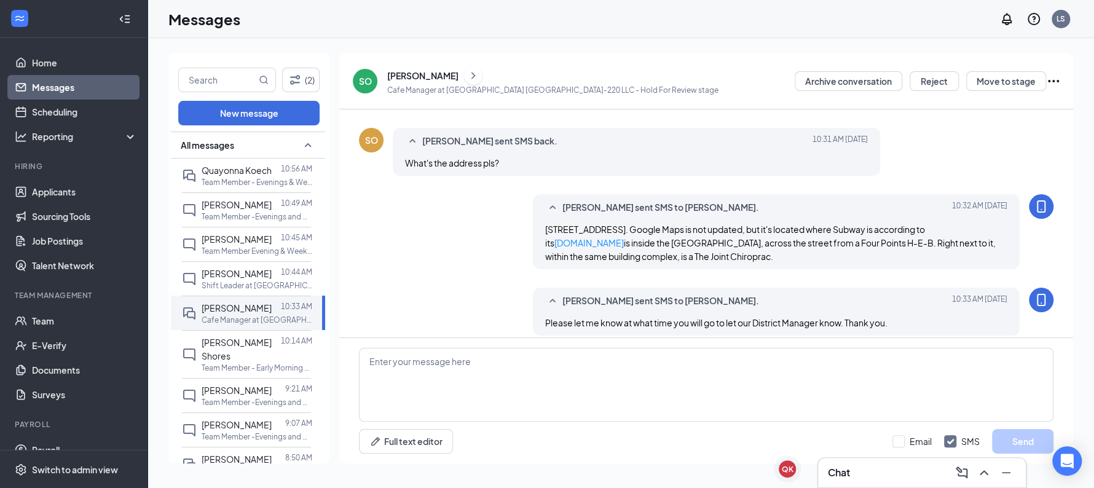
scroll to position [609, 0]
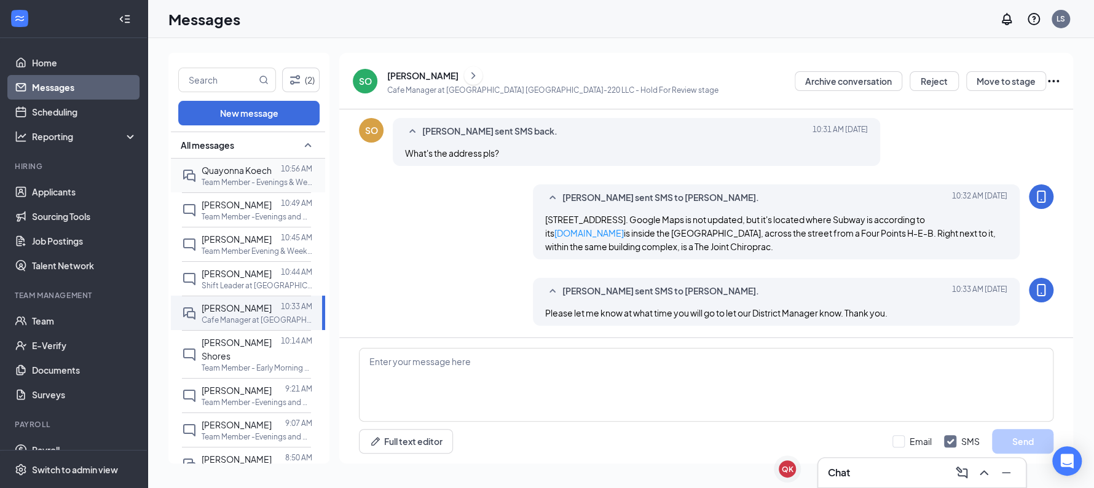
click at [204, 180] on p "Team Member - Evenings & Weekend at [GEOGRAPHIC_DATA] TX-220 LLC" at bounding box center [257, 182] width 111 height 10
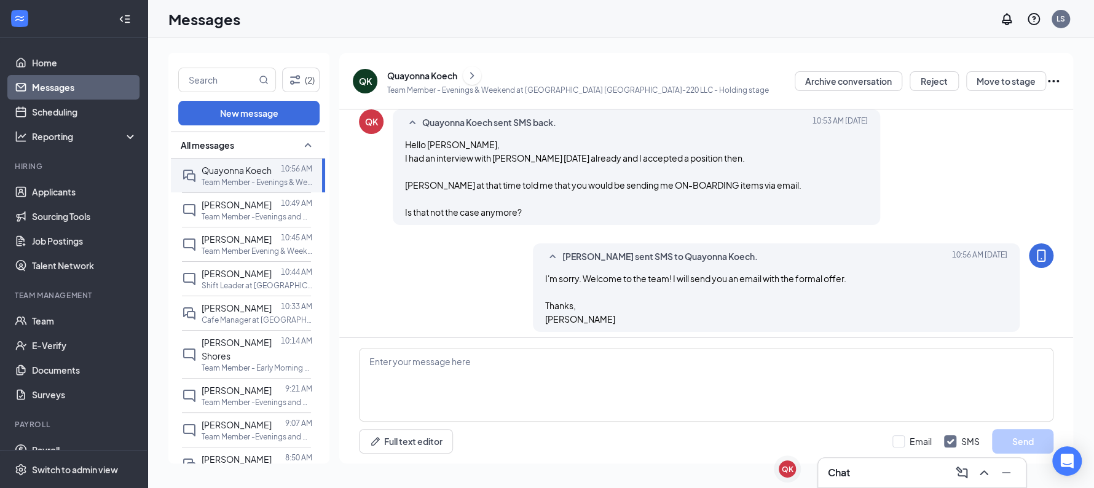
scroll to position [381, 0]
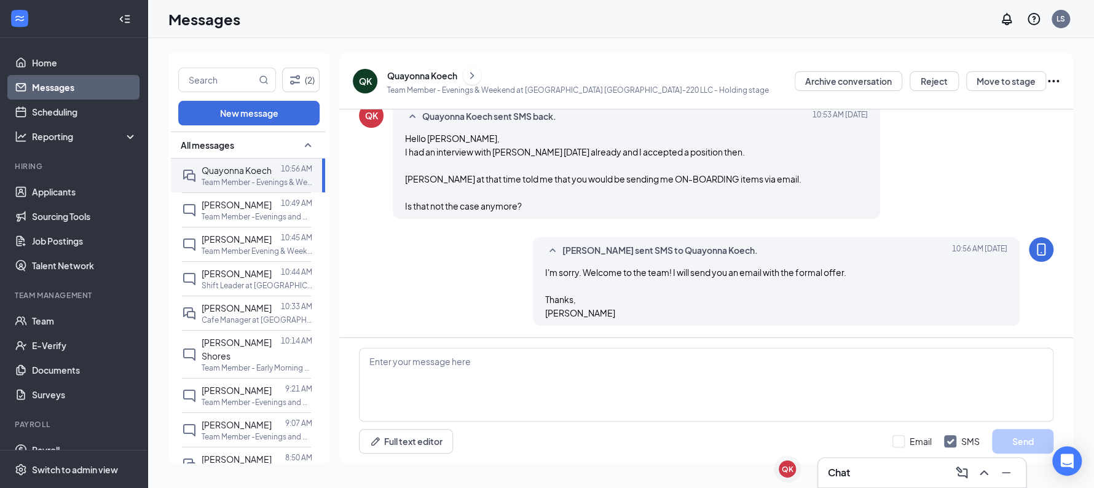
click at [474, 76] on icon "ChevronRight" at bounding box center [472, 75] width 4 height 7
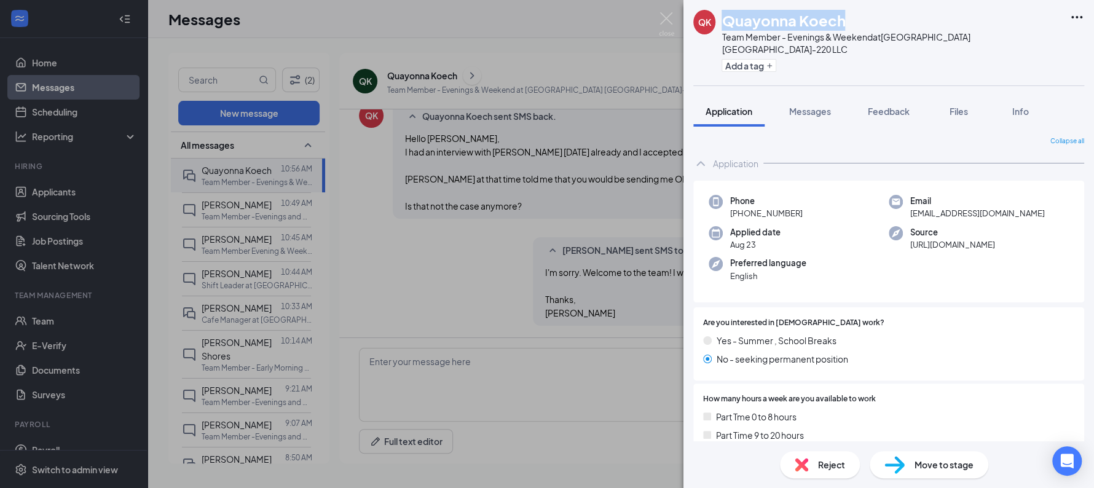
drag, startPoint x: 726, startPoint y: 20, endPoint x: 854, endPoint y: 18, distance: 127.9
click at [854, 18] on div "Quayonna Koech" at bounding box center [893, 20] width 342 height 21
copy h1 "Quayonna Koech"
drag, startPoint x: 1003, startPoint y: 199, endPoint x: 899, endPoint y: 197, distance: 103.9
click at [899, 197] on div "Email qclinekoech@gmail.com" at bounding box center [979, 207] width 180 height 25
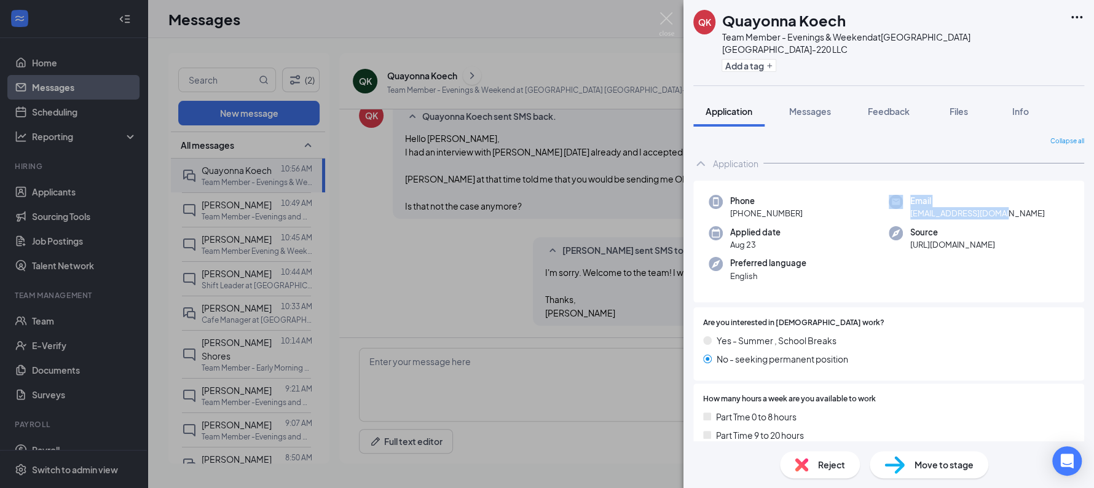
click at [899, 197] on div "Email qclinekoech@gmail.com" at bounding box center [979, 207] width 180 height 25
drag, startPoint x: 901, startPoint y: 199, endPoint x: 999, endPoint y: 202, distance: 97.8
click at [999, 202] on div "Email qclinekoech@gmail.com" at bounding box center [979, 207] width 180 height 25
copy span "[EMAIL_ADDRESS][DOMAIN_NAME]"
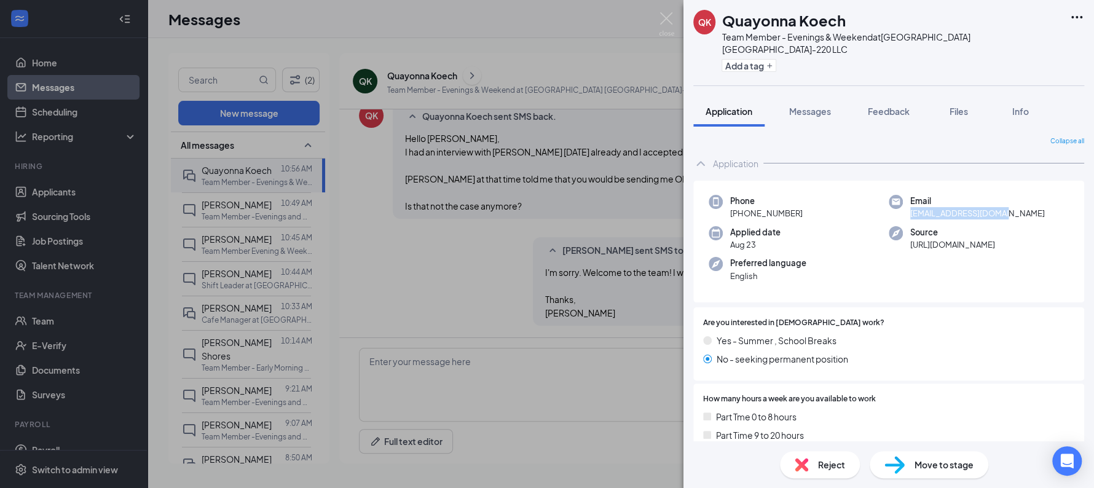
click at [360, 251] on div "QK Quayonna Koech Team Member - Evenings & Weekend at Sunshine Hospitality TX-2…" at bounding box center [547, 244] width 1094 height 488
click at [238, 208] on span "Makayla Davis" at bounding box center [237, 204] width 70 height 11
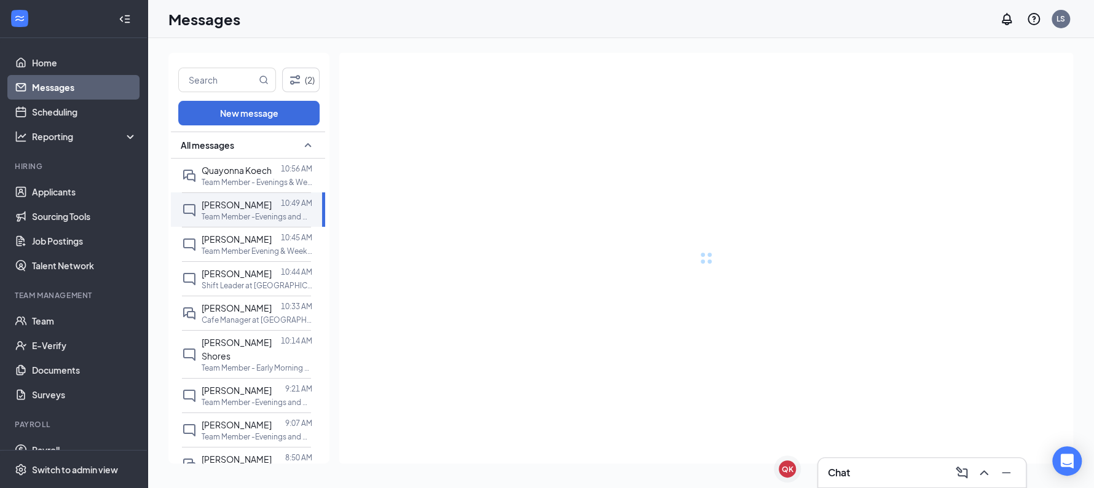
click at [238, 208] on span "Makayla Davis" at bounding box center [237, 204] width 70 height 11
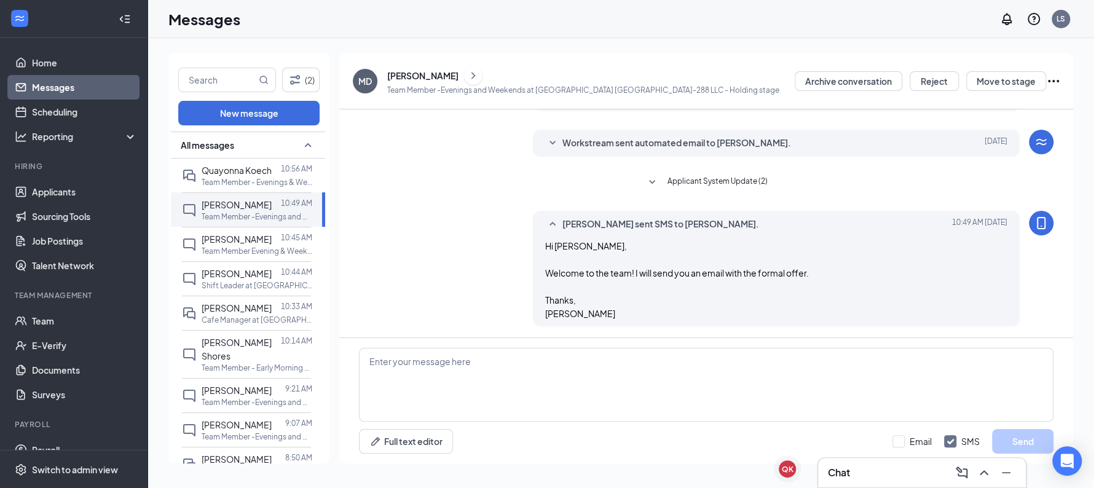
scroll to position [289, 0]
click at [208, 73] on input "text" at bounding box center [217, 79] width 77 height 23
type input "emm"
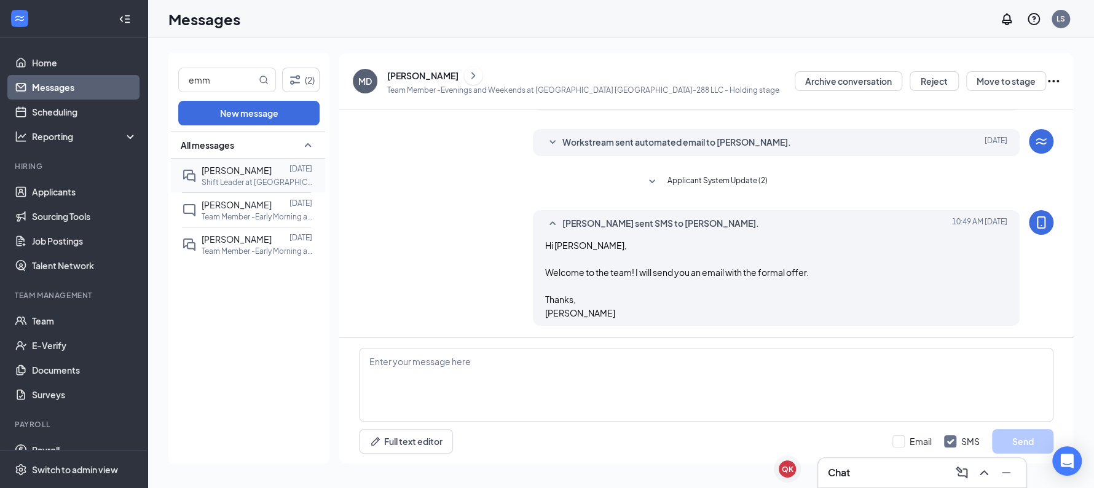
click at [245, 179] on p "Shift Leader at Sunshine Hospitality TX-288 LLC" at bounding box center [257, 182] width 111 height 10
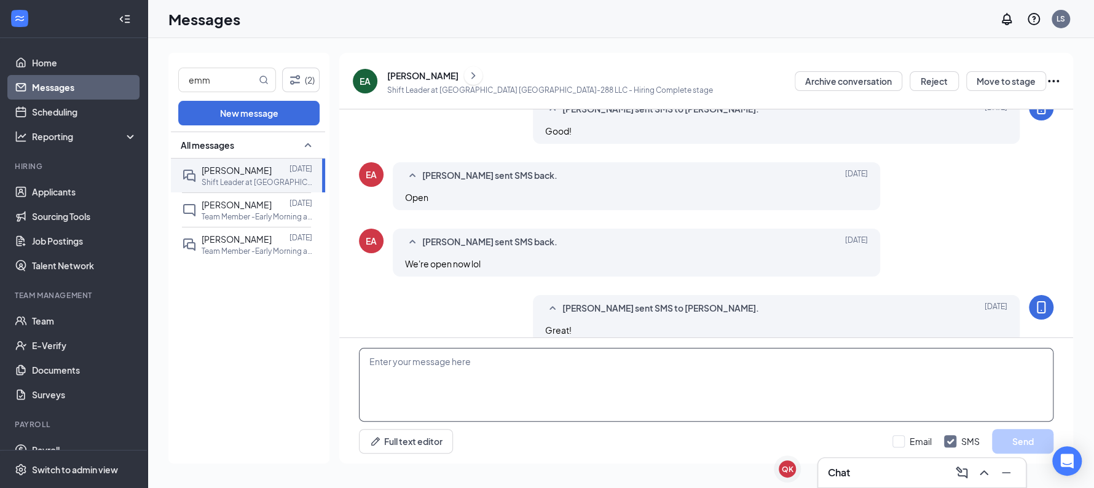
scroll to position [475, 0]
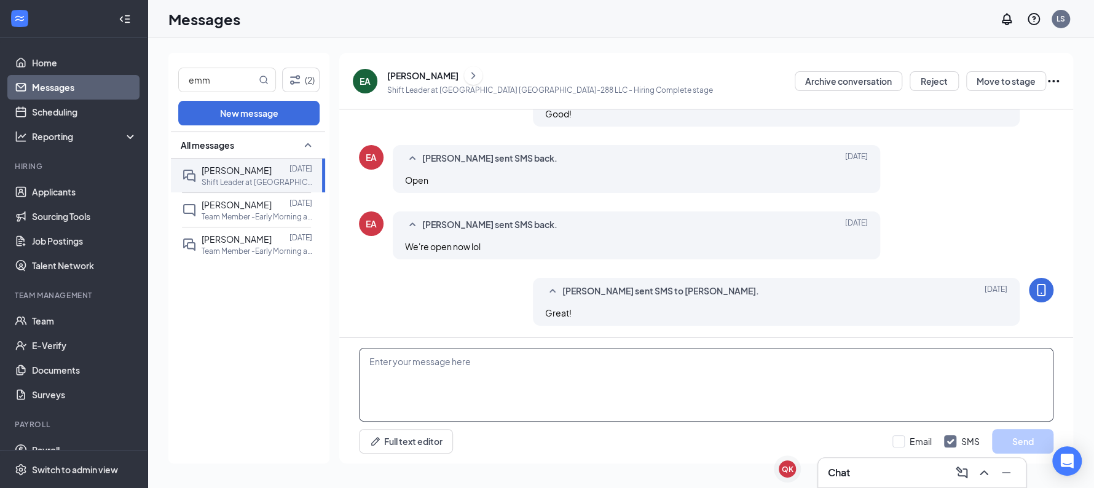
drag, startPoint x: 433, startPoint y: 380, endPoint x: 490, endPoint y: 366, distance: 58.4
click at [490, 366] on textarea at bounding box center [706, 385] width 695 height 74
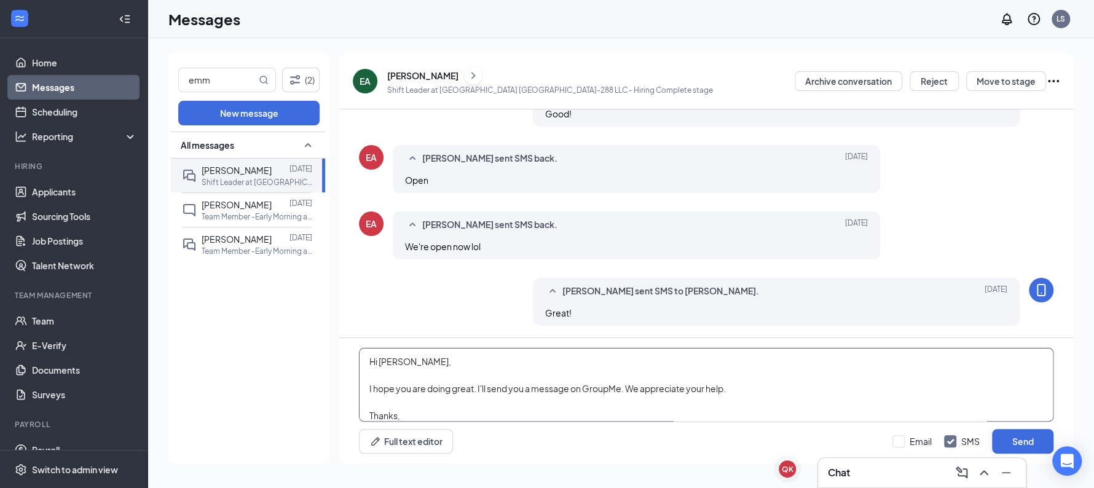
scroll to position [14, 0]
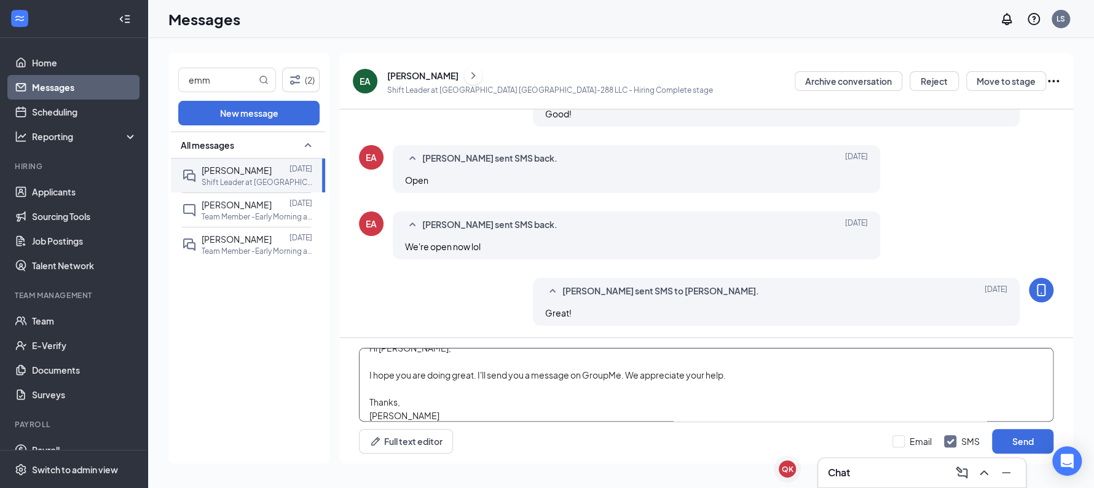
type textarea "Hi Emma, I hope you are doing great. I'll send you a message on GroupMe. We app…"
click at [992, 429] on button "Send" at bounding box center [1022, 441] width 61 height 25
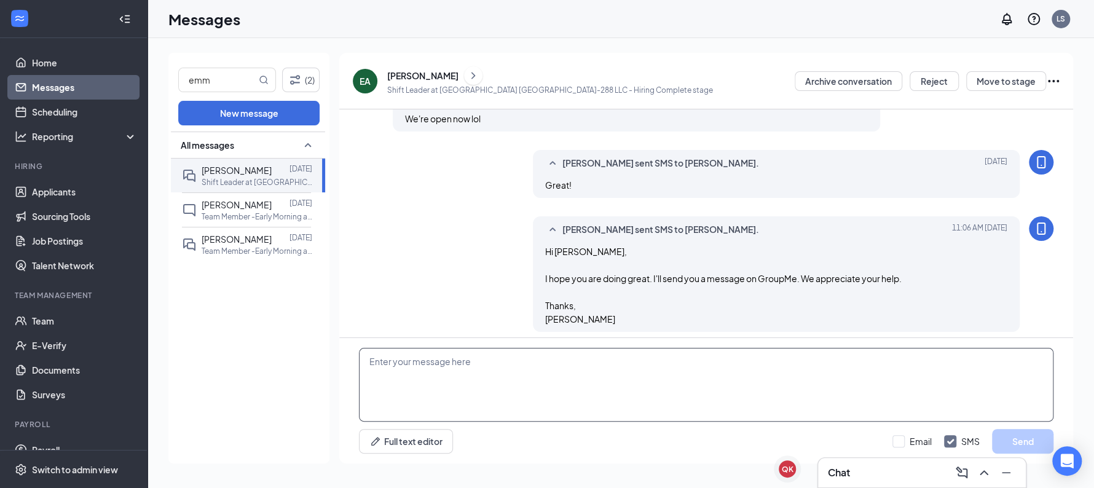
scroll to position [609, 0]
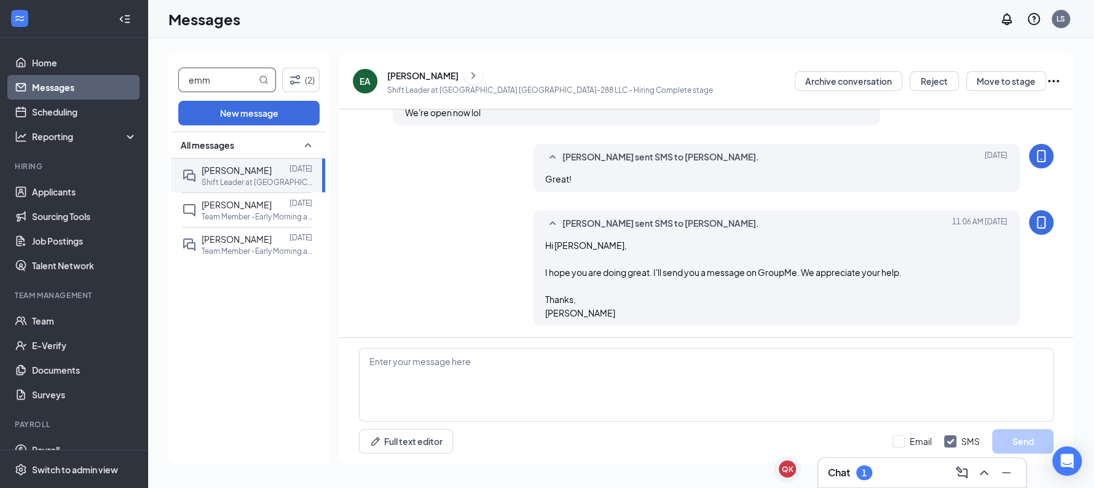
click at [211, 82] on input "emm" at bounding box center [217, 79] width 77 height 23
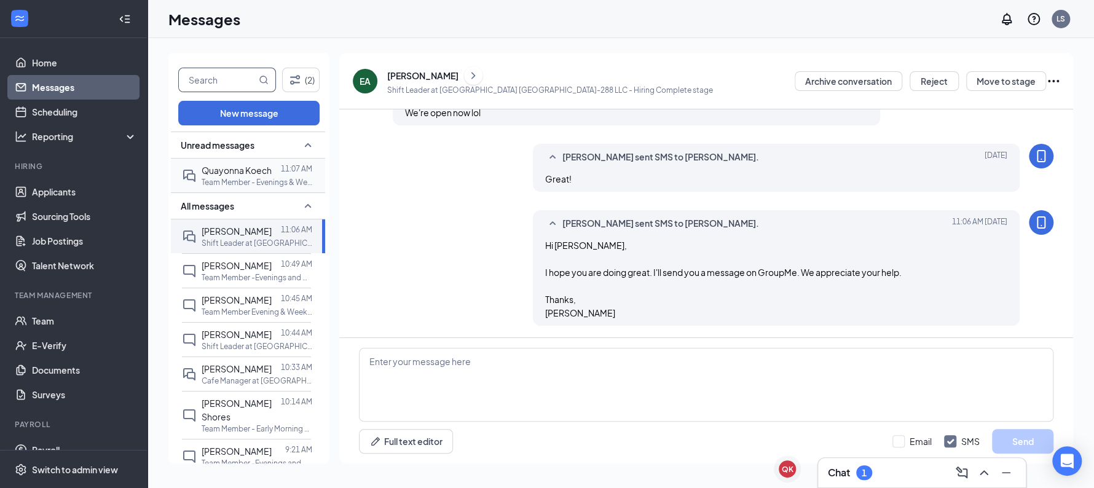
click at [238, 164] on div "Quayonna Koech" at bounding box center [237, 171] width 70 height 14
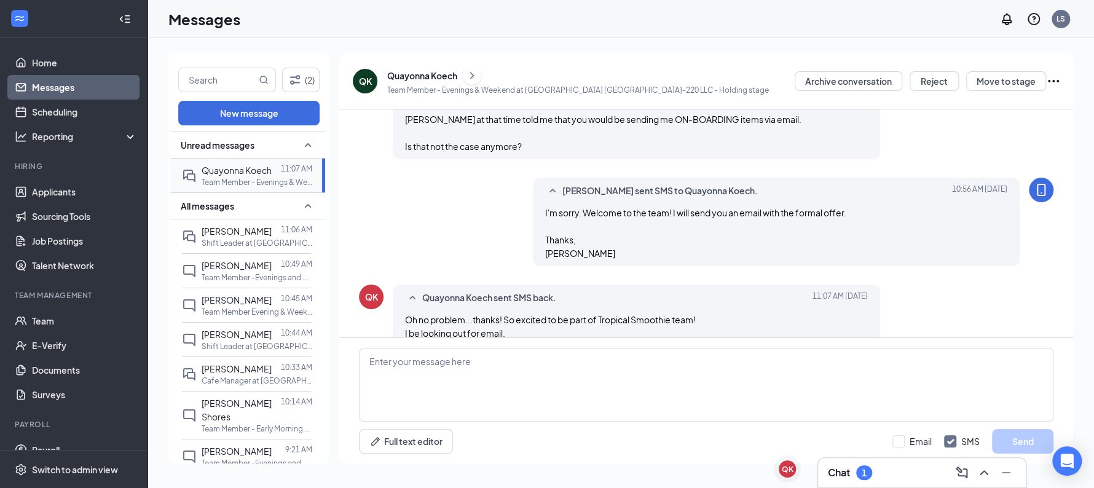
scroll to position [500, 0]
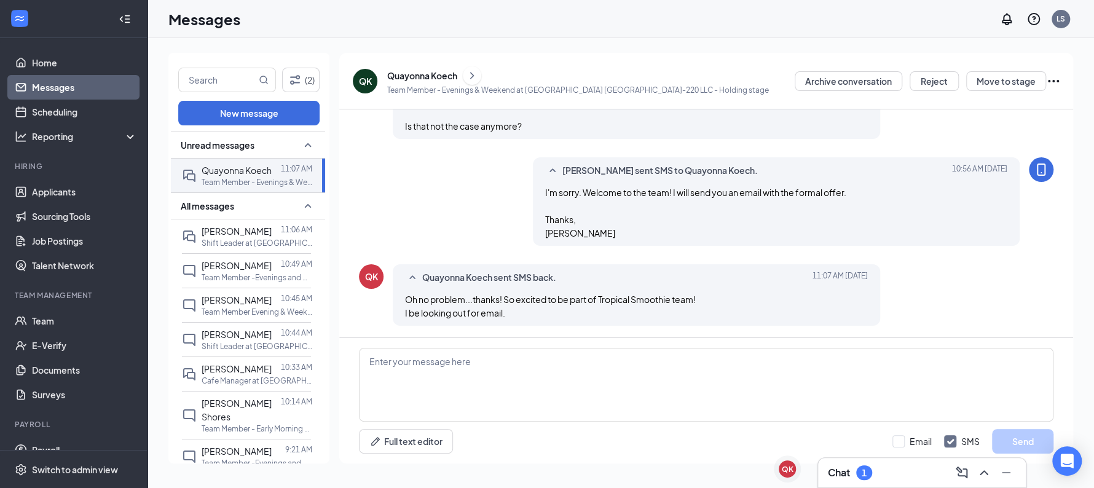
click at [468, 77] on icon "ChevronRight" at bounding box center [472, 75] width 12 height 15
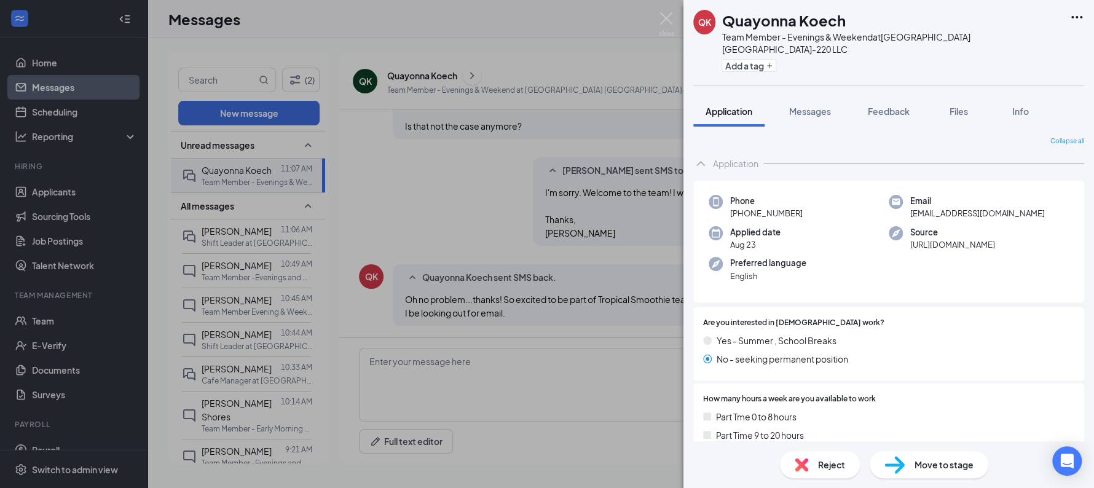
click at [915, 468] on span "Move to stage" at bounding box center [944, 465] width 59 height 14
click at [1073, 15] on icon "Ellipses" at bounding box center [1077, 17] width 15 height 15
click at [924, 462] on span "Move to stage" at bounding box center [944, 465] width 59 height 14
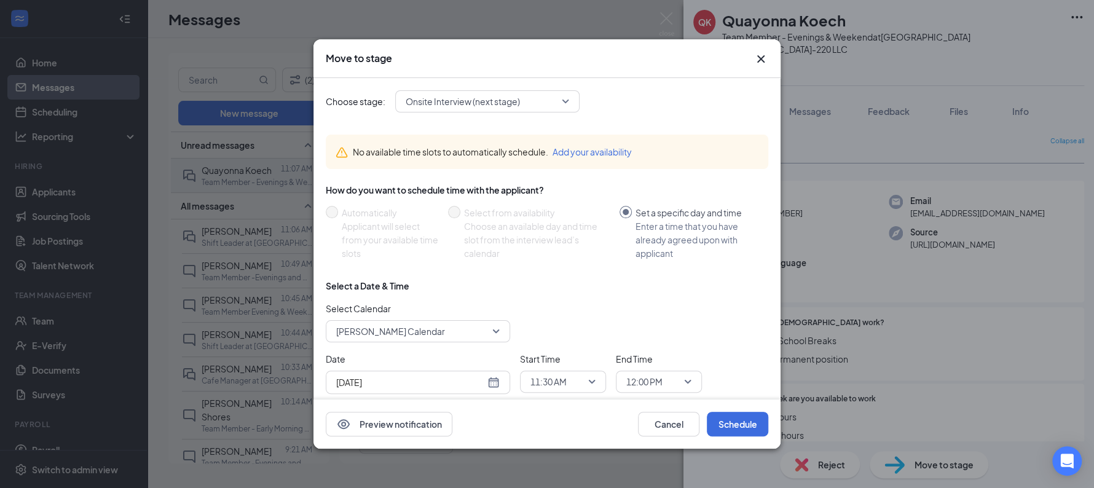
click at [527, 104] on span "Onsite Interview (next stage)" at bounding box center [482, 101] width 152 height 18
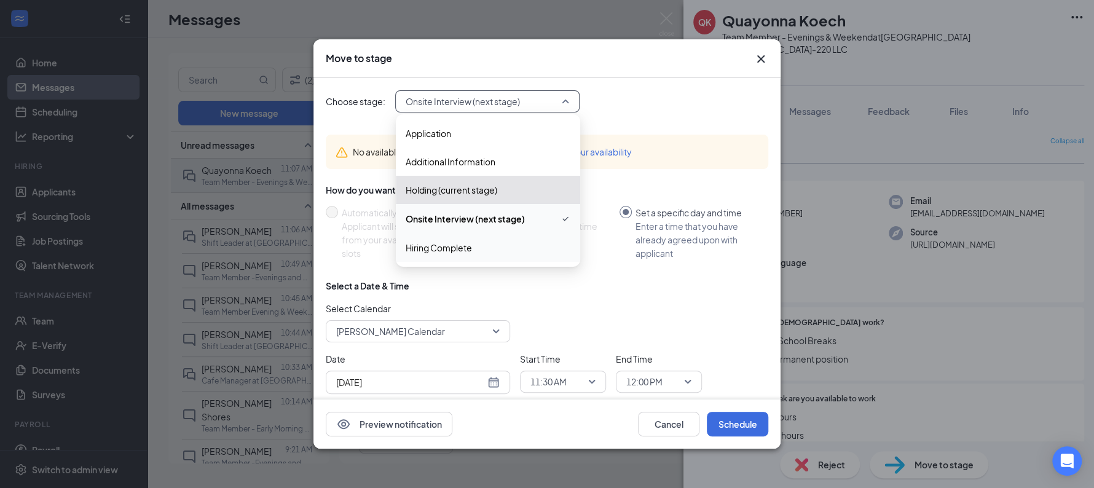
click at [453, 254] on div "Hiring Complete" at bounding box center [488, 248] width 184 height 28
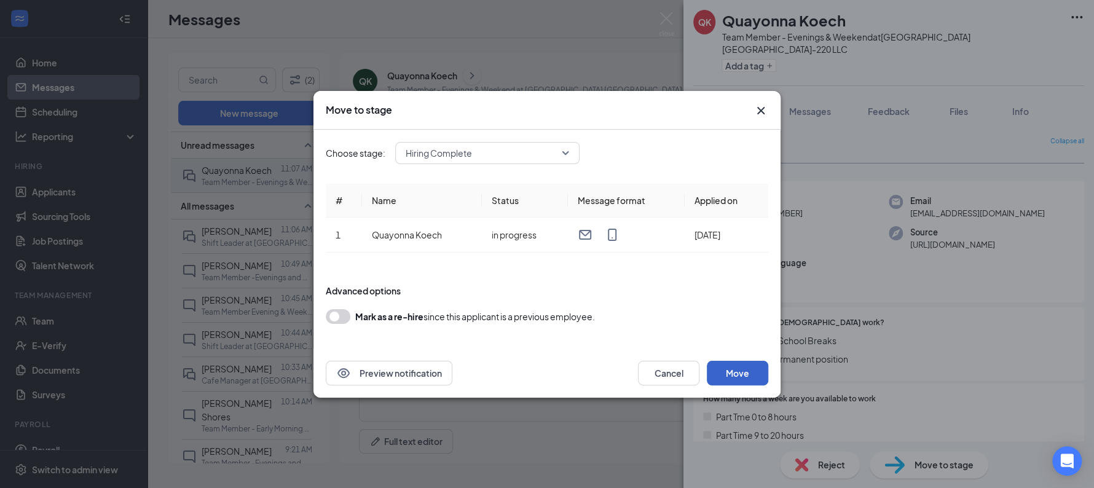
click at [753, 373] on button "Move" at bounding box center [737, 373] width 61 height 25
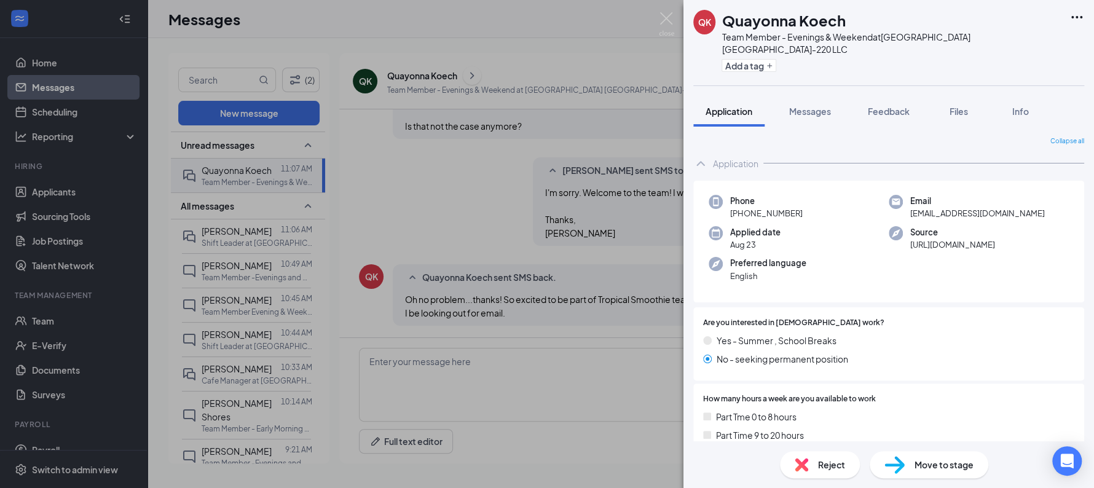
click at [230, 278] on div "QK Quayonna Koech Team Member - Evenings & Weekend at Sunshine Hospitality TX-2…" at bounding box center [547, 244] width 1094 height 488
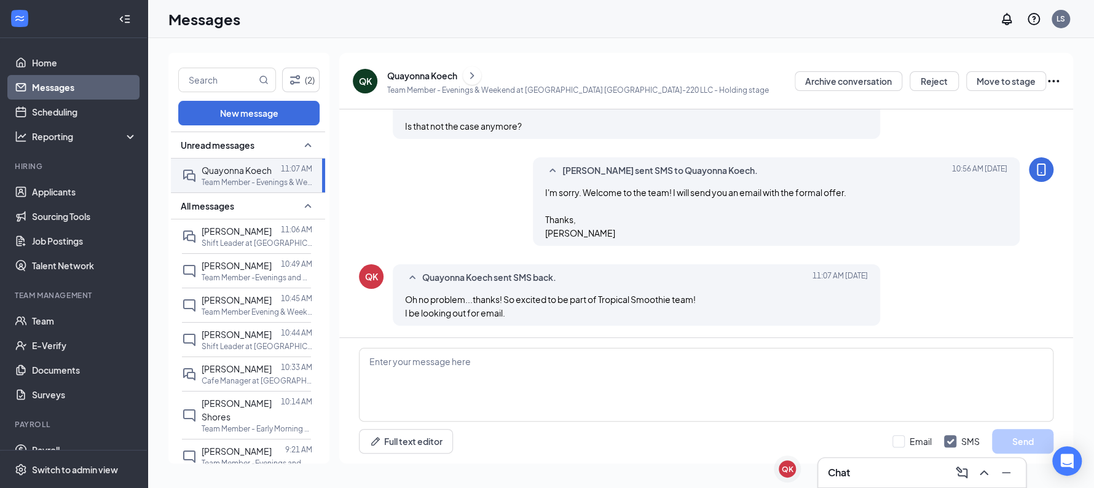
click at [230, 278] on p "Team Member -Evenings and Weekends at Sunshine Hospitality TX-288 LLC" at bounding box center [257, 277] width 111 height 10
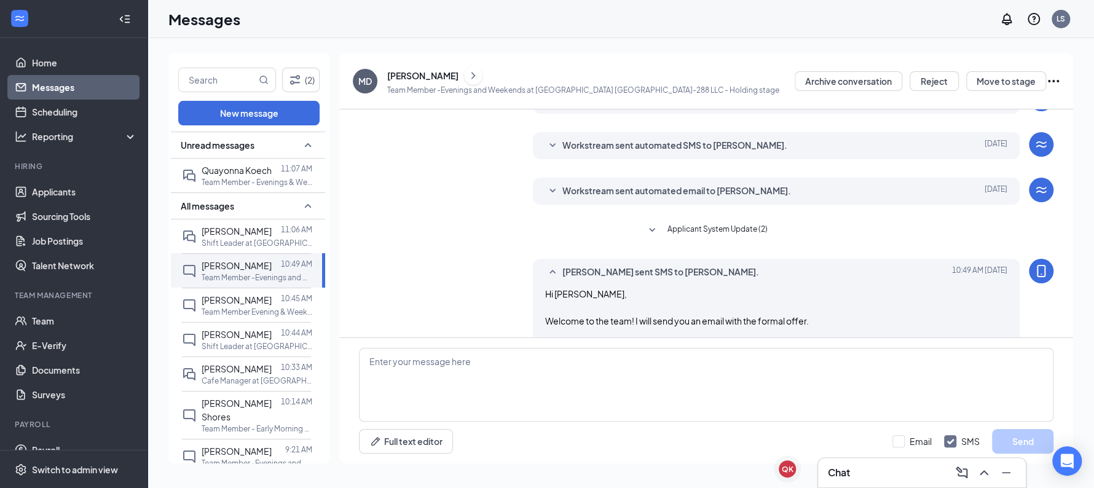
click at [230, 278] on p "Team Member -Evenings and Weekends at Sunshine Hospitality TX-288 LLC" at bounding box center [257, 277] width 111 height 10
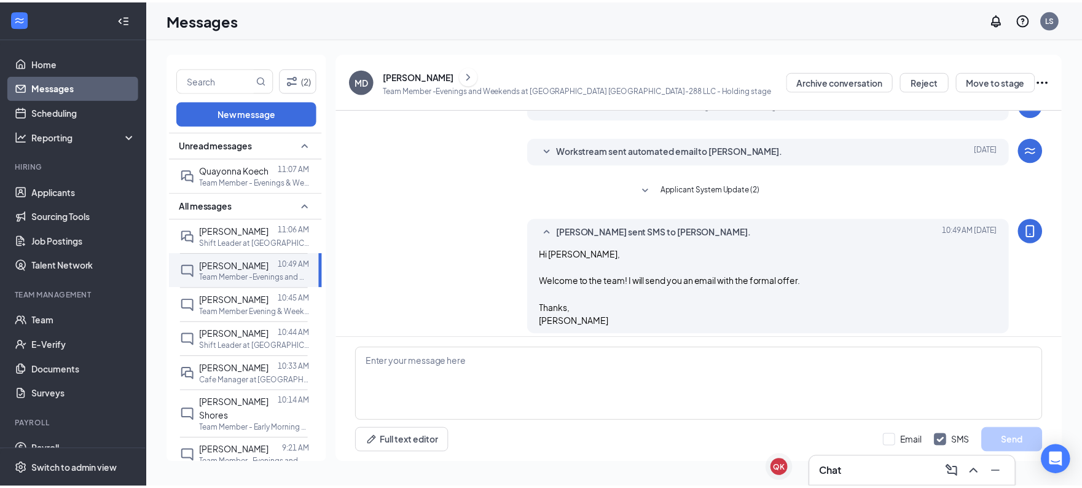
scroll to position [289, 0]
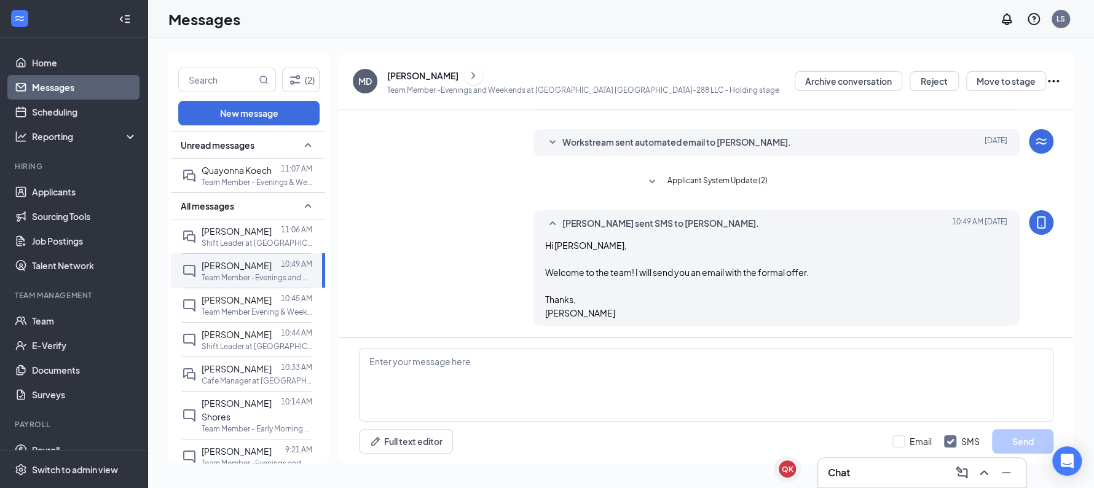
click at [464, 71] on button at bounding box center [473, 75] width 18 height 18
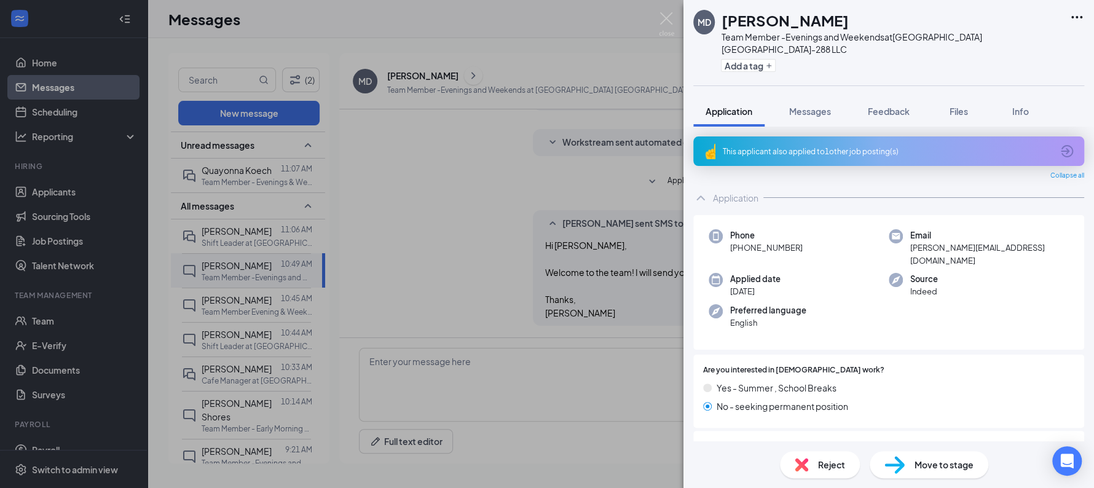
click at [478, 174] on div "MD Makayla Davis Team Member -Evenings and Weekends at Sunshine Hospitality TX-…" at bounding box center [547, 244] width 1094 height 488
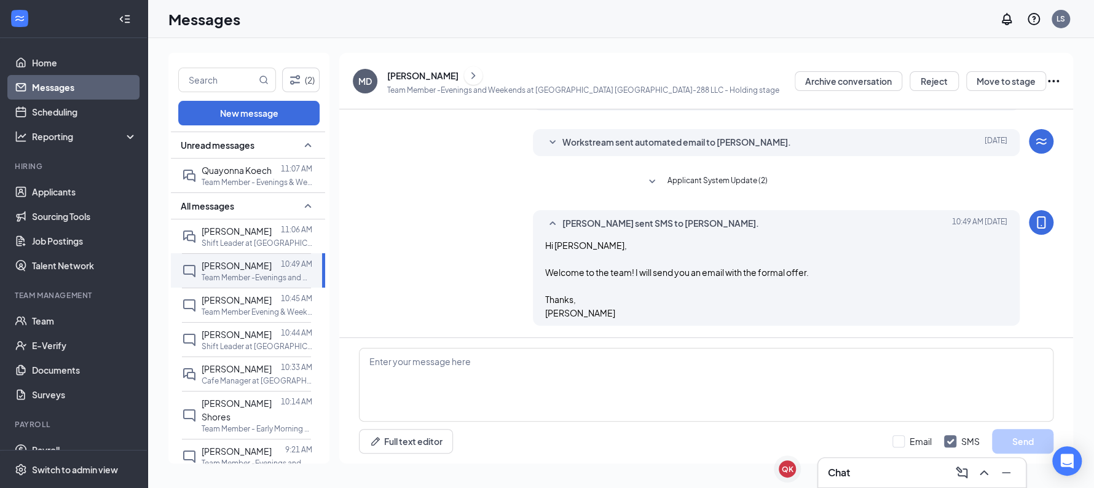
click at [478, 174] on div "Load earlier interactions (about 1 more) Applicant System Update (1) Workstream…" at bounding box center [706, 80] width 695 height 518
click at [81, 187] on link "Applicants" at bounding box center [84, 191] width 105 height 25
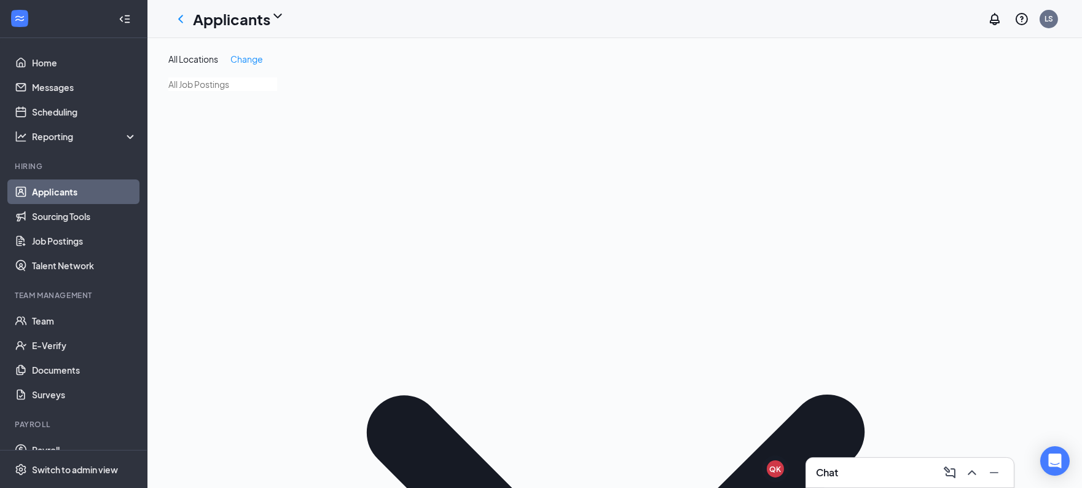
click at [58, 324] on link "Team" at bounding box center [84, 321] width 105 height 25
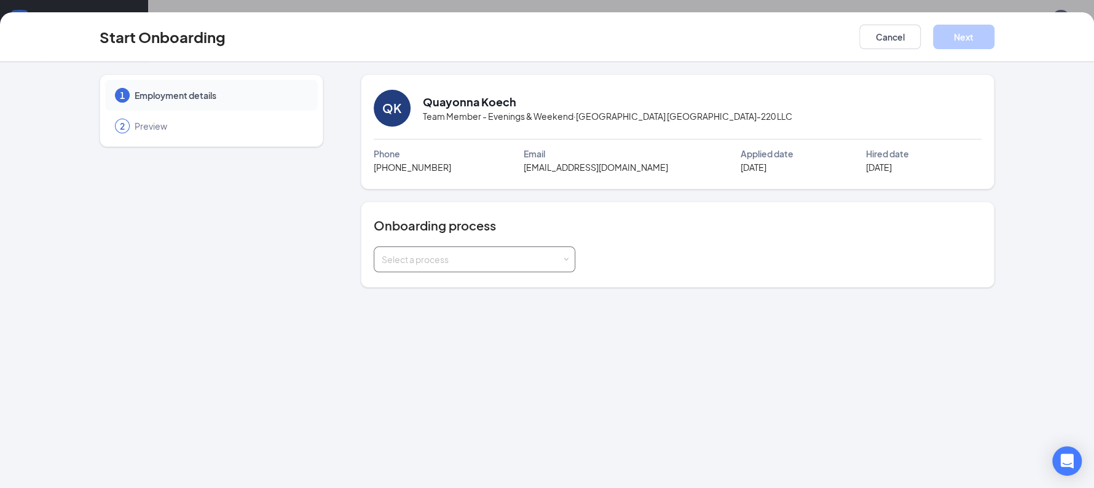
click at [446, 262] on div "Select a process" at bounding box center [472, 259] width 180 height 12
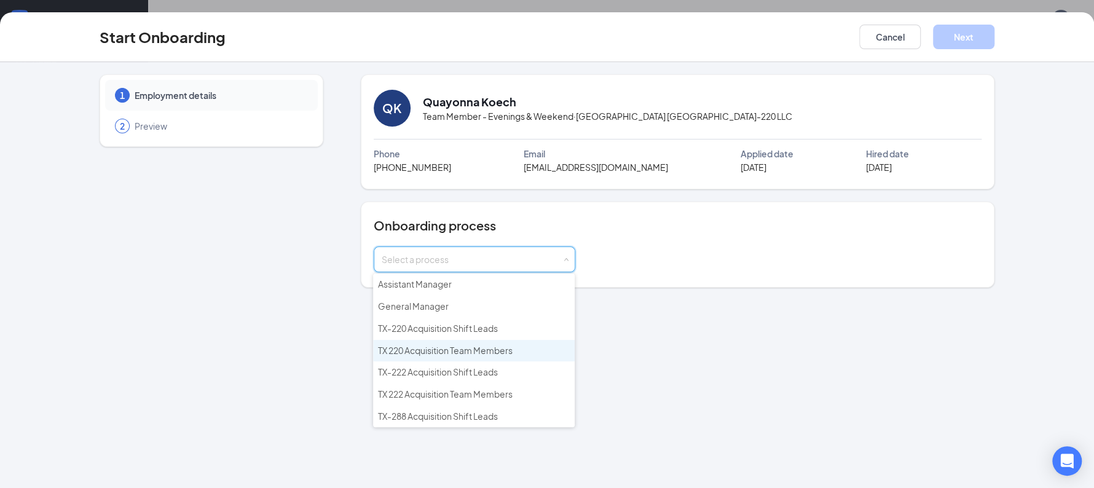
click at [457, 346] on span "TX 220 Acquisition Team Members" at bounding box center [445, 350] width 135 height 11
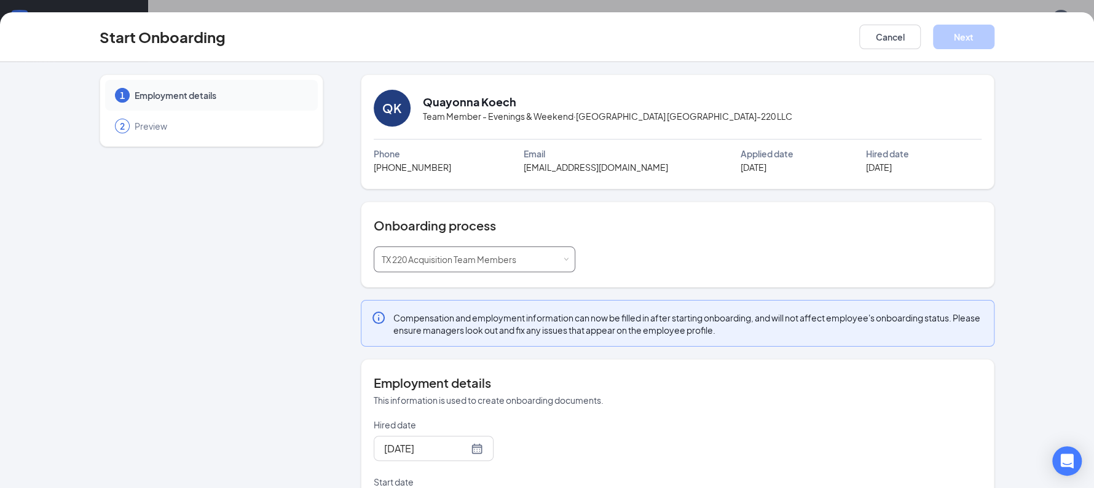
scroll to position [114, 0]
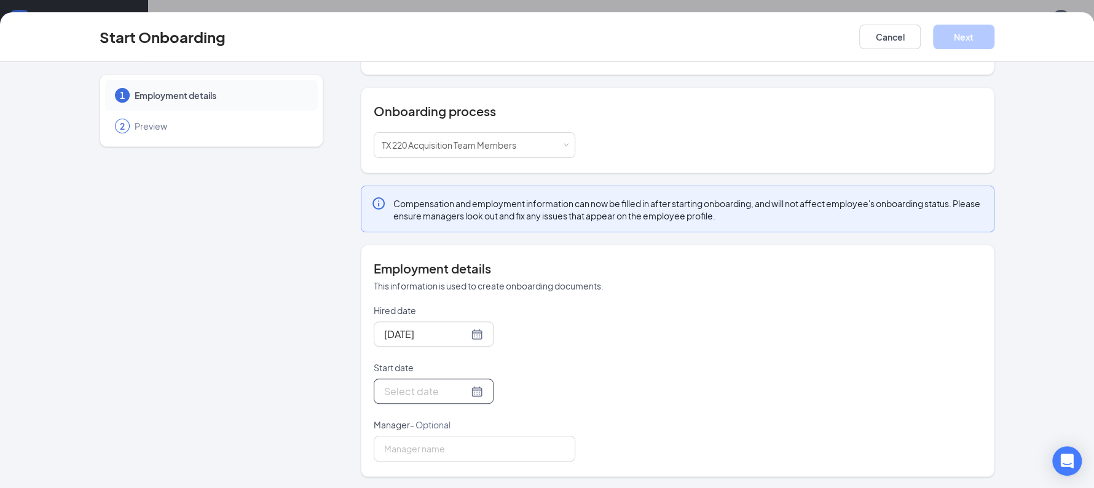
click at [454, 396] on div at bounding box center [433, 391] width 99 height 15
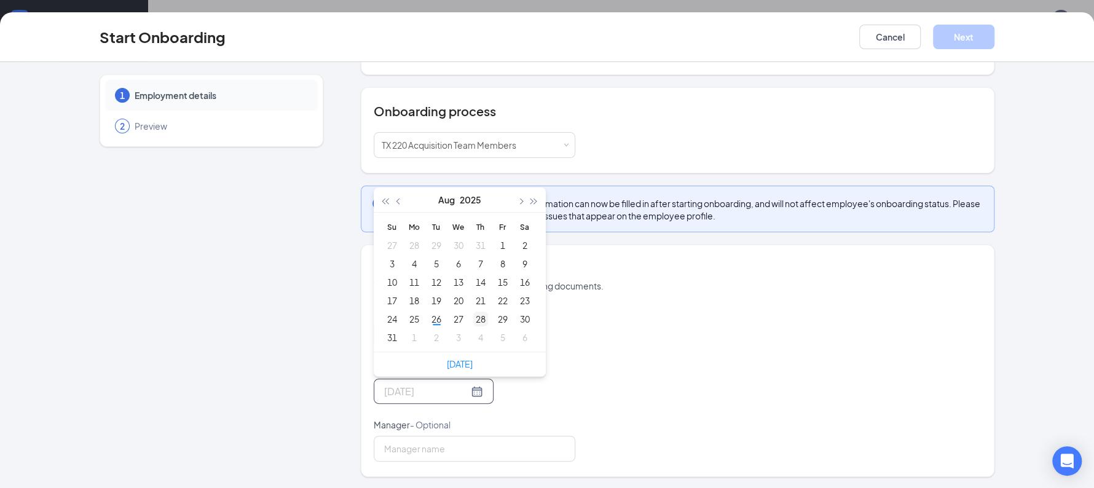
type input "[DATE]"
click at [475, 317] on div "28" at bounding box center [480, 319] width 15 height 15
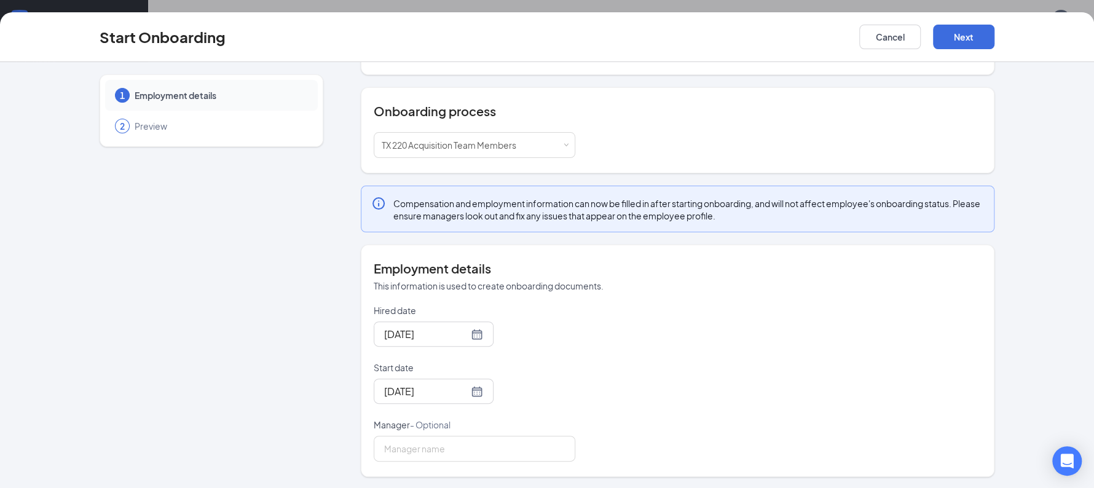
click at [956, 25] on div "Cancel Next" at bounding box center [926, 37] width 135 height 25
click at [953, 40] on button "Next" at bounding box center [963, 37] width 61 height 25
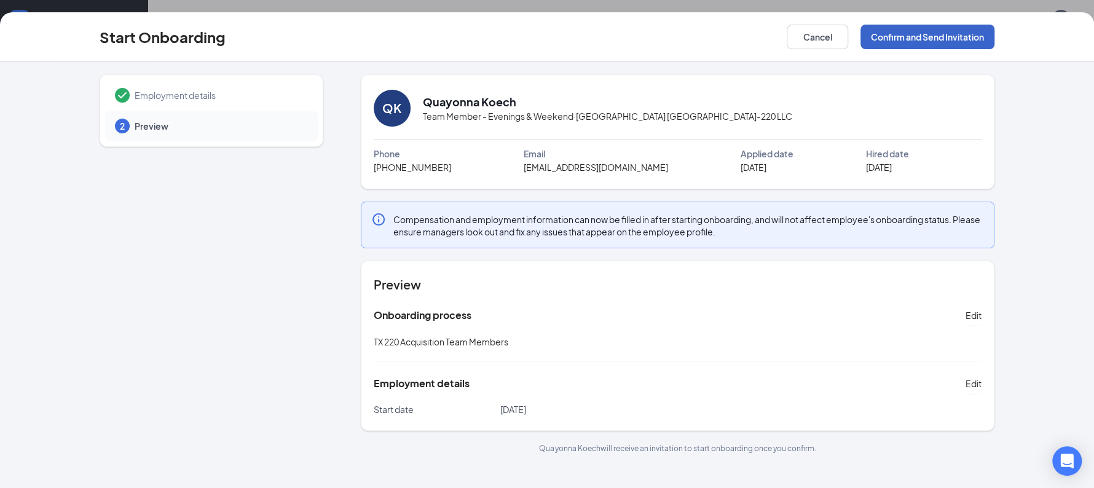
click at [938, 41] on button "Confirm and Send Invitation" at bounding box center [928, 37] width 134 height 25
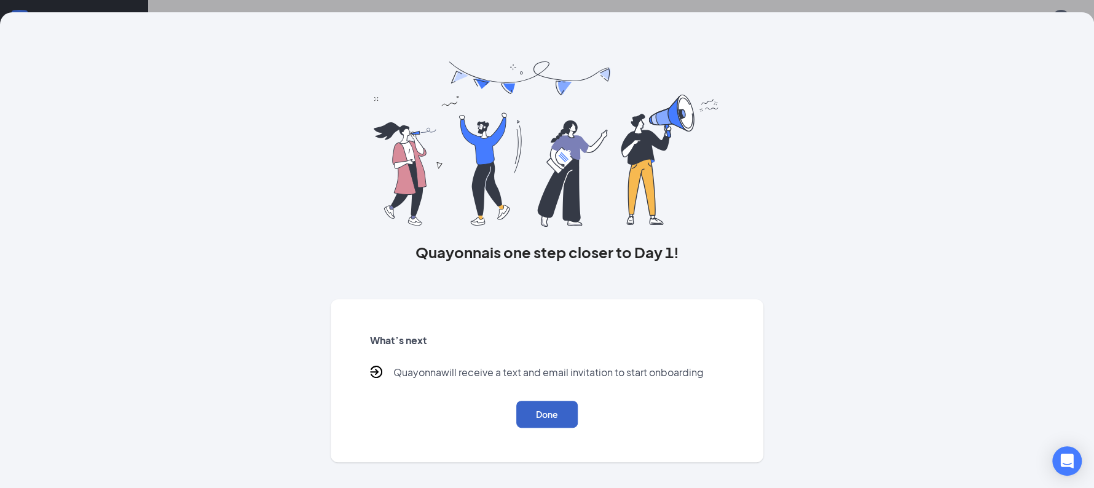
click at [534, 417] on button "Done" at bounding box center [546, 414] width 61 height 27
